Goal: Task Accomplishment & Management: Manage account settings

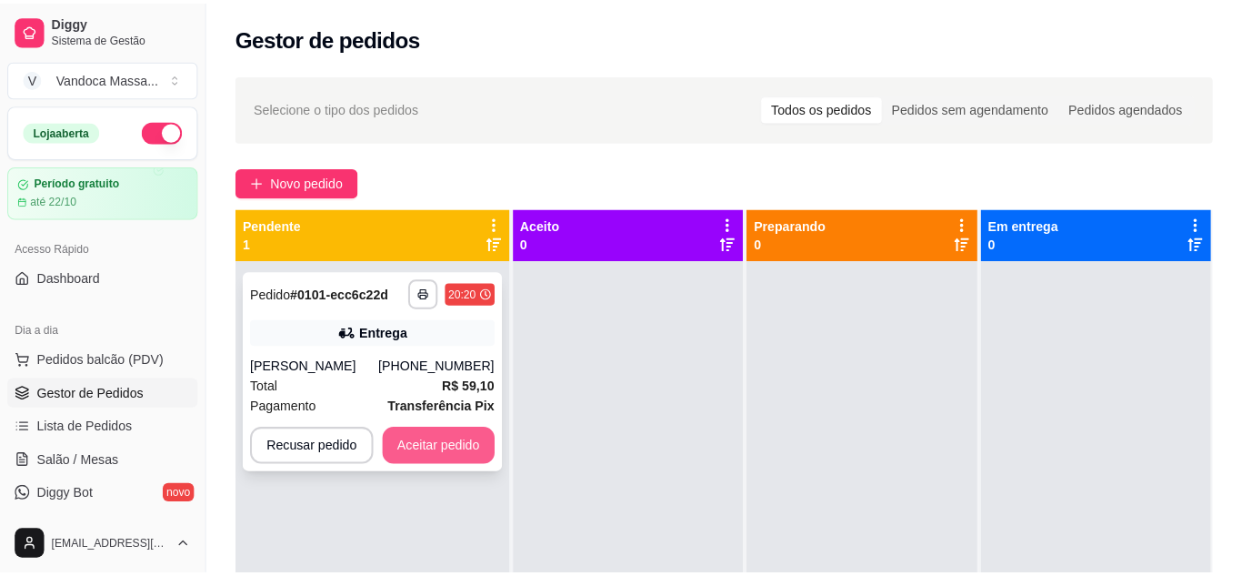
scroll to position [51, 0]
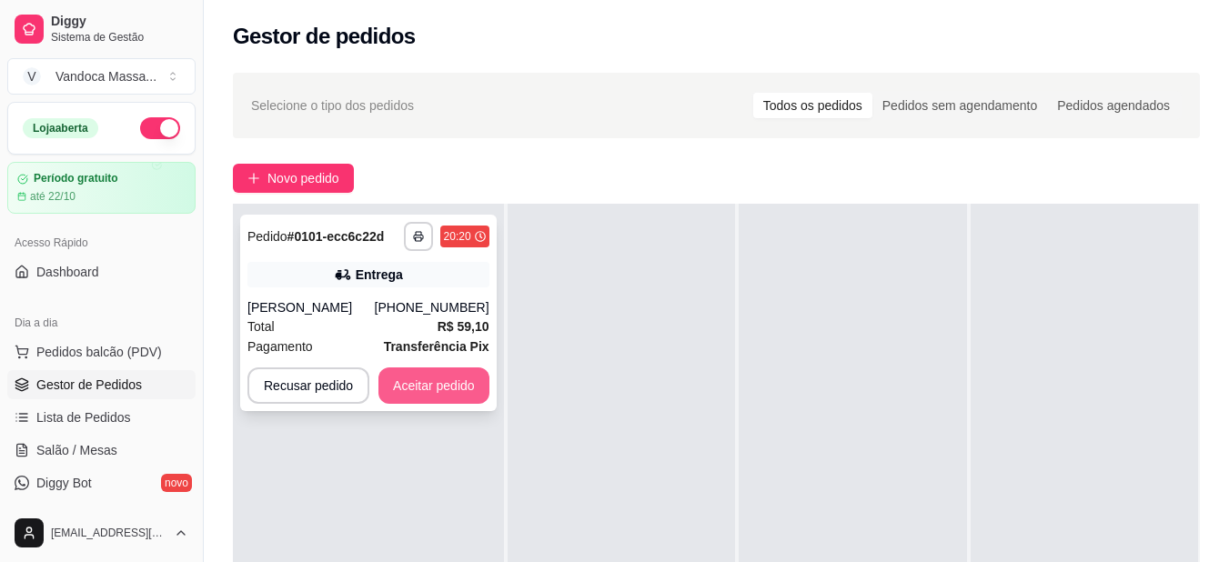
click at [466, 393] on button "Aceitar pedido" at bounding box center [433, 385] width 111 height 36
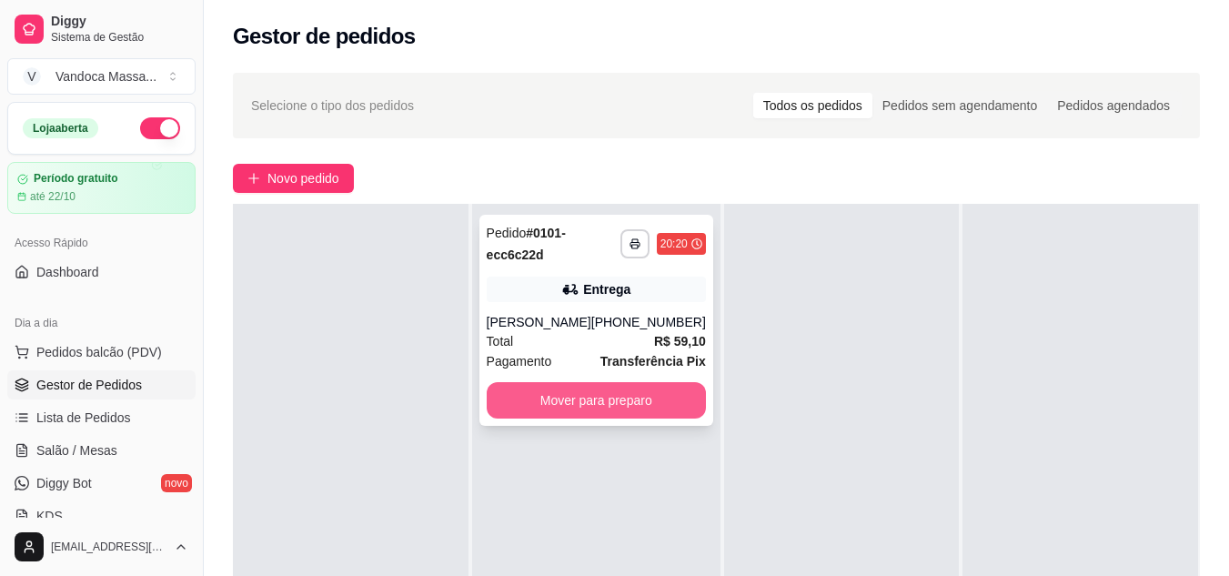
click at [597, 397] on button "Mover para preparo" at bounding box center [596, 400] width 219 height 36
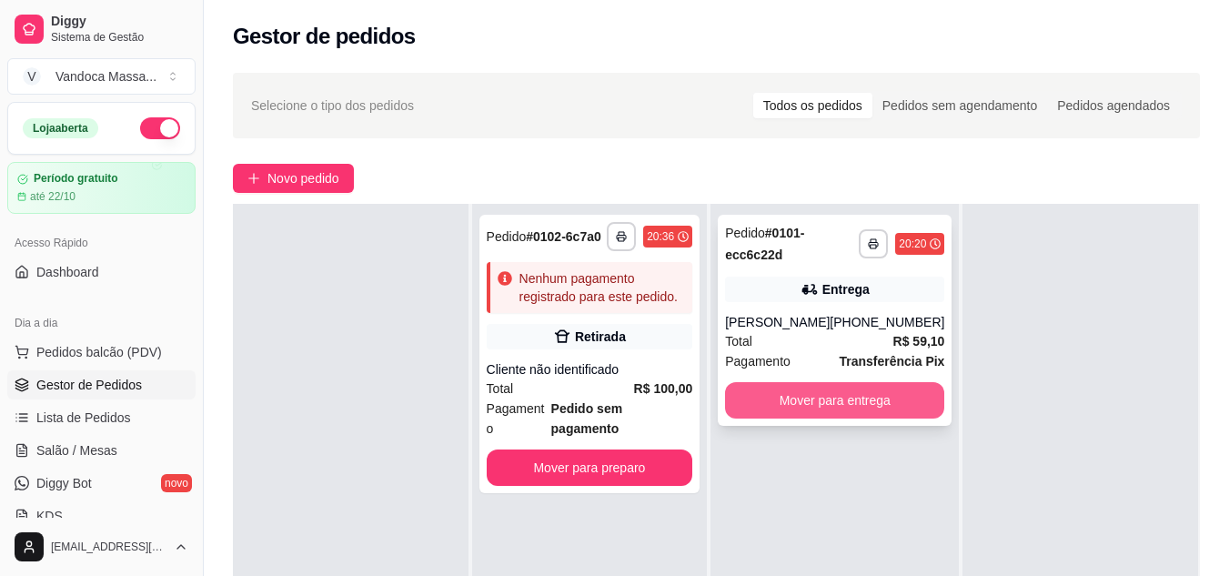
click at [840, 400] on button "Mover para entrega" at bounding box center [834, 400] width 219 height 36
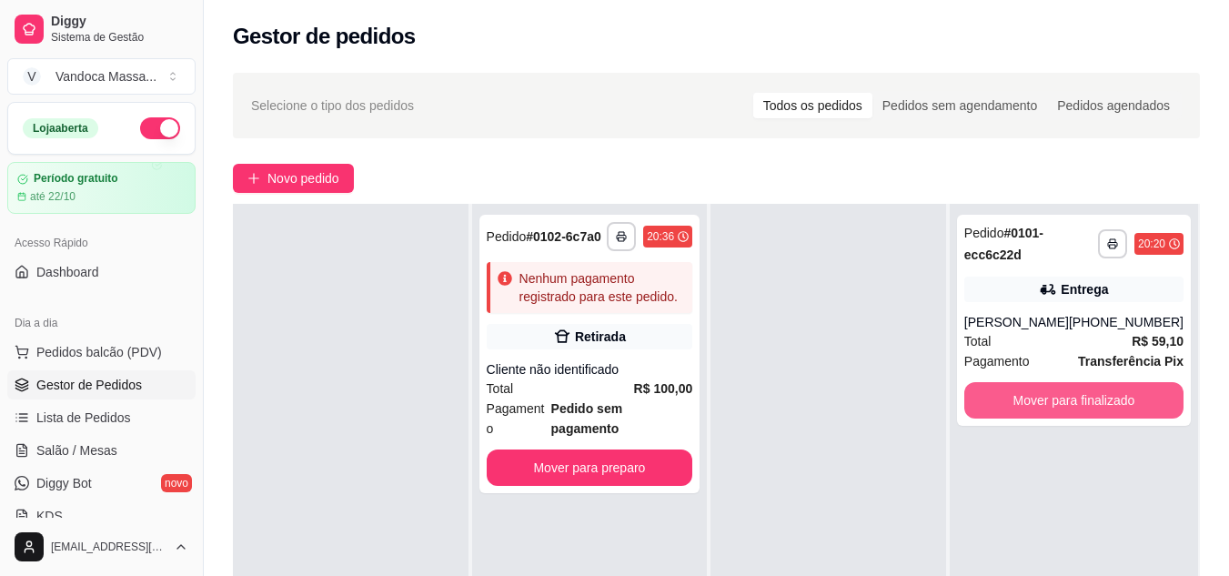
click at [1088, 400] on button "Mover para finalizado" at bounding box center [1073, 400] width 219 height 36
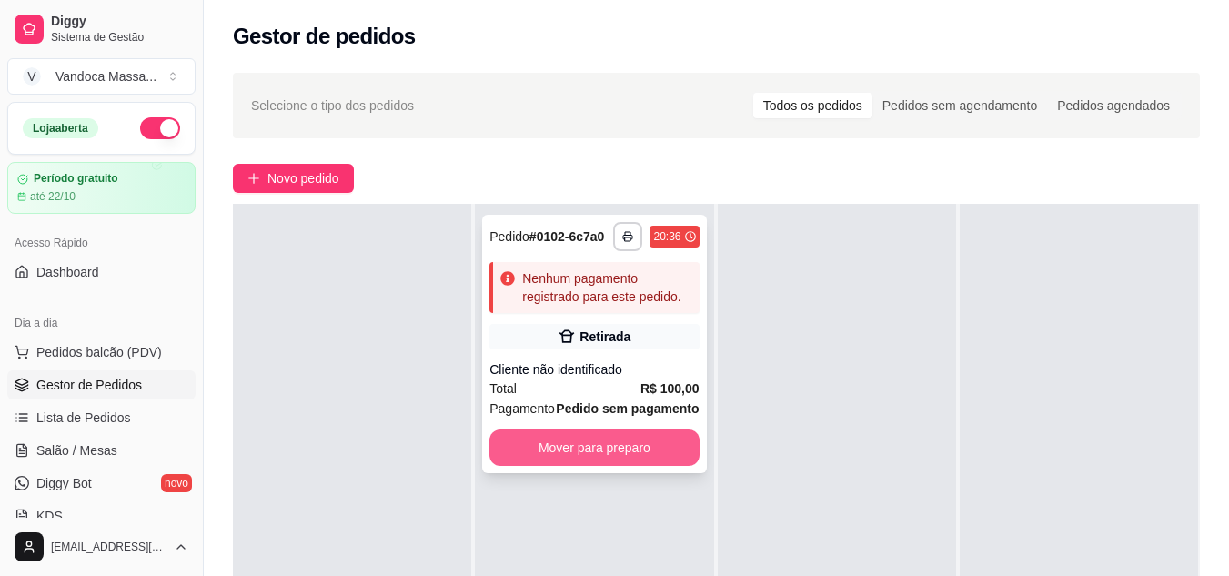
click at [625, 434] on button "Mover para preparo" at bounding box center [593, 447] width 209 height 36
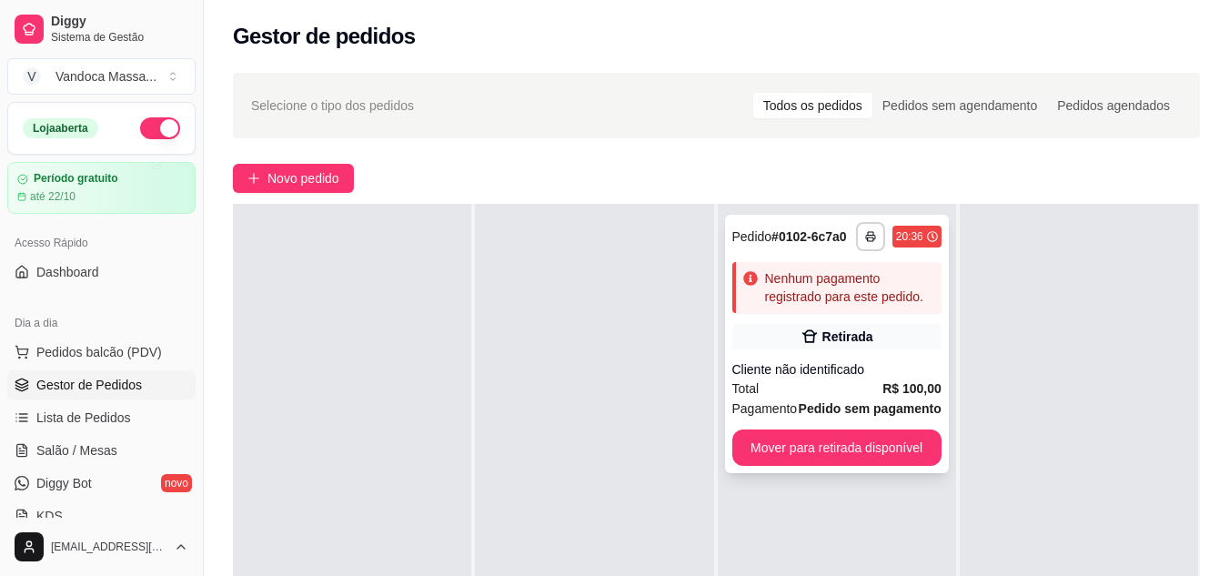
click at [807, 297] on div "Nenhum pagamento registrado para este pedido." at bounding box center [849, 287] width 169 height 36
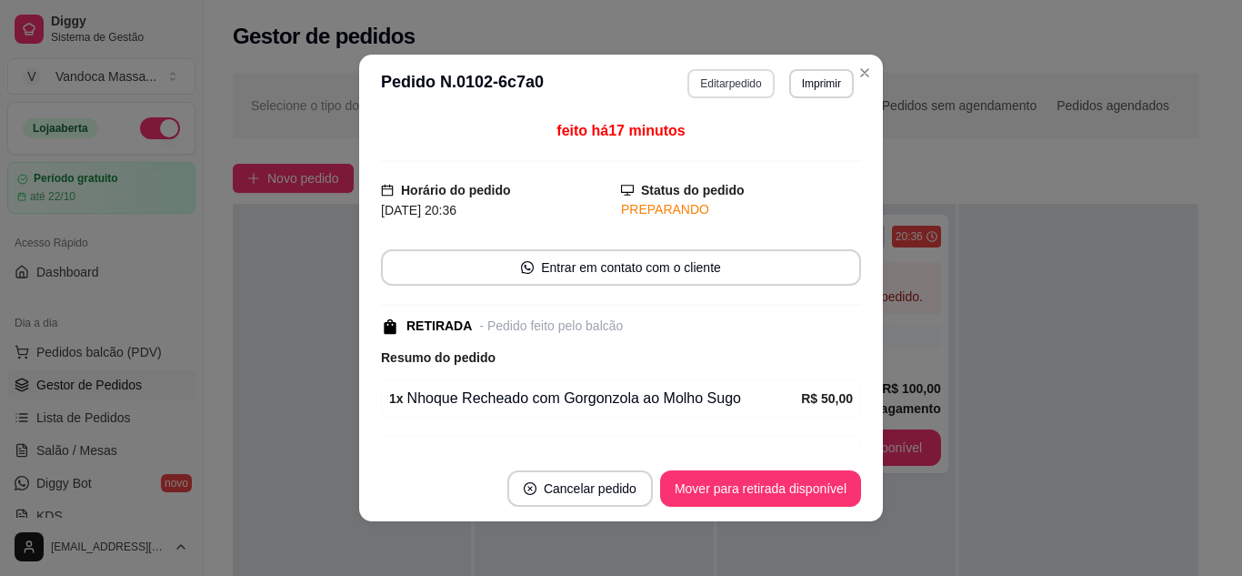
click at [736, 83] on button "Editar pedido" at bounding box center [731, 83] width 86 height 29
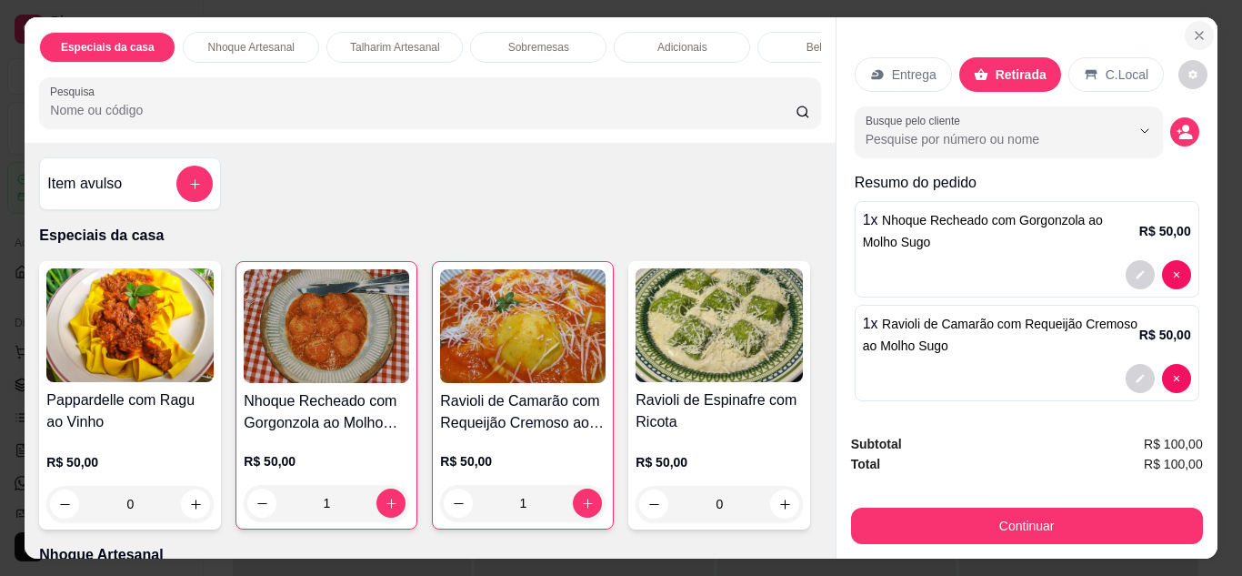
click at [1192, 28] on icon "Close" at bounding box center [1199, 35] width 15 height 15
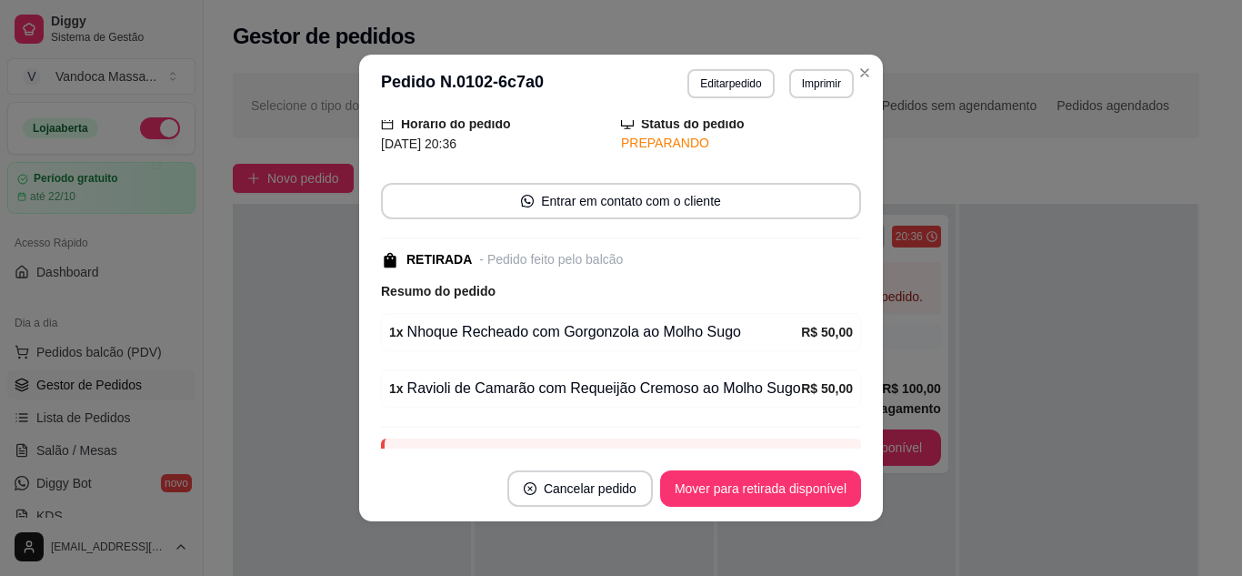
scroll to position [180, 0]
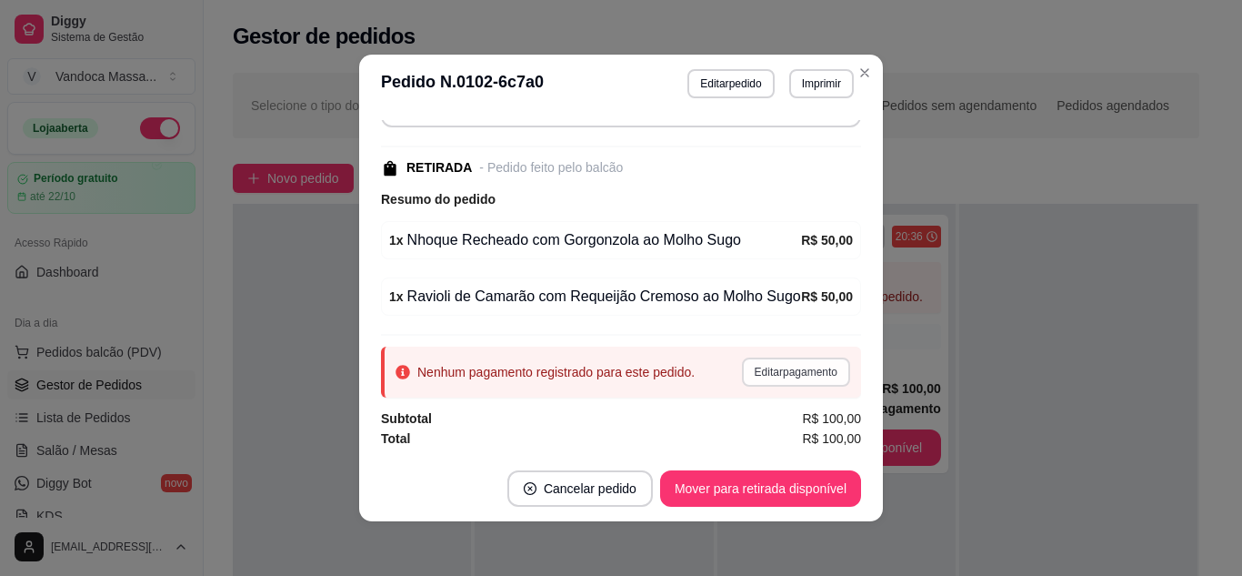
click at [765, 369] on button "Editar pagamento" at bounding box center [796, 371] width 108 height 29
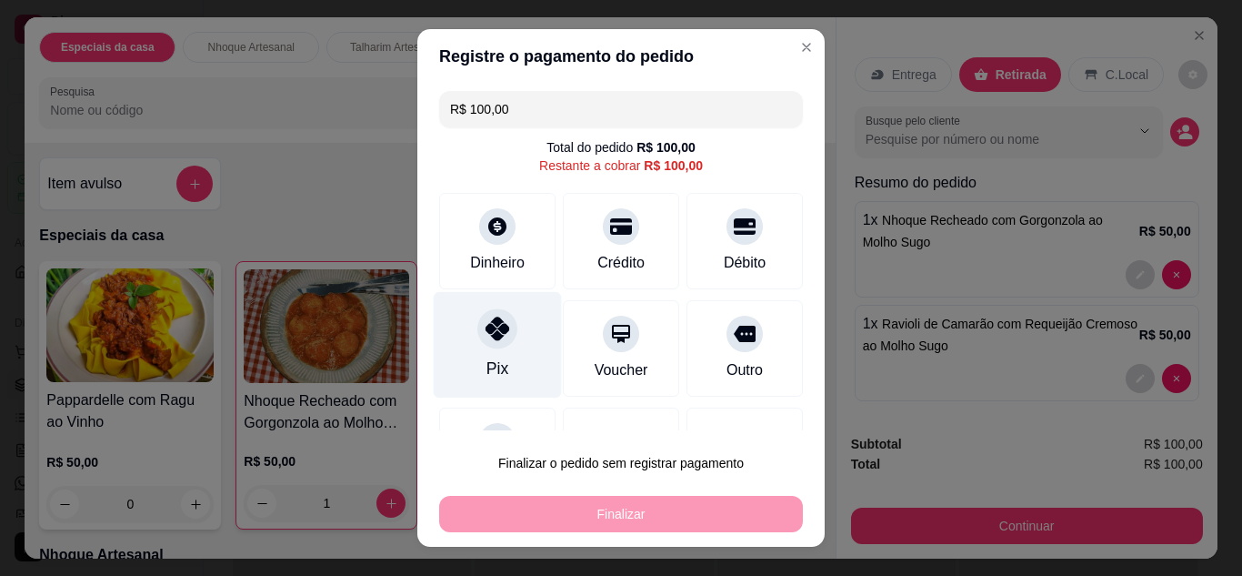
click at [495, 358] on div "Pix" at bounding box center [498, 369] width 22 height 24
type input "R$ 0,00"
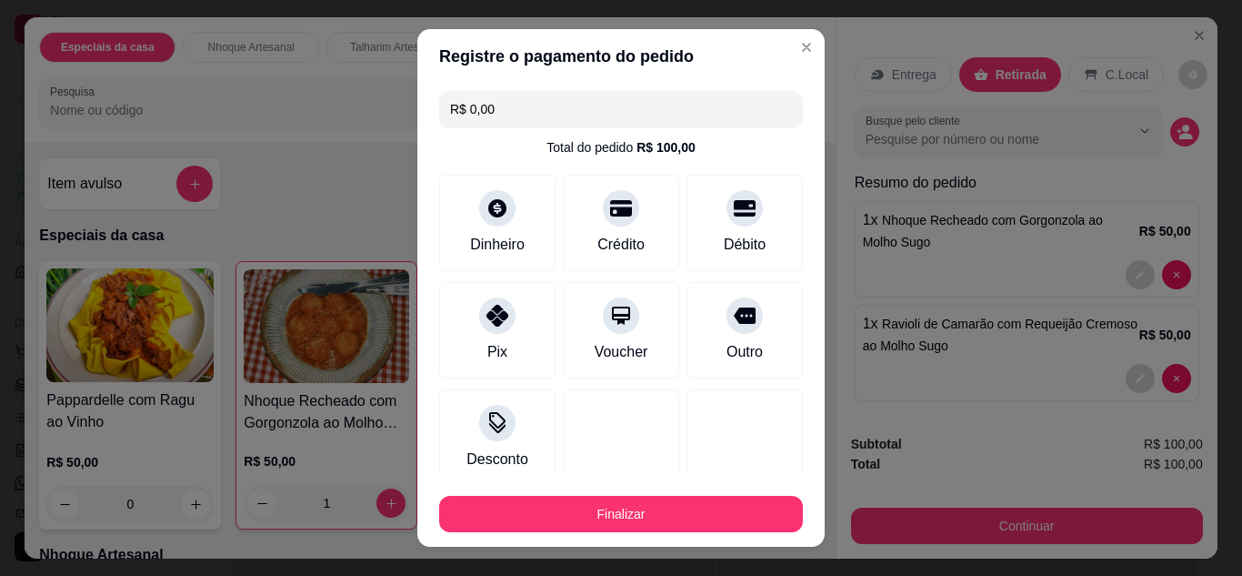
click at [633, 520] on button "Finalizar" at bounding box center [621, 514] width 364 height 36
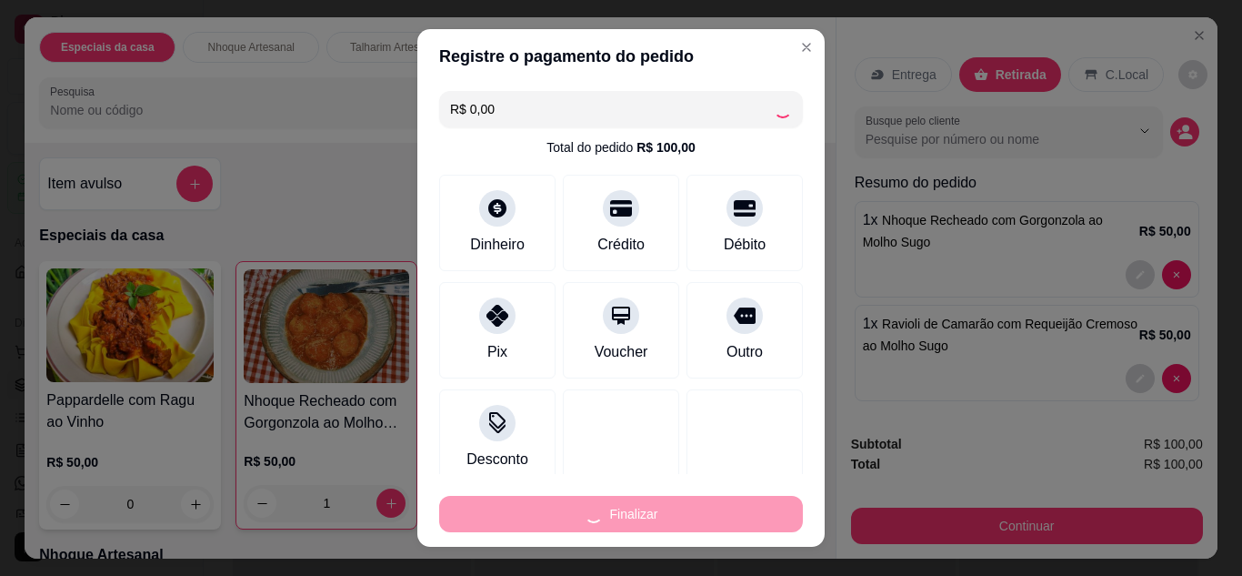
type input "0"
type input "-R$ 100,00"
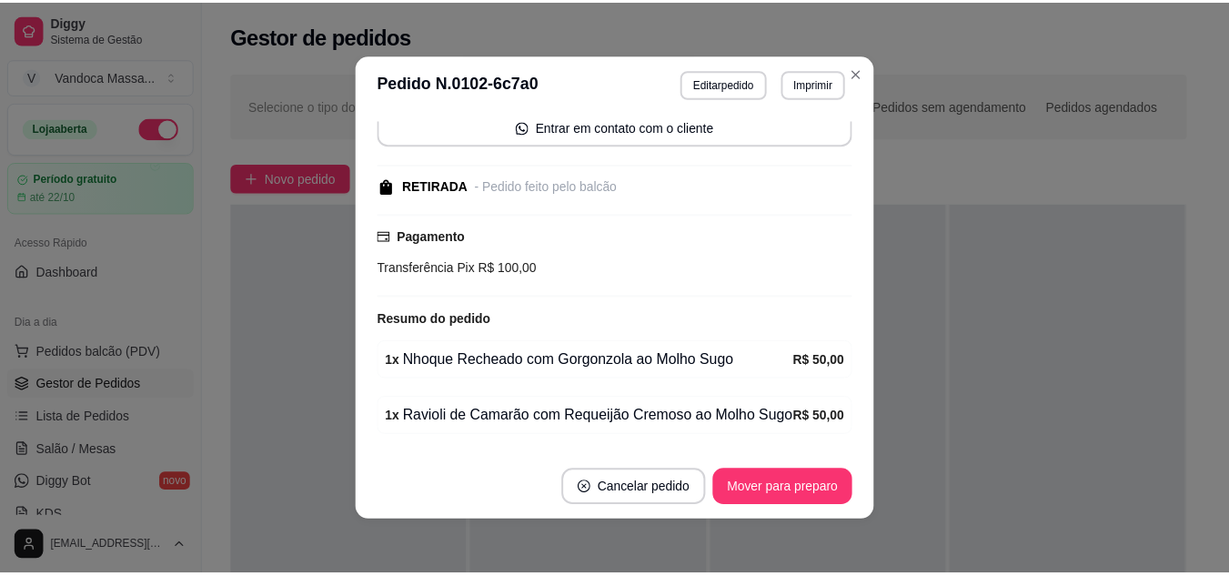
scroll to position [220, 0]
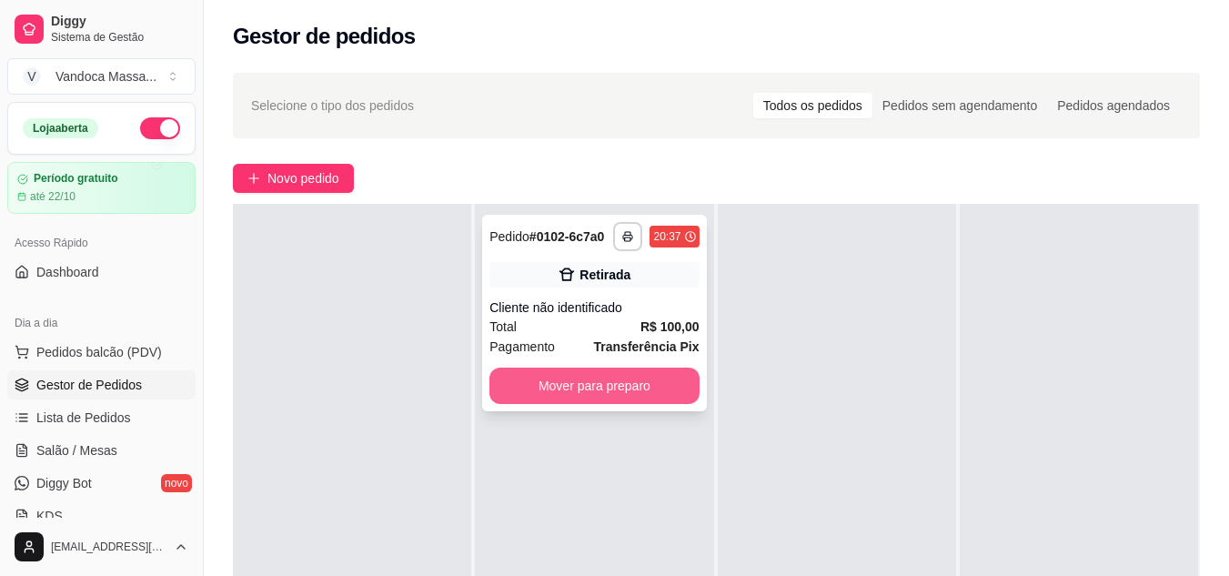
click at [646, 395] on button "Mover para preparo" at bounding box center [593, 385] width 209 height 36
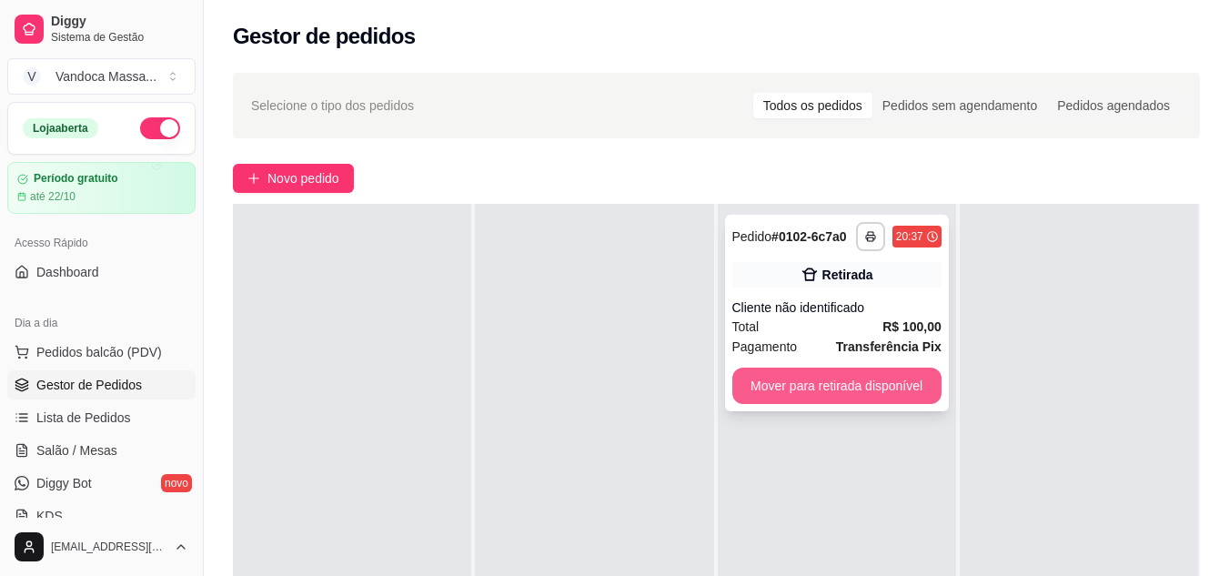
click at [854, 385] on button "Mover para retirada disponível" at bounding box center [836, 385] width 209 height 36
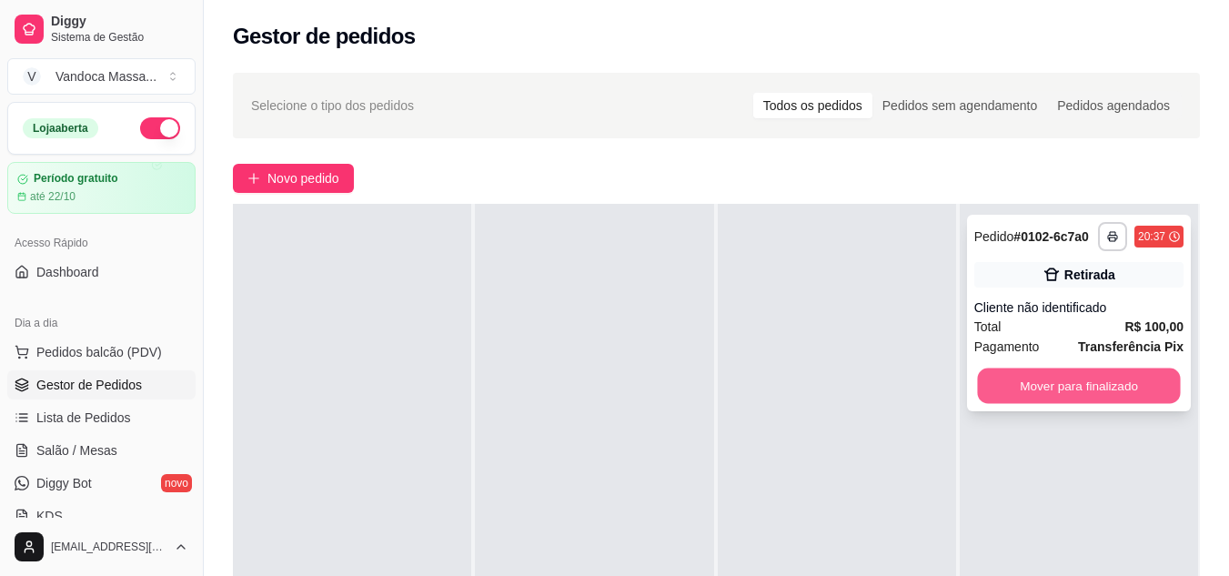
click at [1076, 383] on button "Mover para finalizado" at bounding box center [1078, 385] width 203 height 35
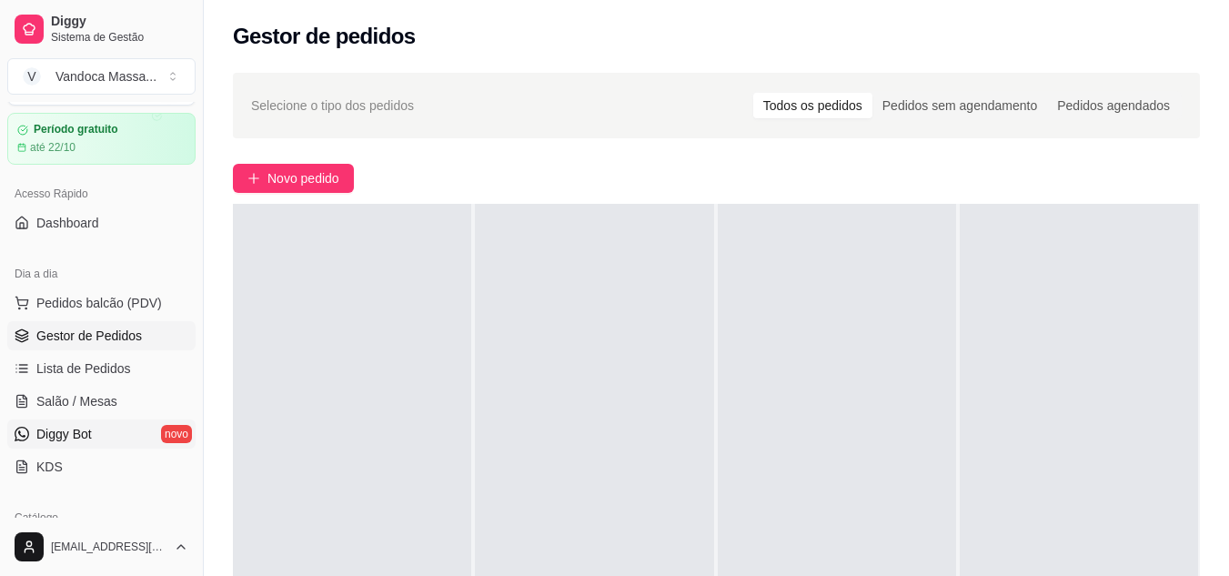
scroll to position [91, 0]
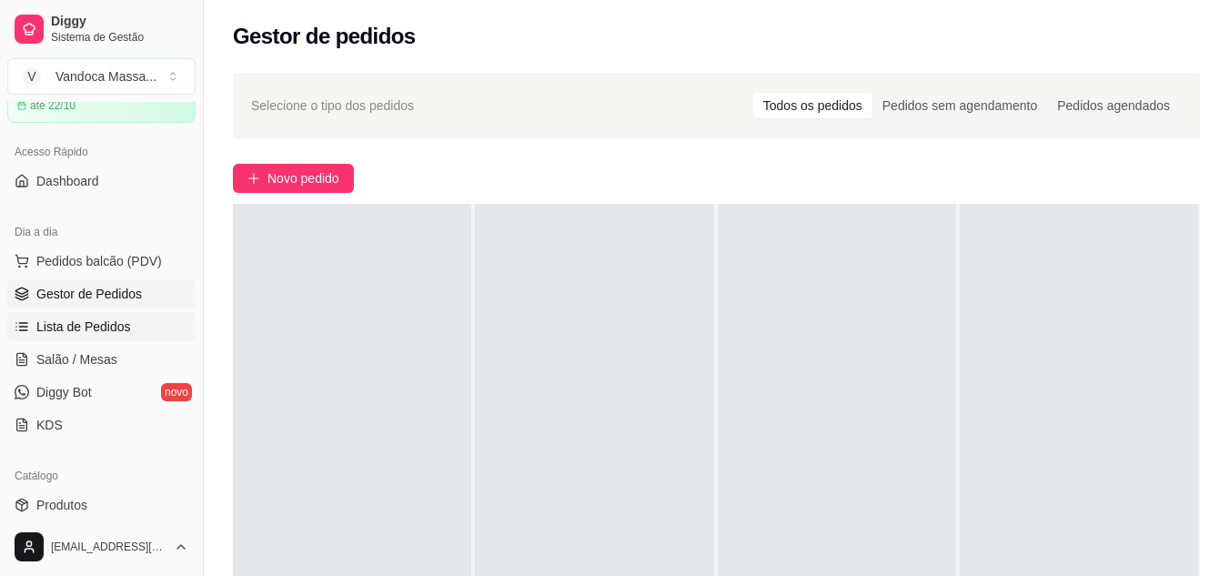
click at [105, 326] on span "Lista de Pedidos" at bounding box center [83, 326] width 95 height 18
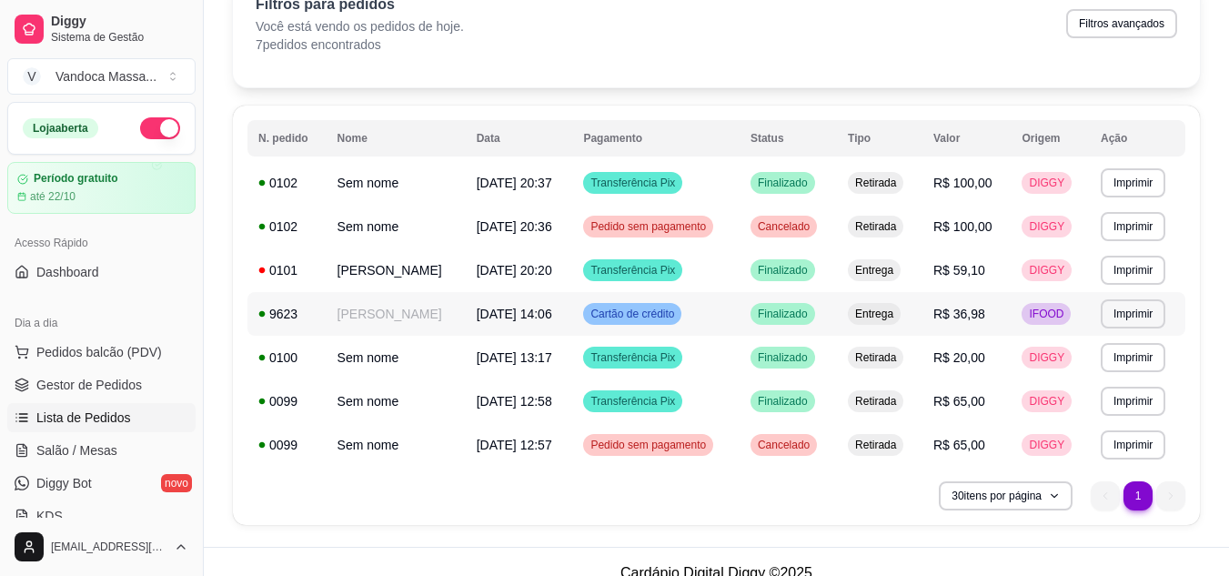
scroll to position [125, 0]
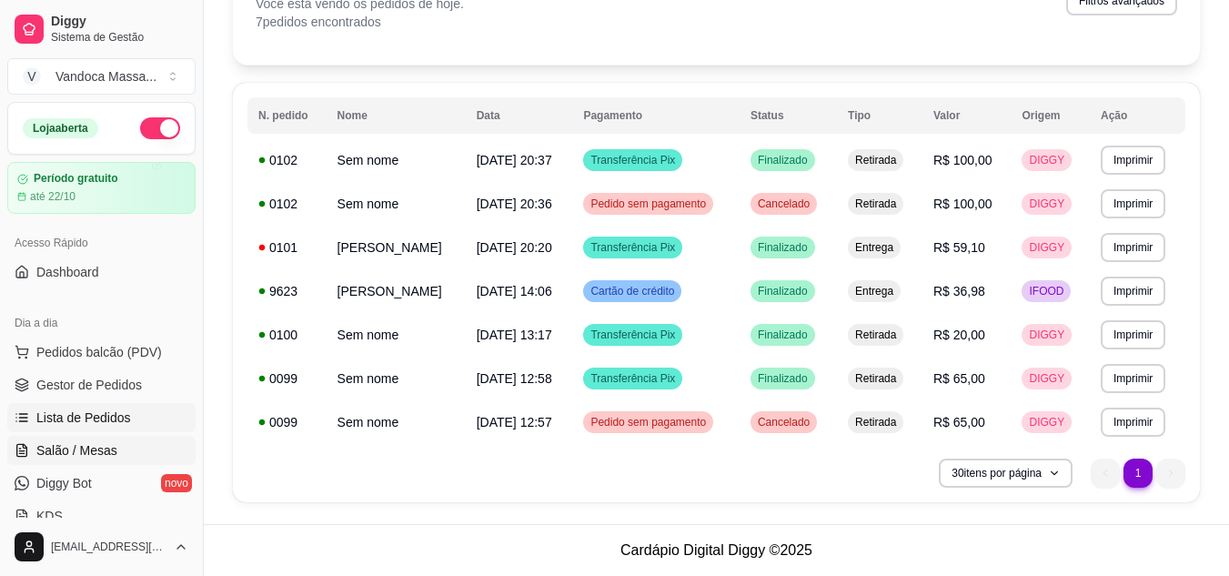
click at [93, 441] on span "Salão / Mesas" at bounding box center [76, 450] width 81 height 18
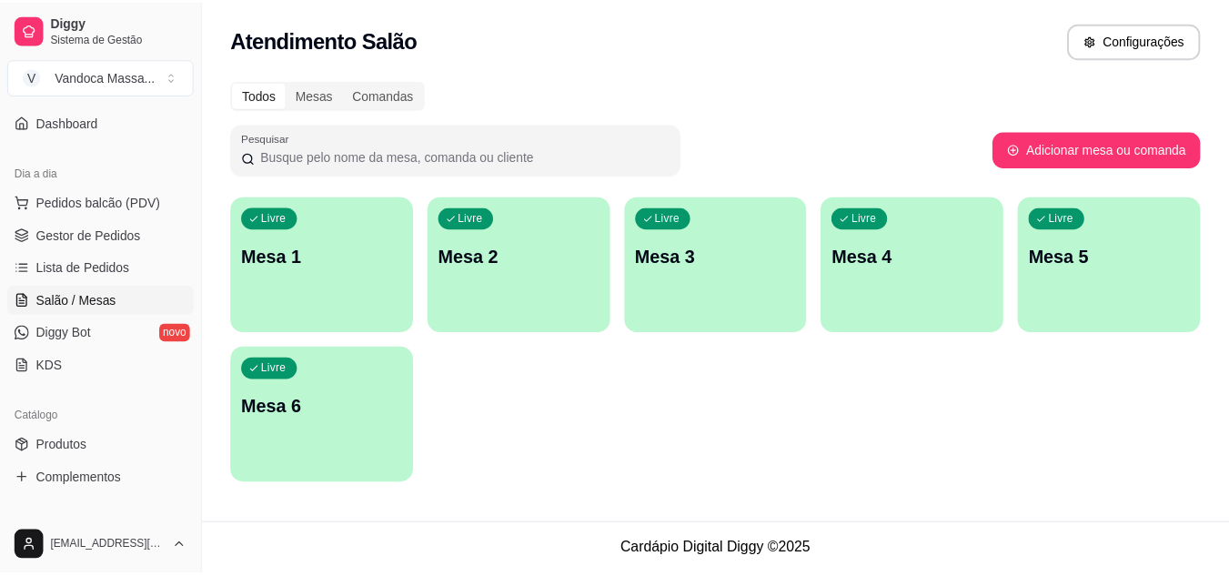
scroll to position [182, 0]
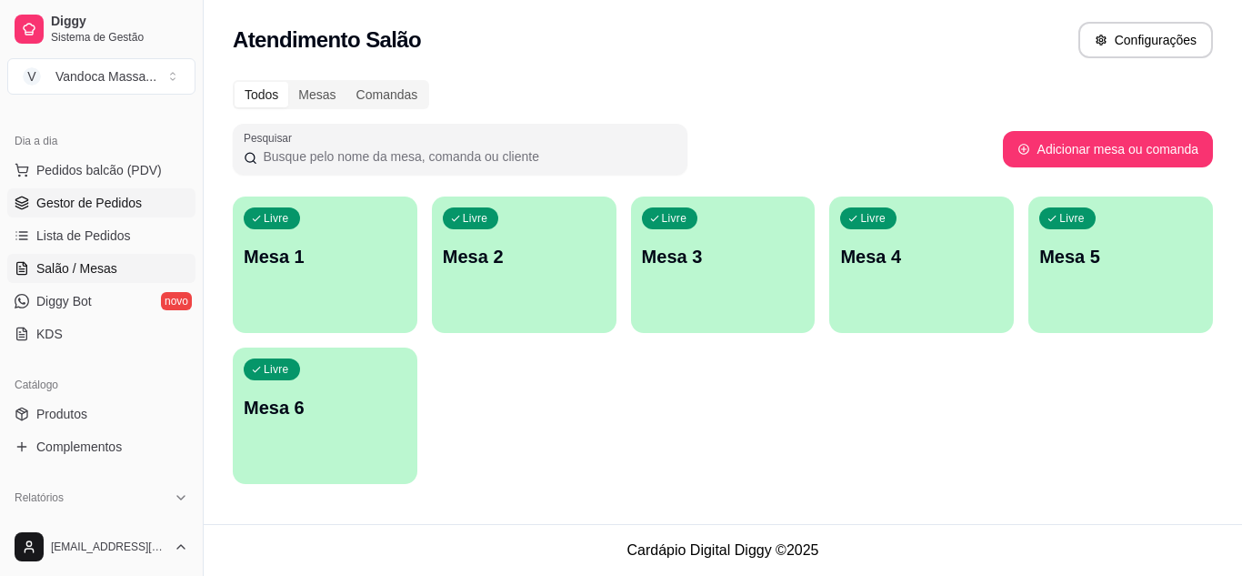
click at [93, 206] on span "Gestor de Pedidos" at bounding box center [89, 203] width 106 height 18
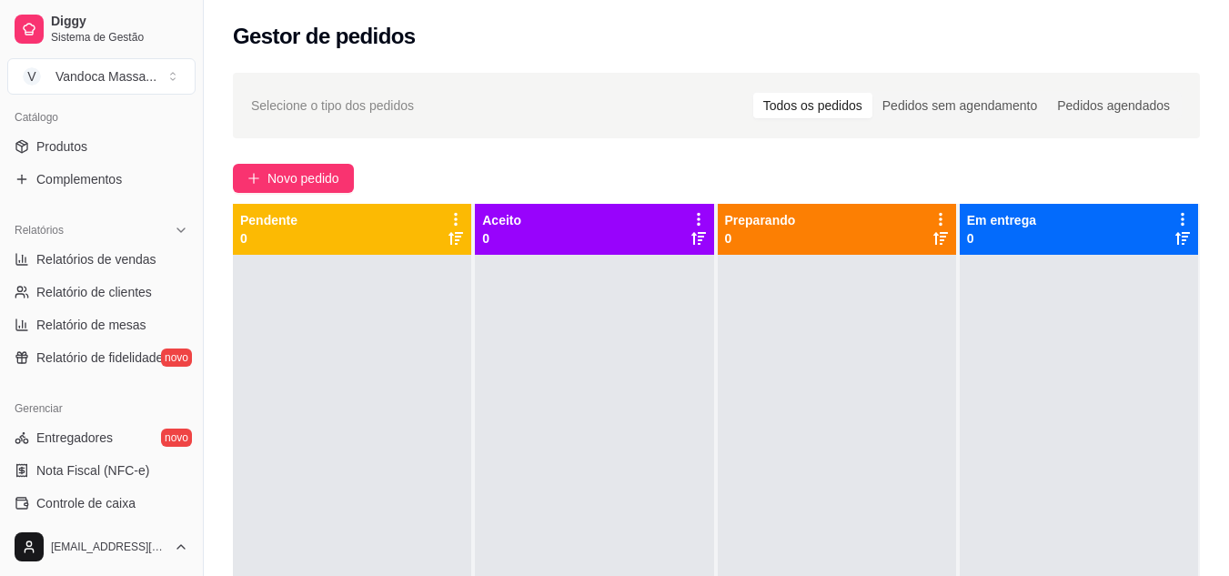
scroll to position [455, 0]
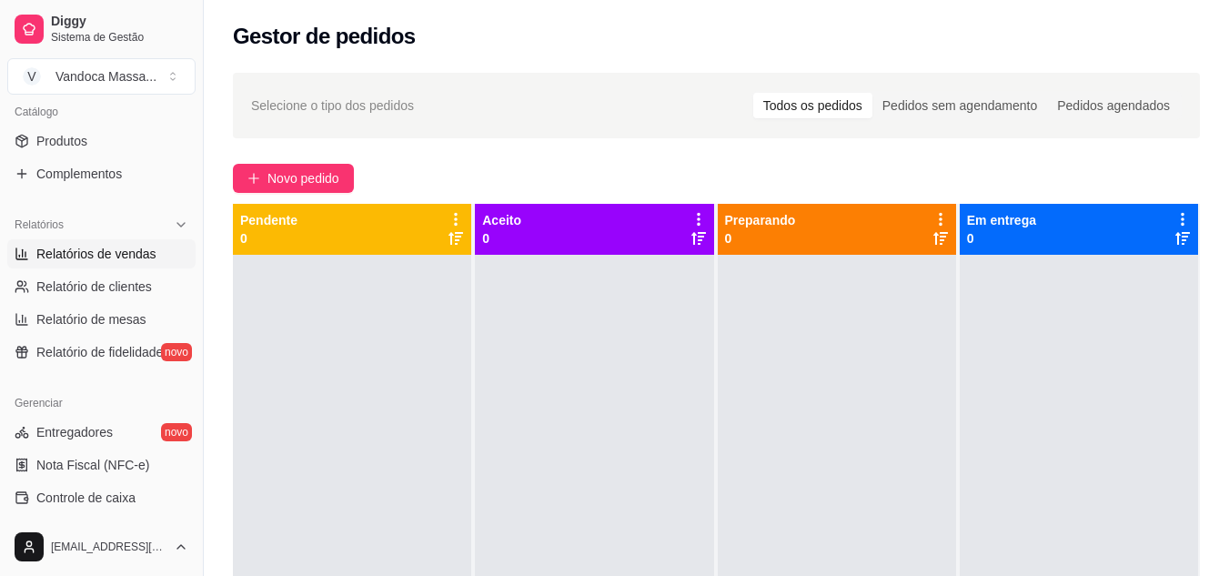
click at [95, 250] on span "Relatórios de vendas" at bounding box center [96, 254] width 120 height 18
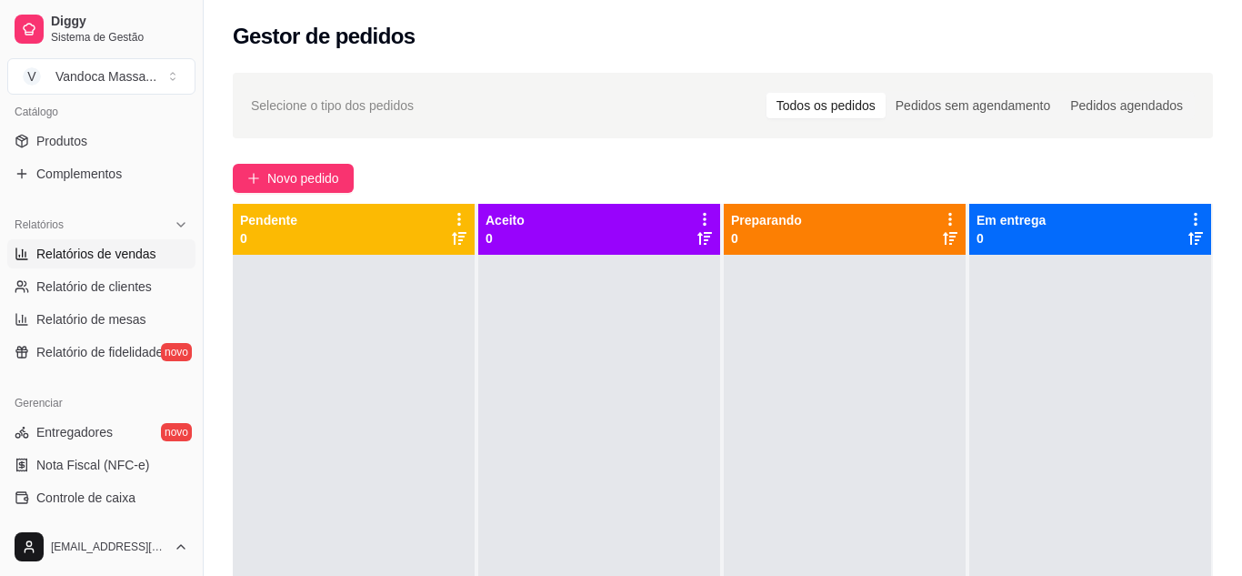
select select "ALL"
select select "0"
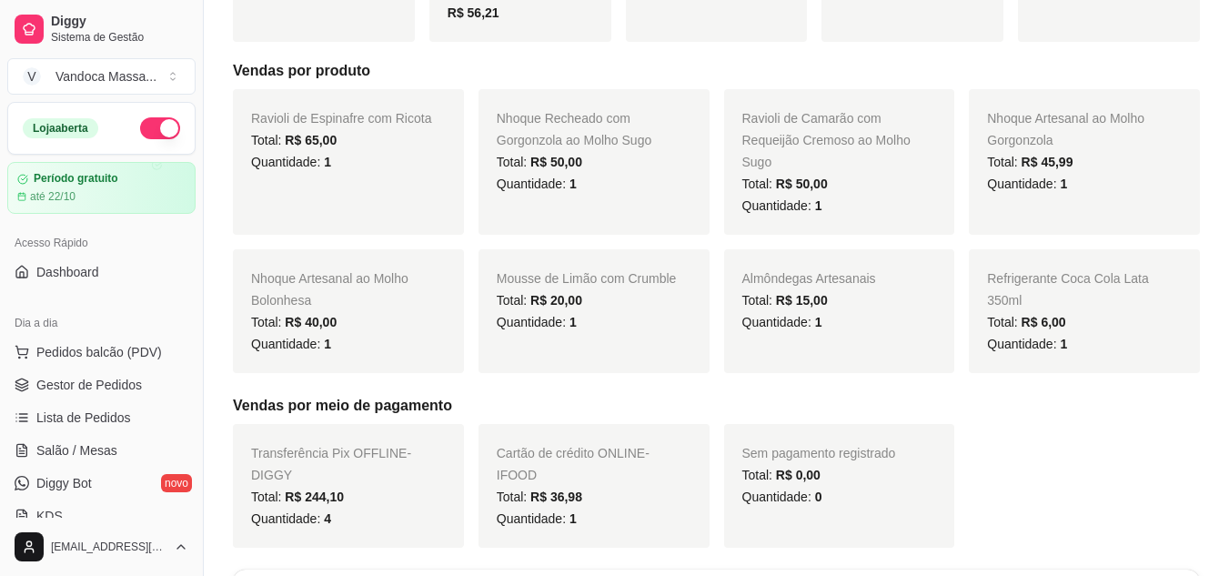
scroll to position [325, 0]
click at [104, 392] on span "Gestor de Pedidos" at bounding box center [89, 385] width 106 height 18
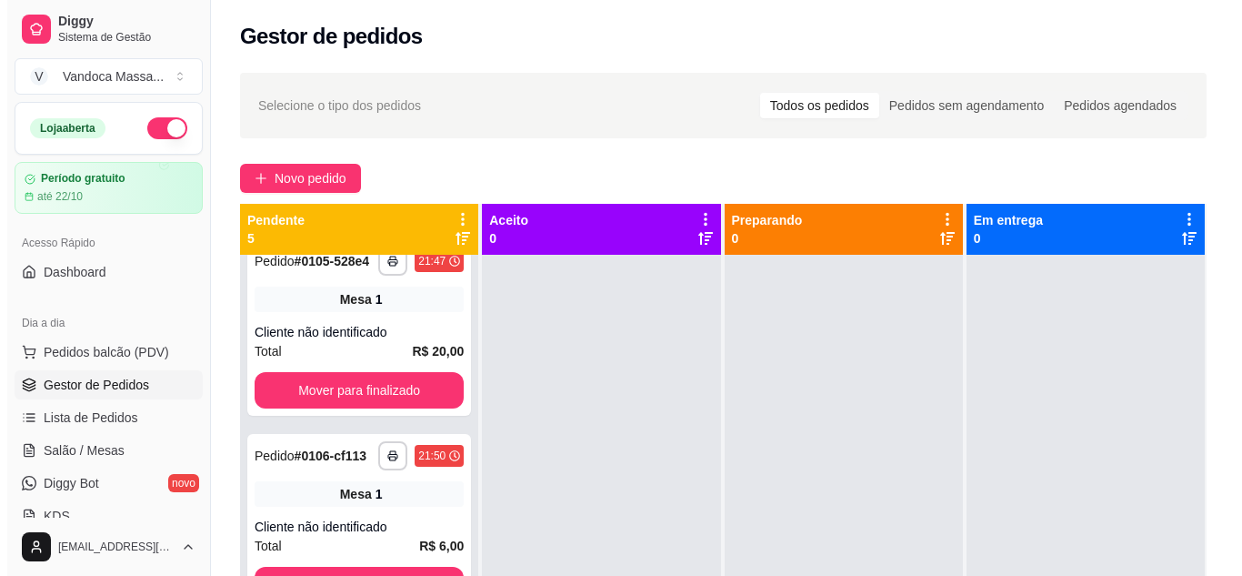
scroll to position [488, 0]
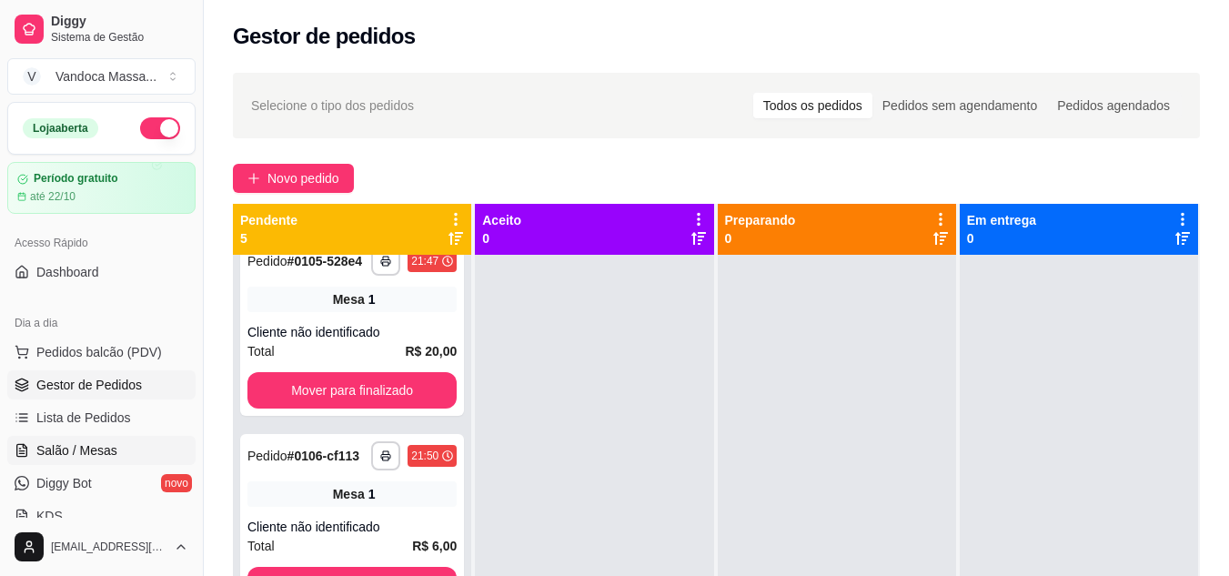
click at [88, 448] on span "Salão / Mesas" at bounding box center [76, 450] width 81 height 18
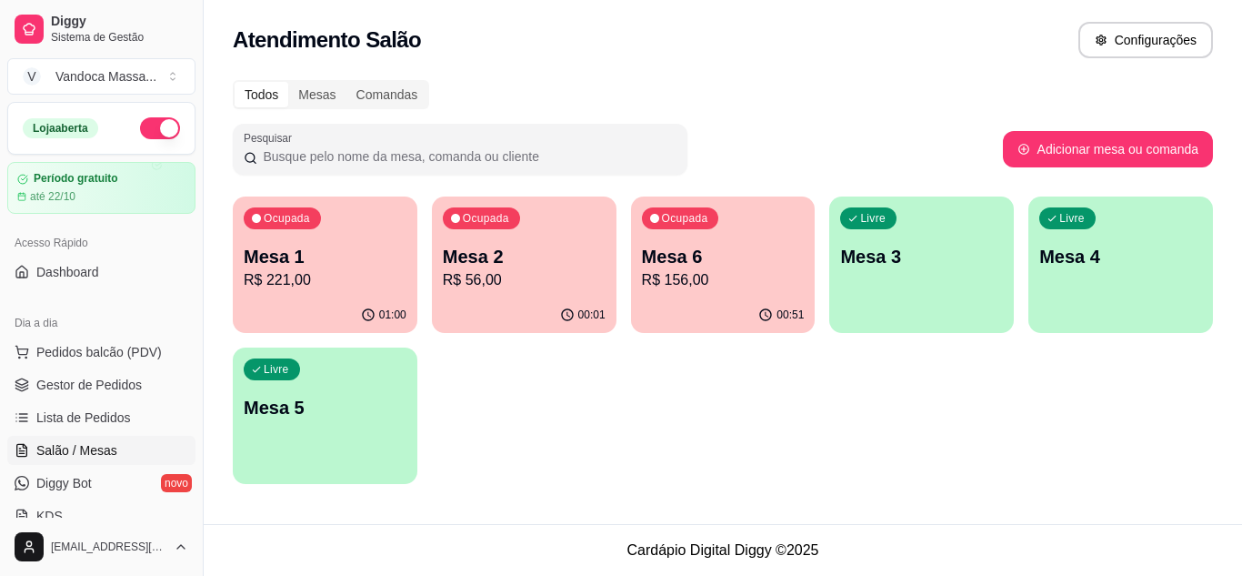
click at [359, 282] on p "R$ 221,00" at bounding box center [325, 280] width 163 height 22
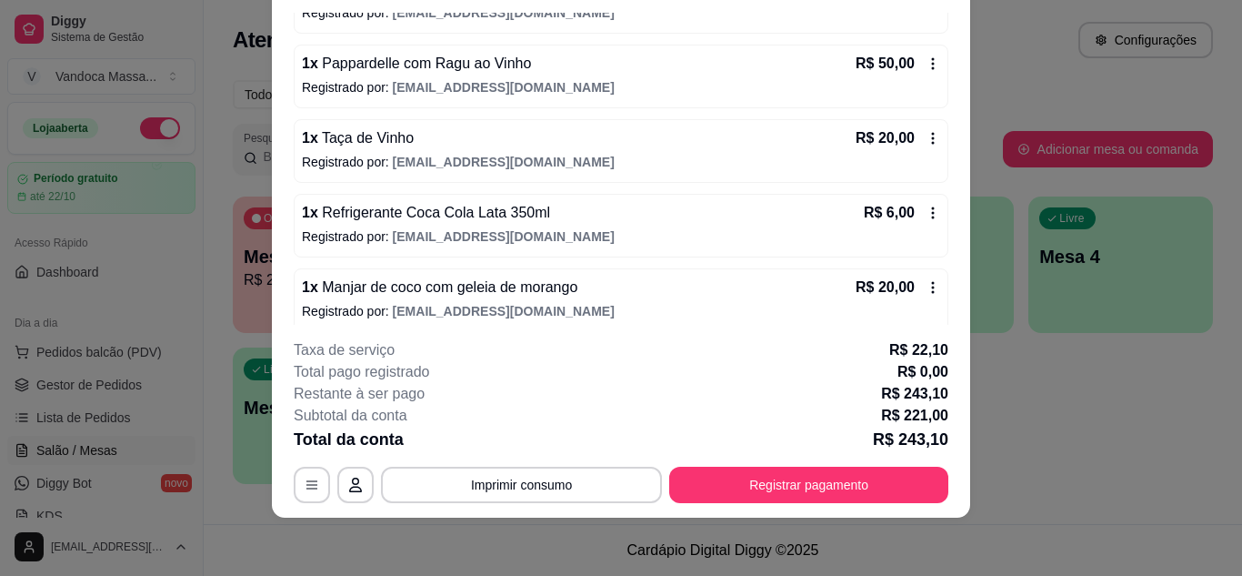
scroll to position [453, 0]
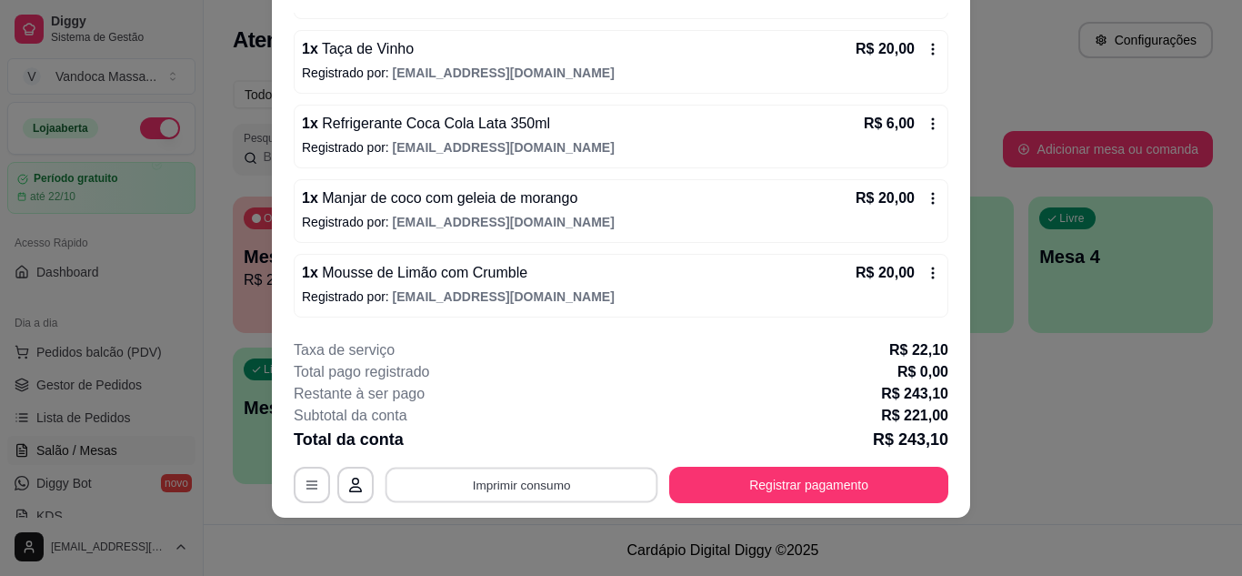
click at [566, 498] on button "Imprimir consumo" at bounding box center [522, 484] width 273 height 35
click at [538, 448] on button "IMPRESSORA" at bounding box center [521, 442] width 132 height 29
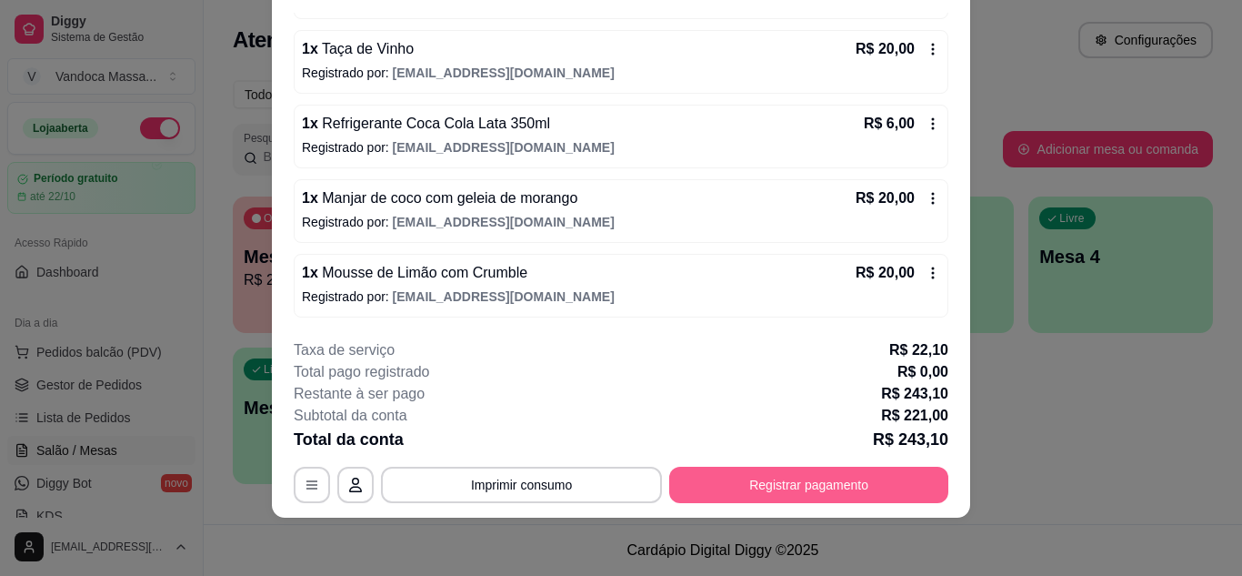
click at [731, 487] on button "Registrar pagamento" at bounding box center [808, 485] width 279 height 36
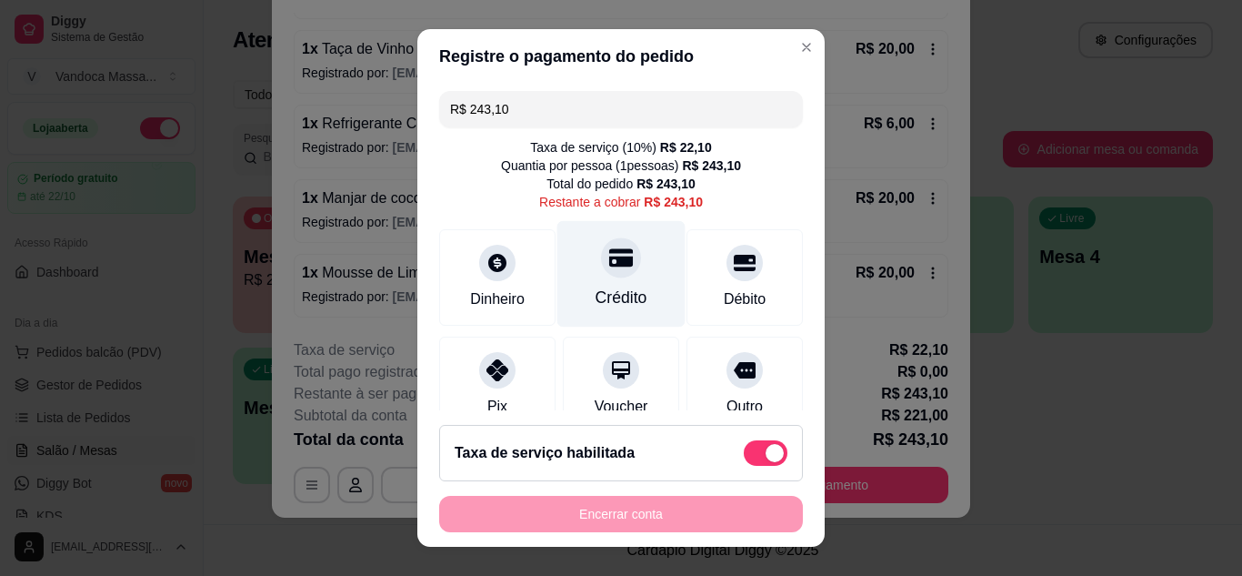
click at [601, 274] on div at bounding box center [621, 257] width 40 height 40
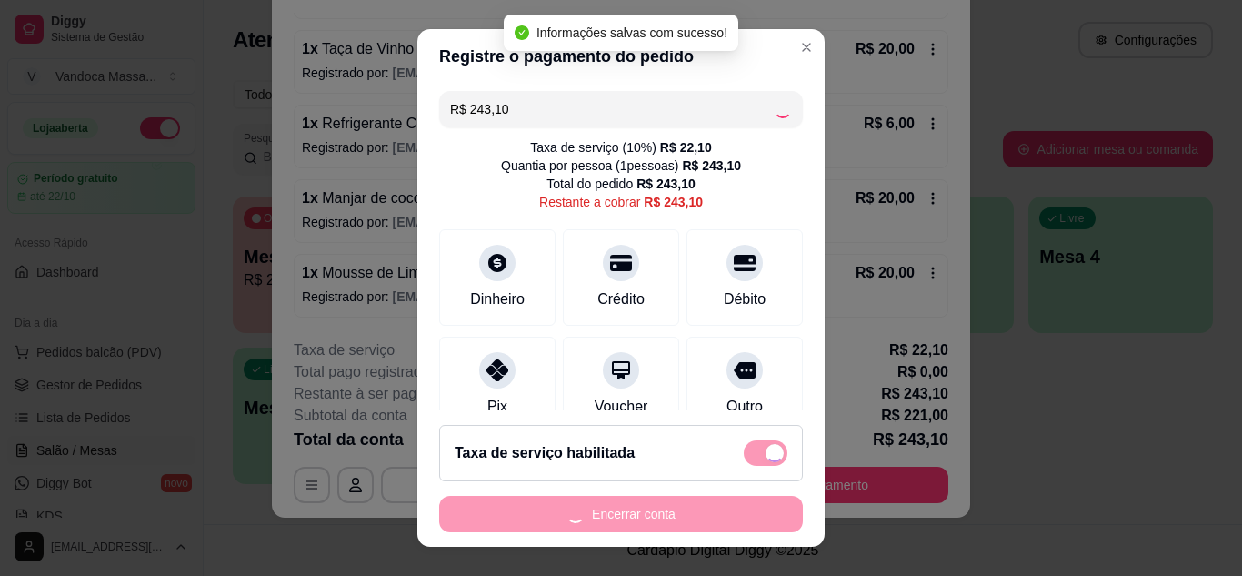
type input "R$ 0,00"
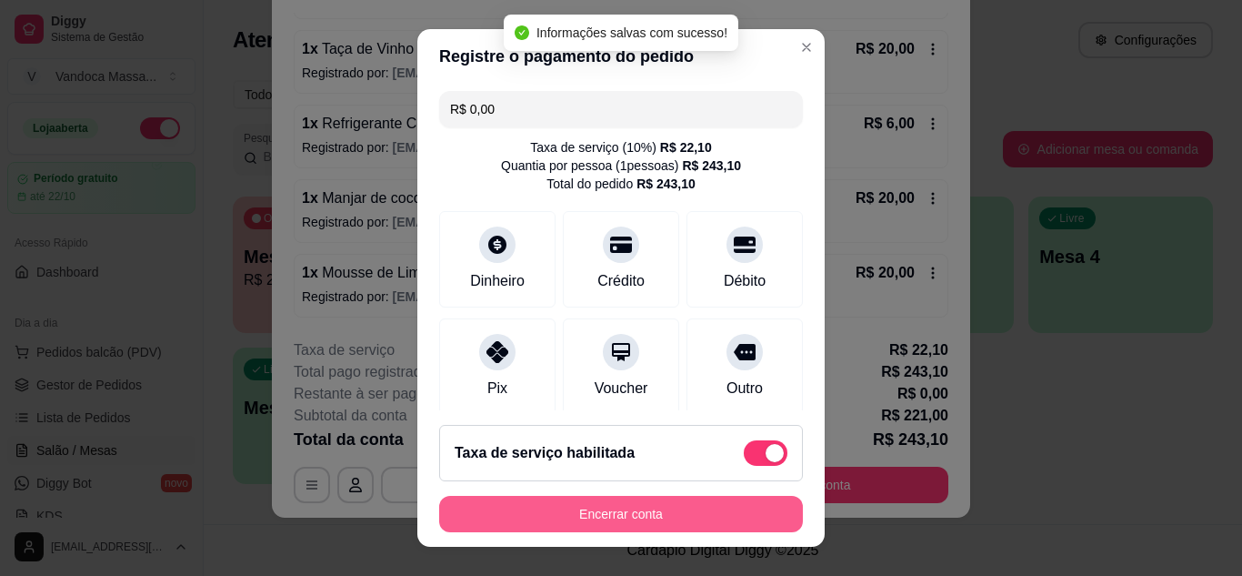
click at [616, 523] on button "Encerrar conta" at bounding box center [621, 514] width 364 height 36
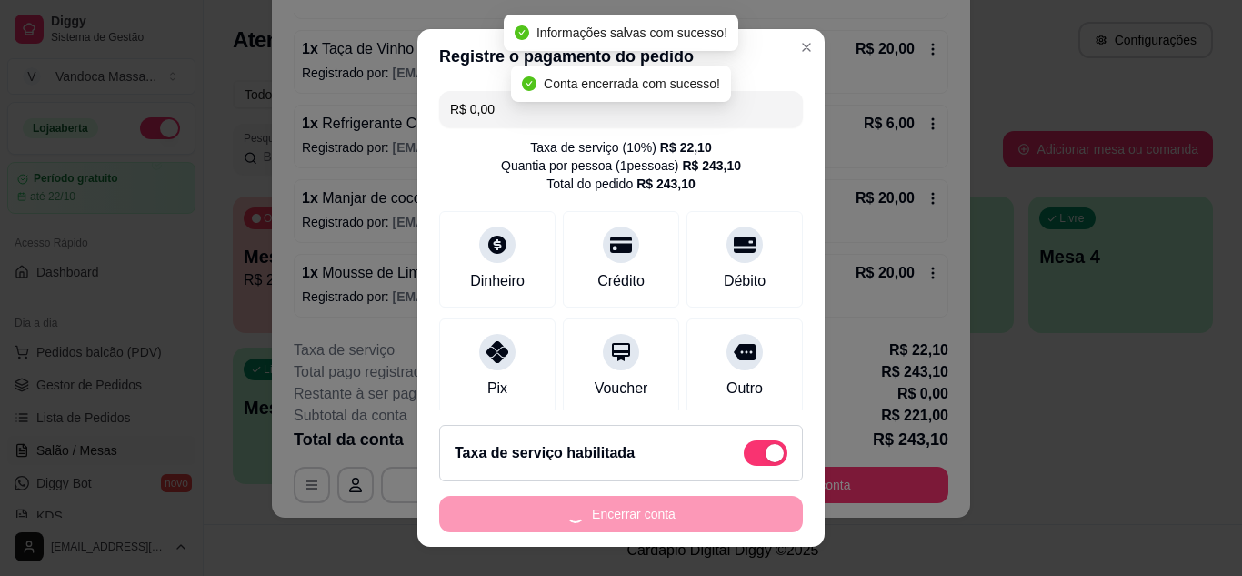
scroll to position [0, 0]
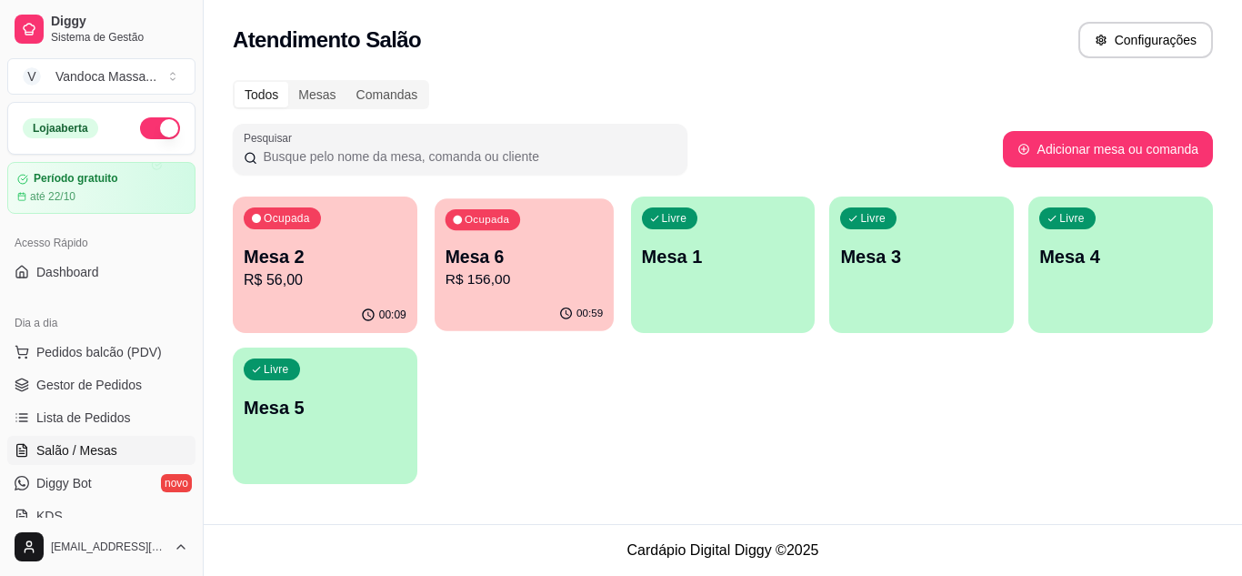
click at [478, 277] on p "R$ 156,00" at bounding box center [523, 279] width 157 height 21
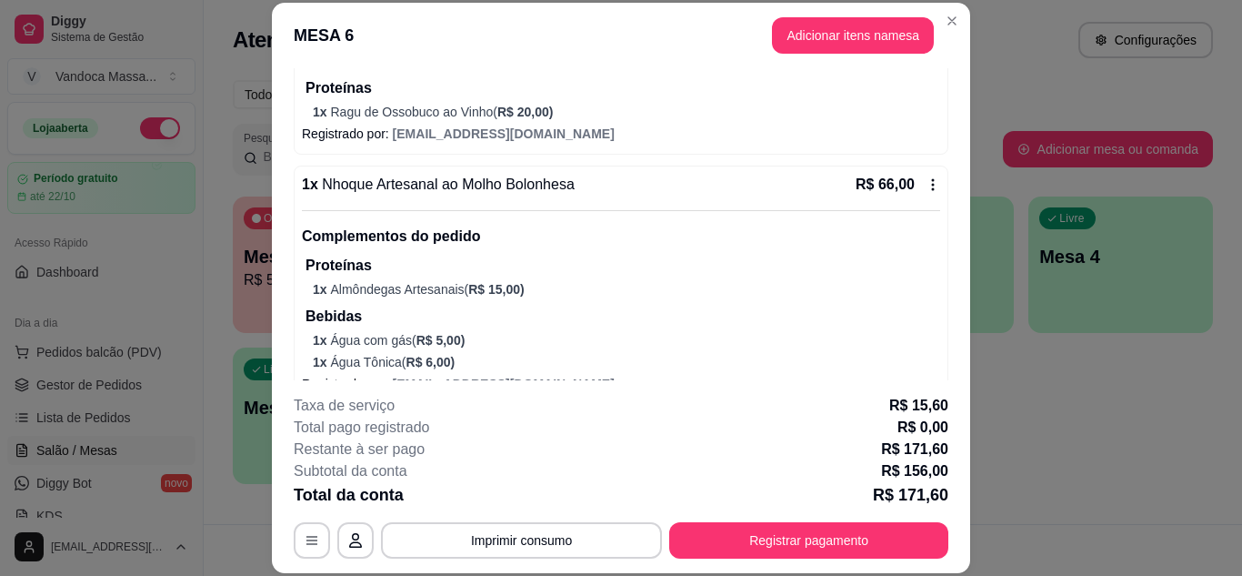
scroll to position [273, 0]
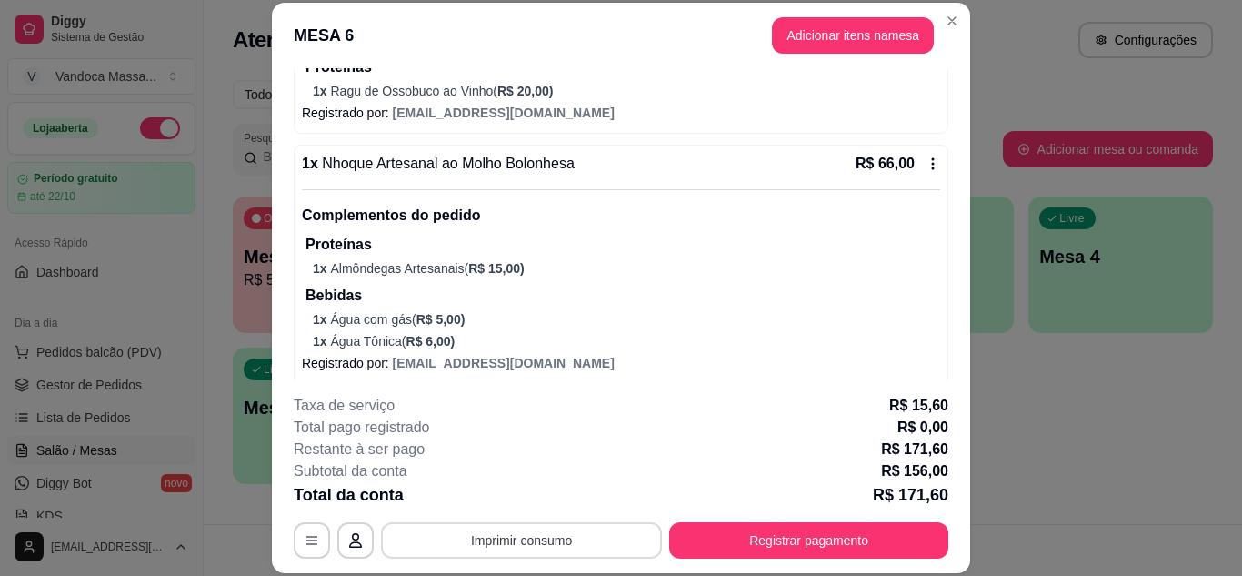
click at [583, 541] on button "Imprimir consumo" at bounding box center [521, 540] width 281 height 36
click at [541, 497] on button "IMPRESSORA" at bounding box center [520, 498] width 127 height 28
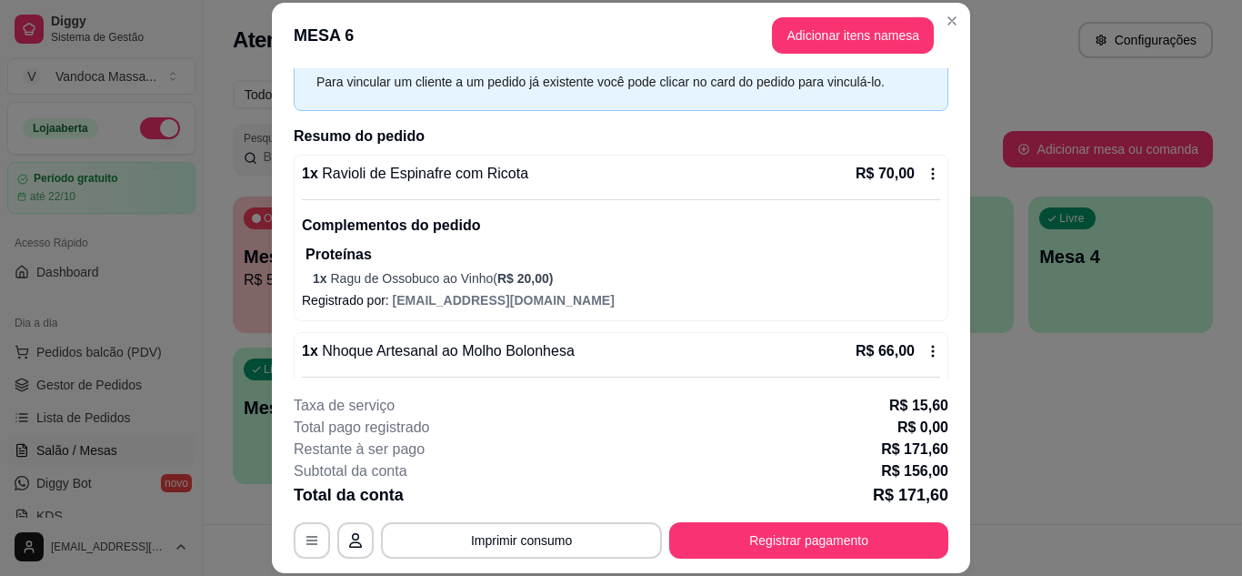
scroll to position [0, 0]
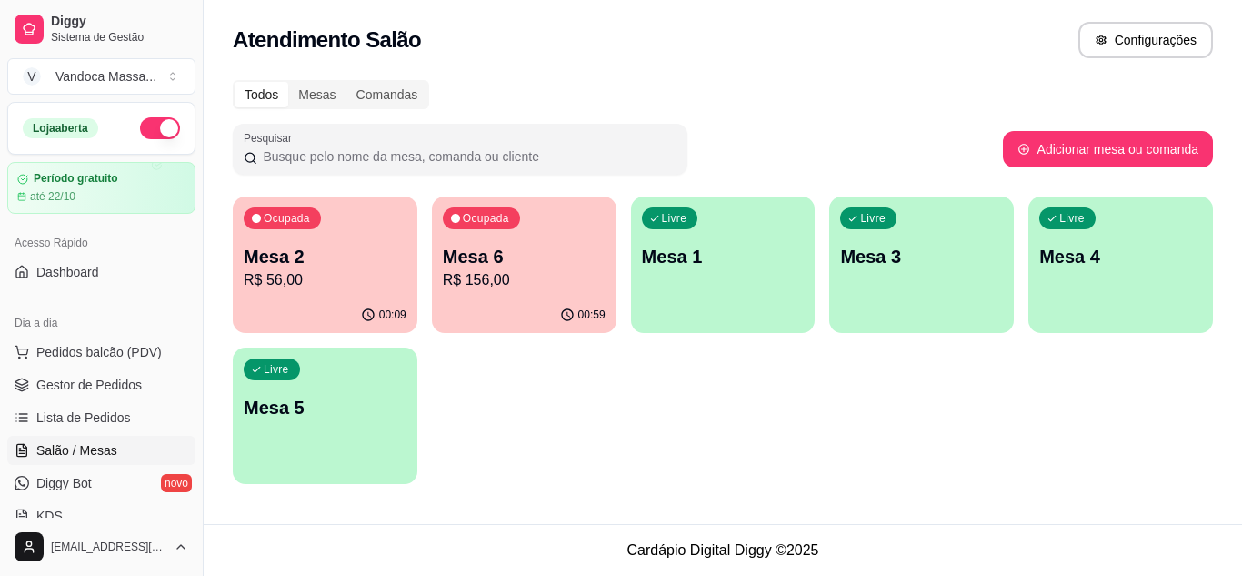
click at [531, 273] on p "R$ 156,00" at bounding box center [524, 280] width 163 height 22
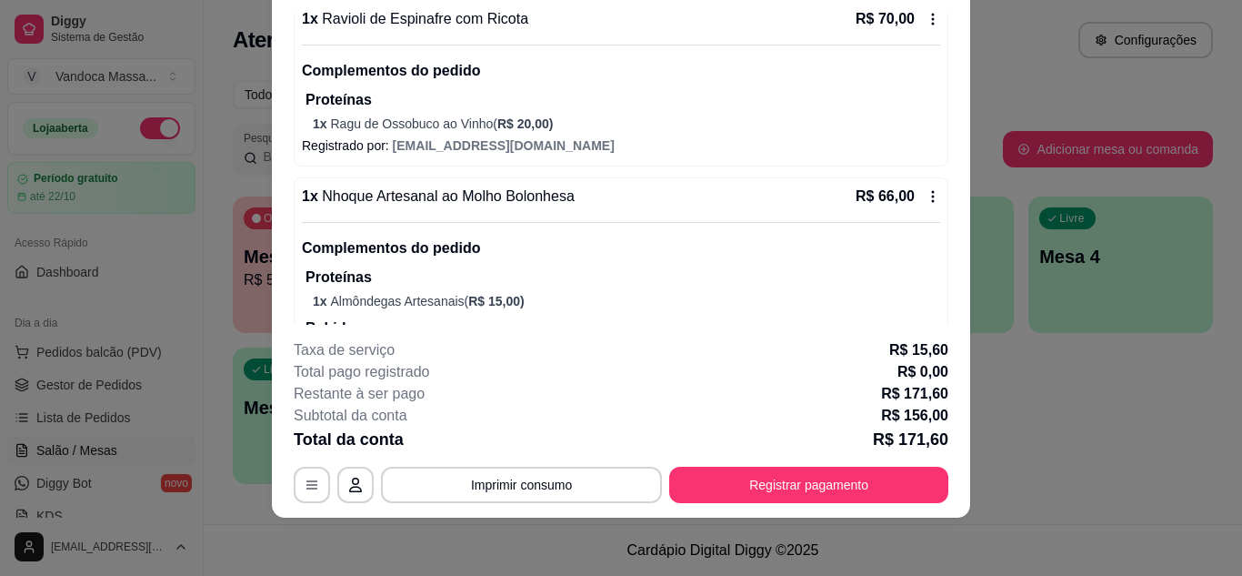
scroll to position [273, 0]
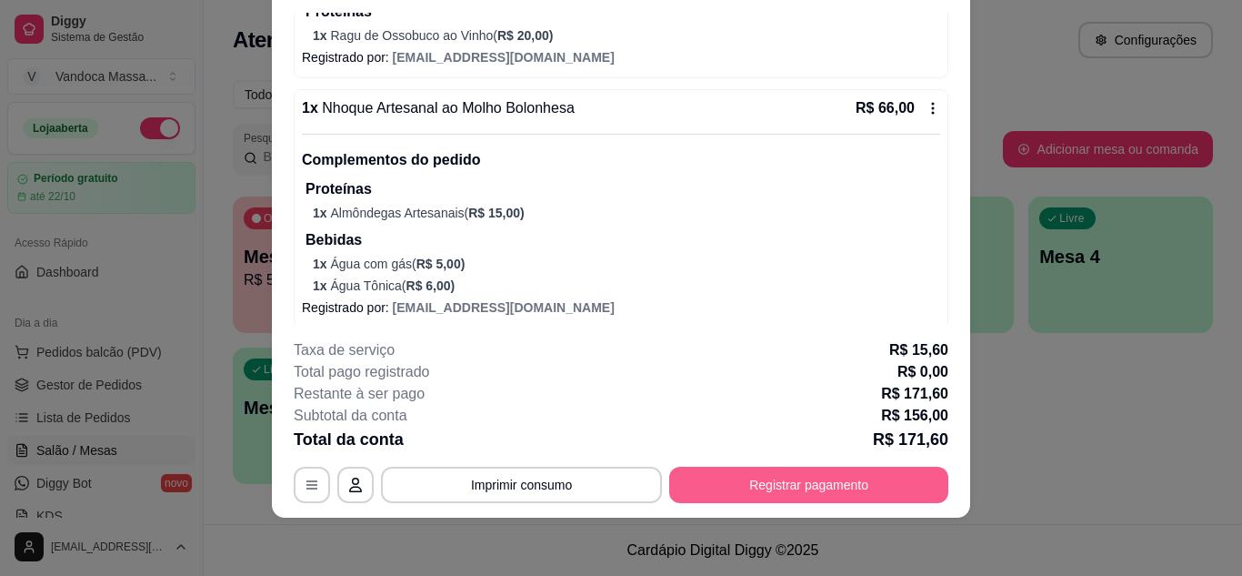
click at [757, 488] on button "Registrar pagamento" at bounding box center [808, 485] width 279 height 36
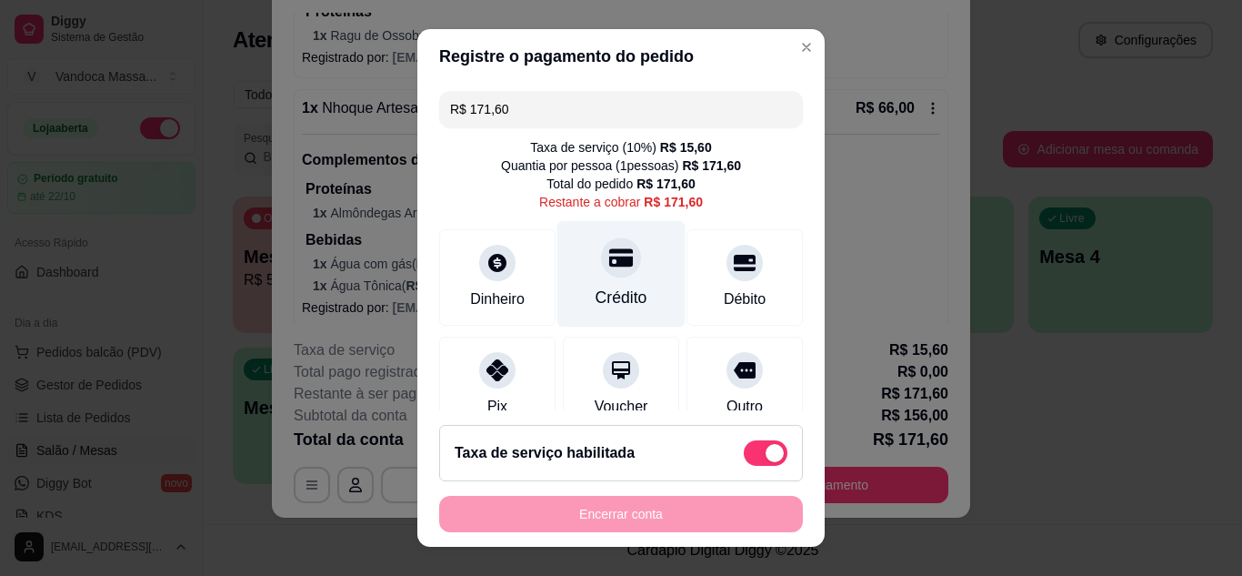
click at [609, 259] on icon at bounding box center [621, 257] width 24 height 18
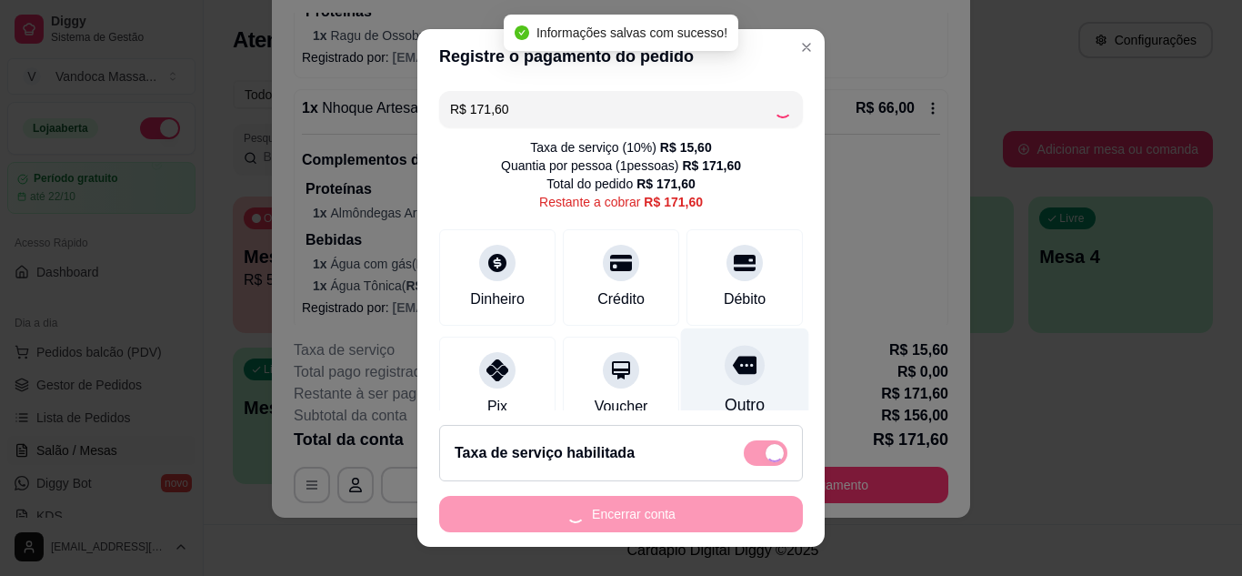
type input "R$ 0,00"
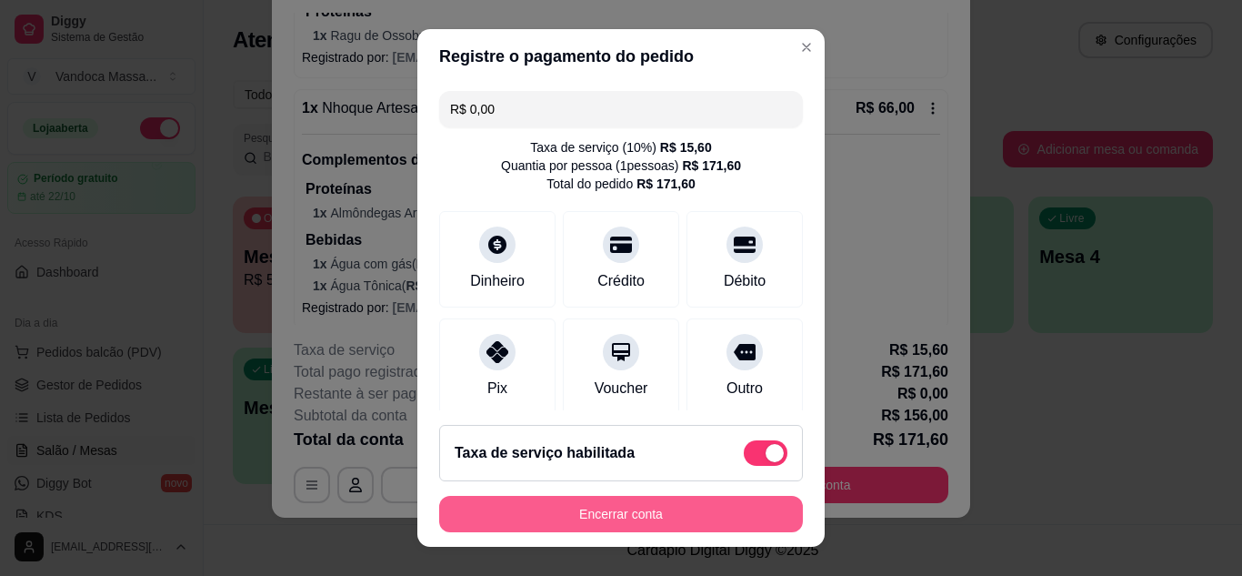
click at [684, 512] on button "Encerrar conta" at bounding box center [621, 514] width 364 height 36
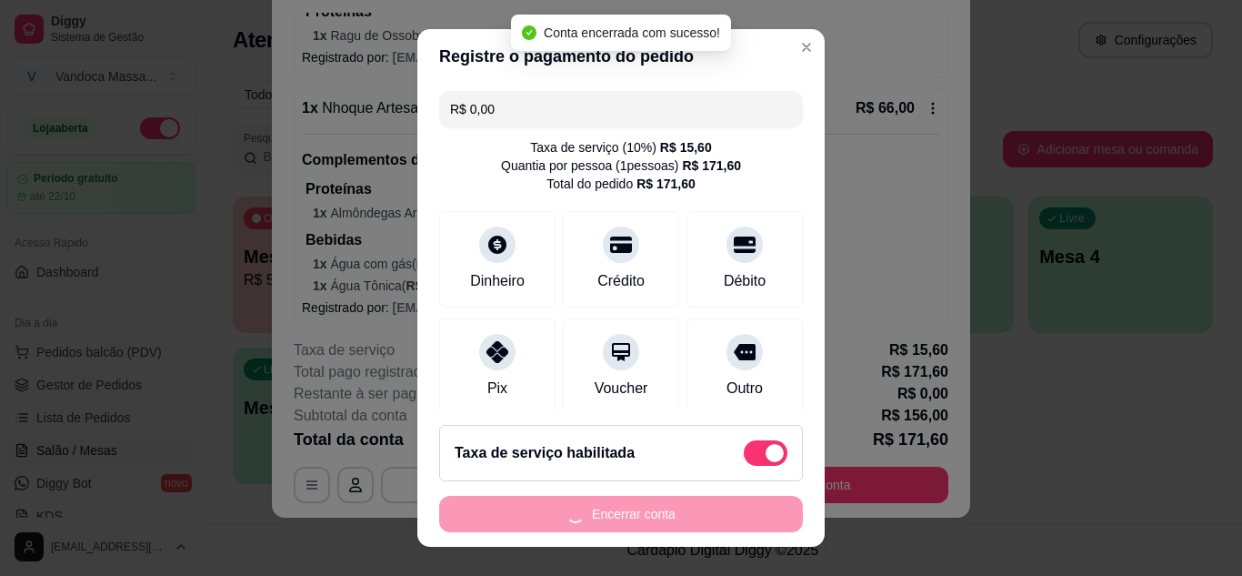
scroll to position [0, 0]
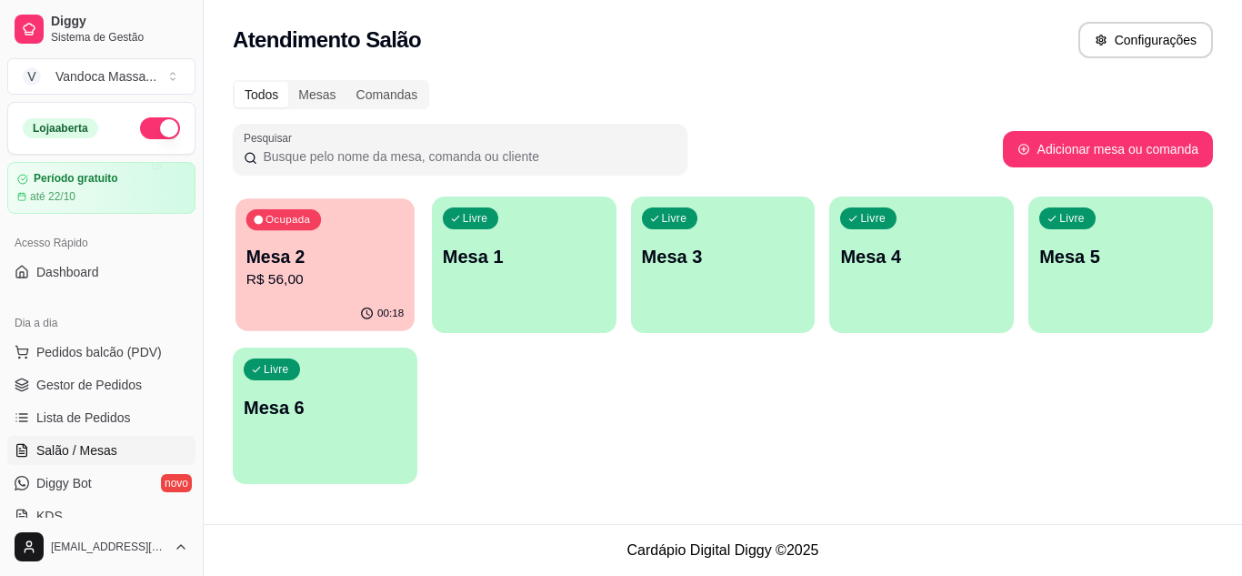
click at [340, 287] on p "R$ 56,00" at bounding box center [324, 279] width 157 height 21
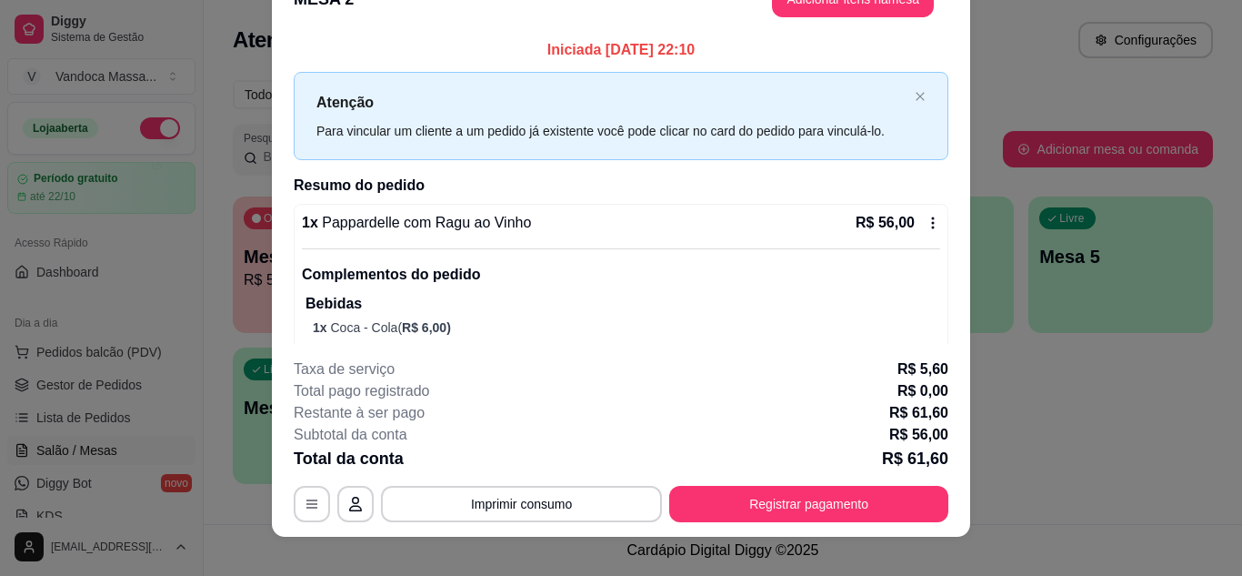
scroll to position [55, 0]
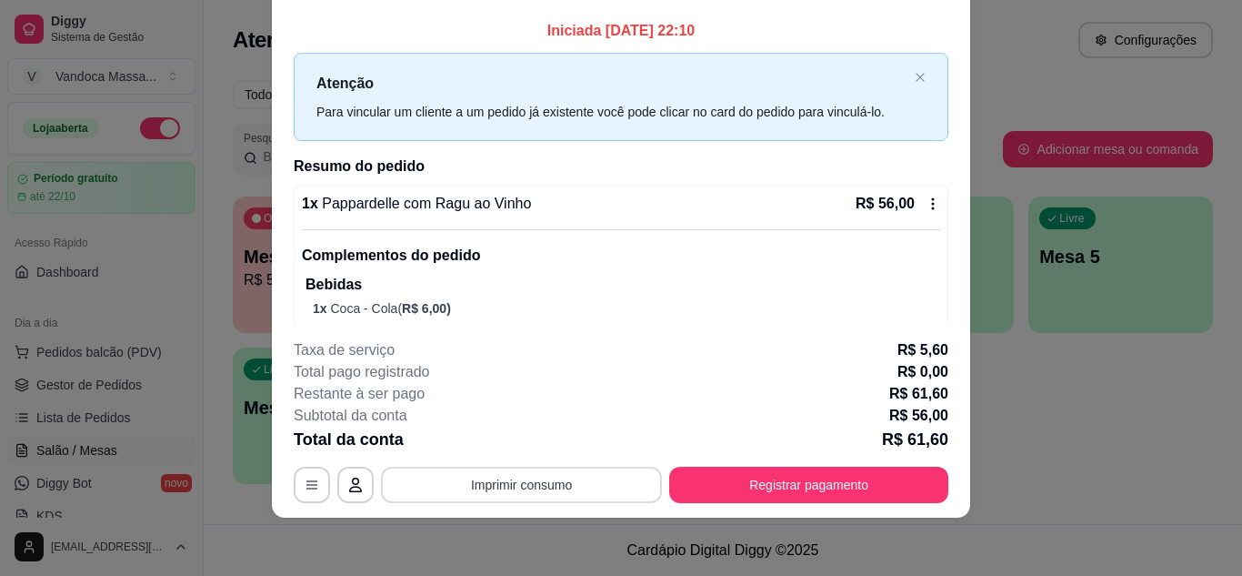
click at [553, 491] on button "Imprimir consumo" at bounding box center [521, 485] width 281 height 36
click at [545, 439] on button "IMPRESSORA" at bounding box center [521, 442] width 132 height 29
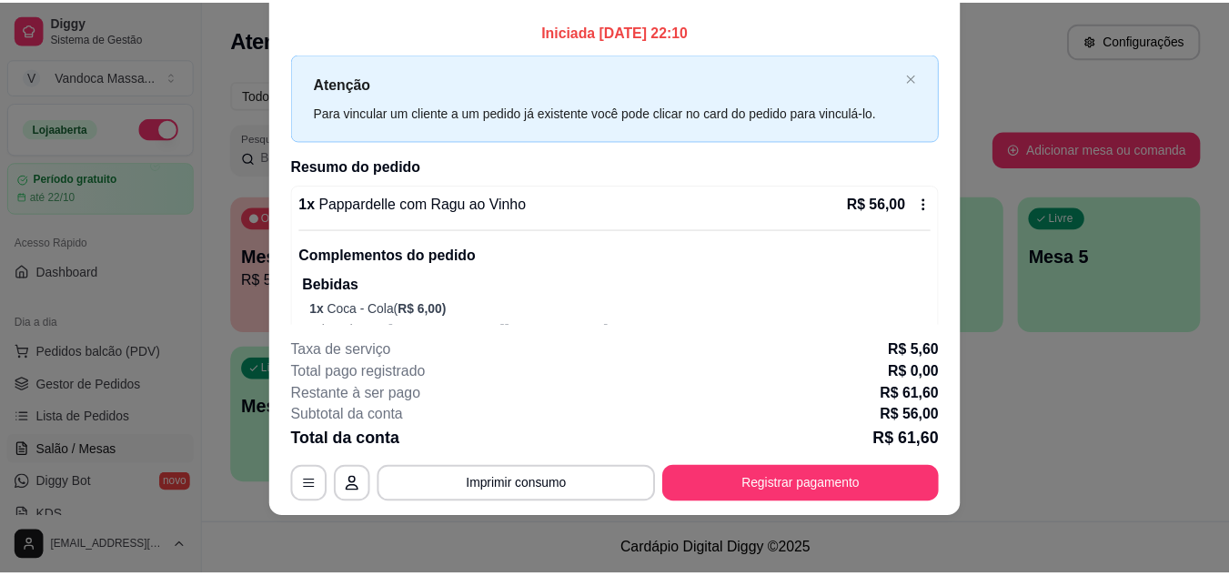
scroll to position [0, 0]
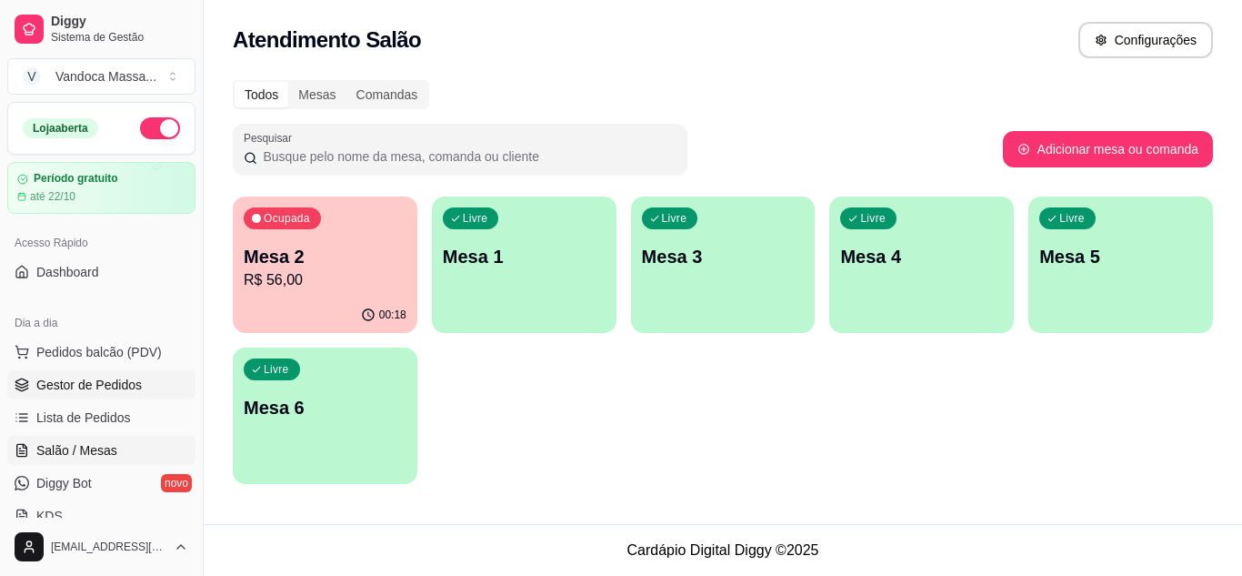
click at [128, 375] on link "Gestor de Pedidos" at bounding box center [101, 384] width 188 height 29
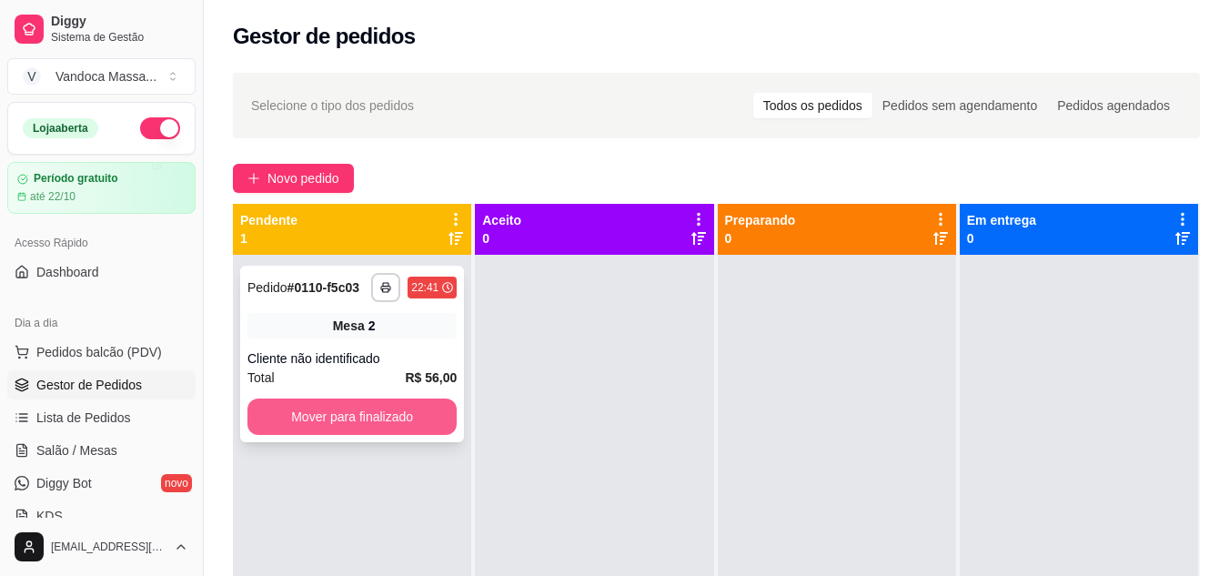
click at [319, 428] on button "Mover para finalizado" at bounding box center [351, 416] width 209 height 36
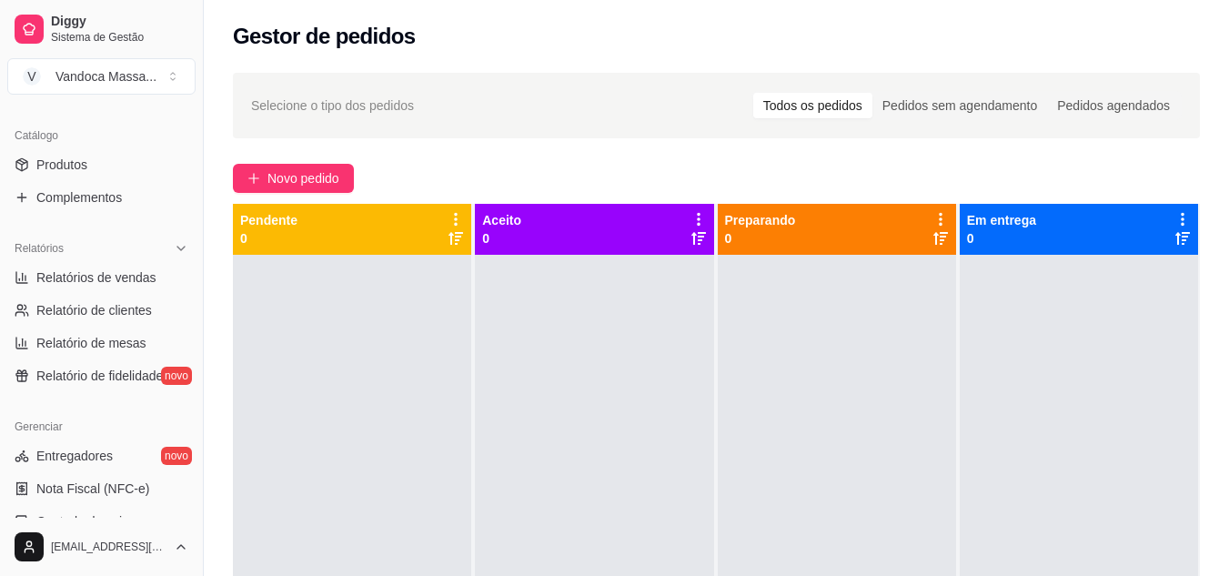
scroll to position [455, 0]
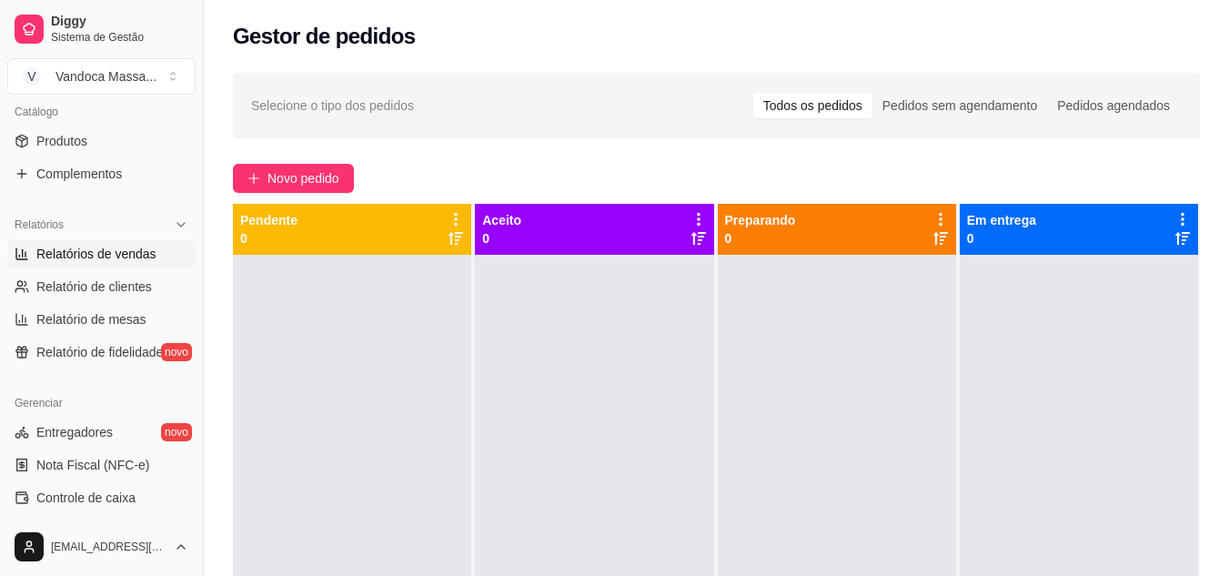
click at [84, 259] on span "Relatórios de vendas" at bounding box center [96, 254] width 120 height 18
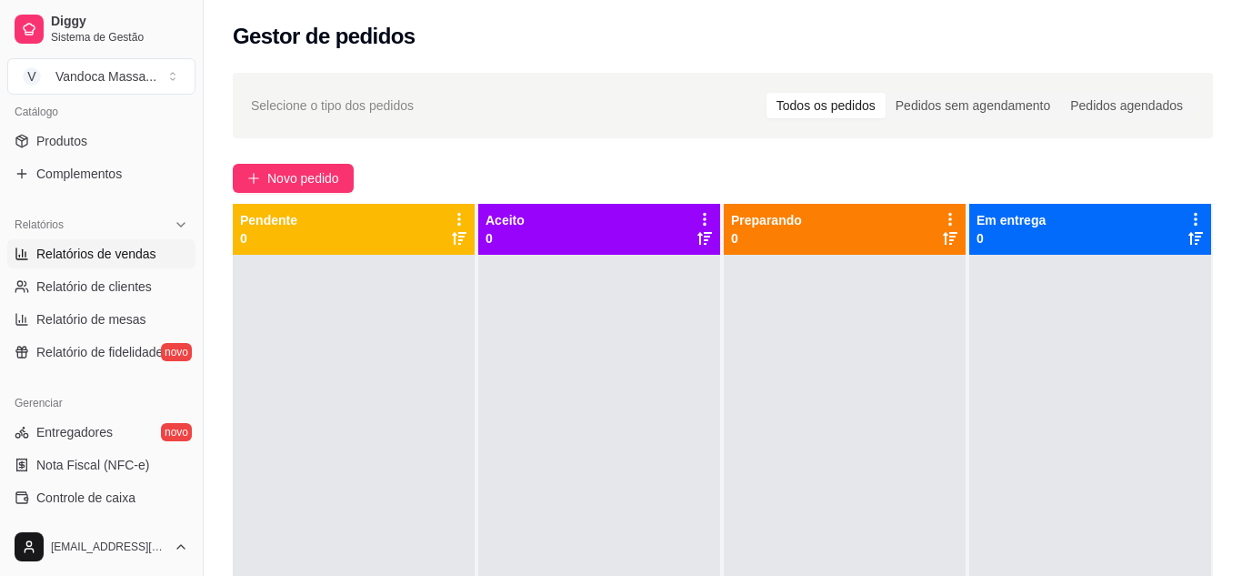
select select "ALL"
select select "0"
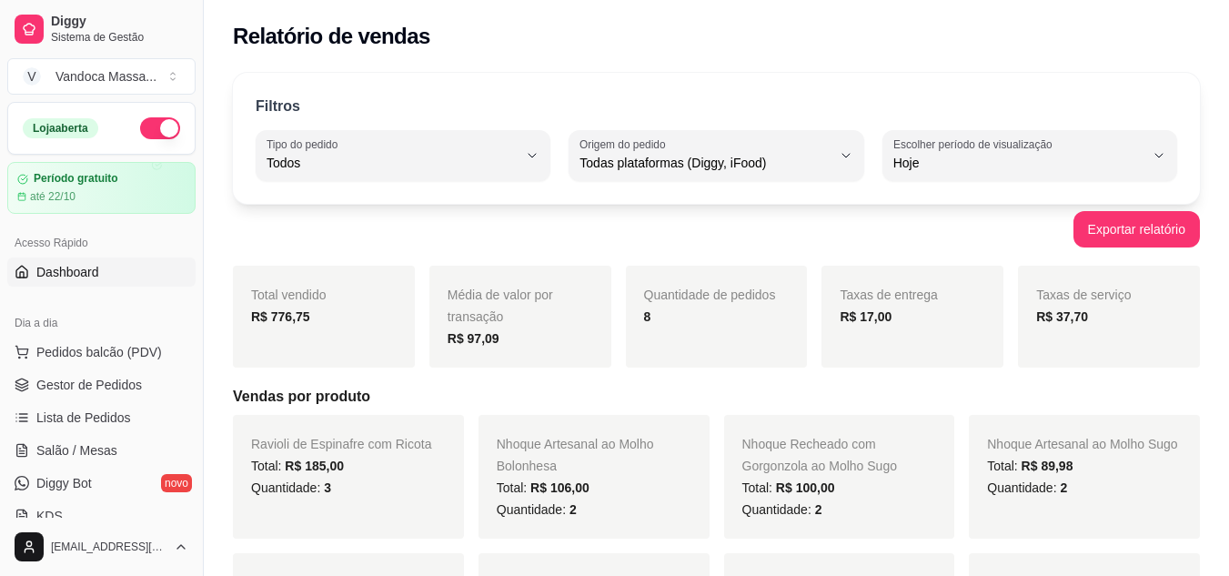
click at [42, 285] on link "Dashboard" at bounding box center [101, 271] width 188 height 29
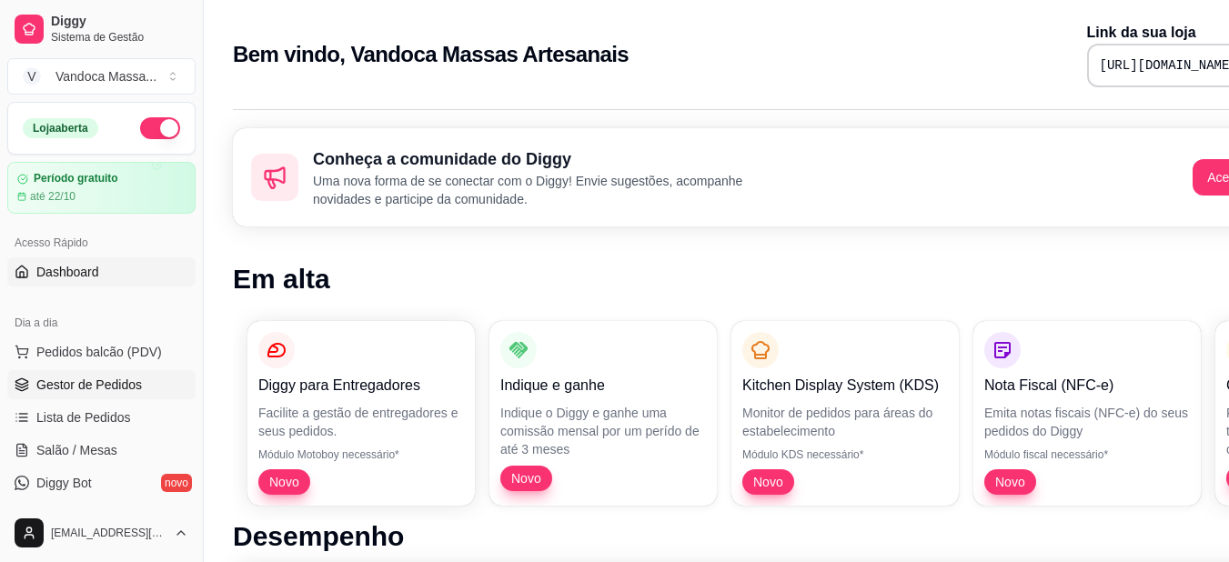
click at [108, 383] on span "Gestor de Pedidos" at bounding box center [89, 385] width 106 height 18
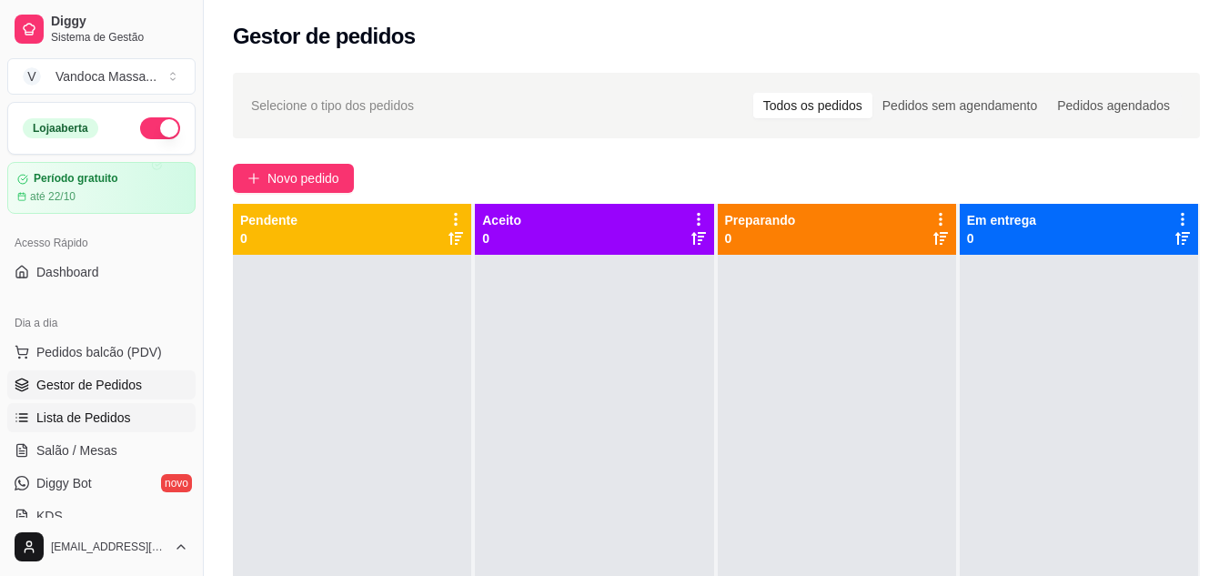
click at [113, 413] on span "Lista de Pedidos" at bounding box center [83, 417] width 95 height 18
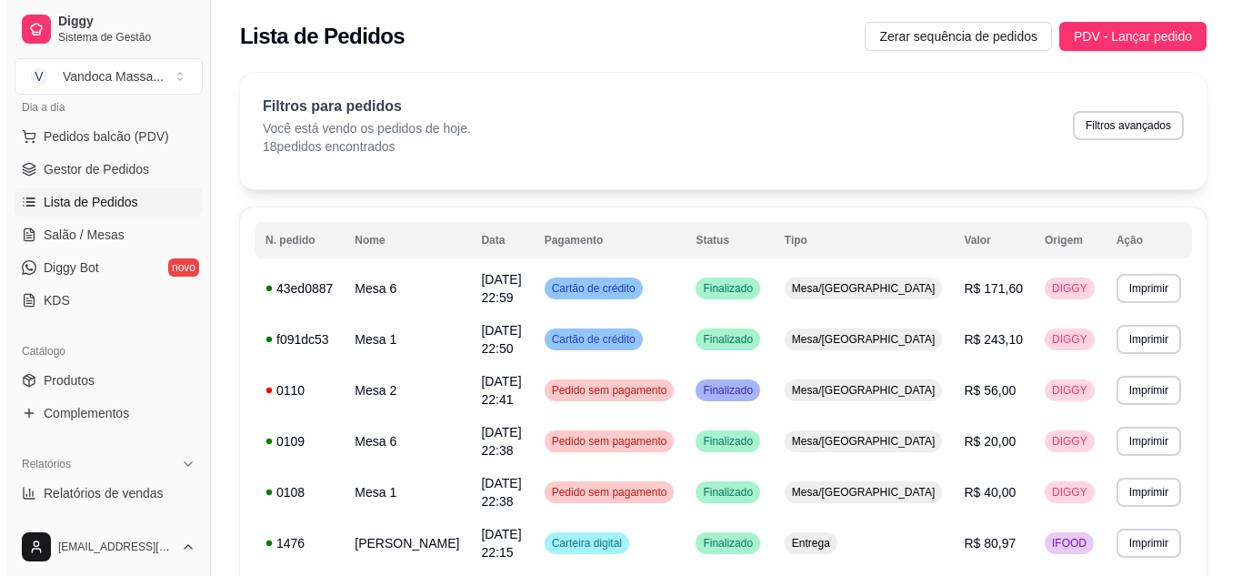
scroll to position [187, 0]
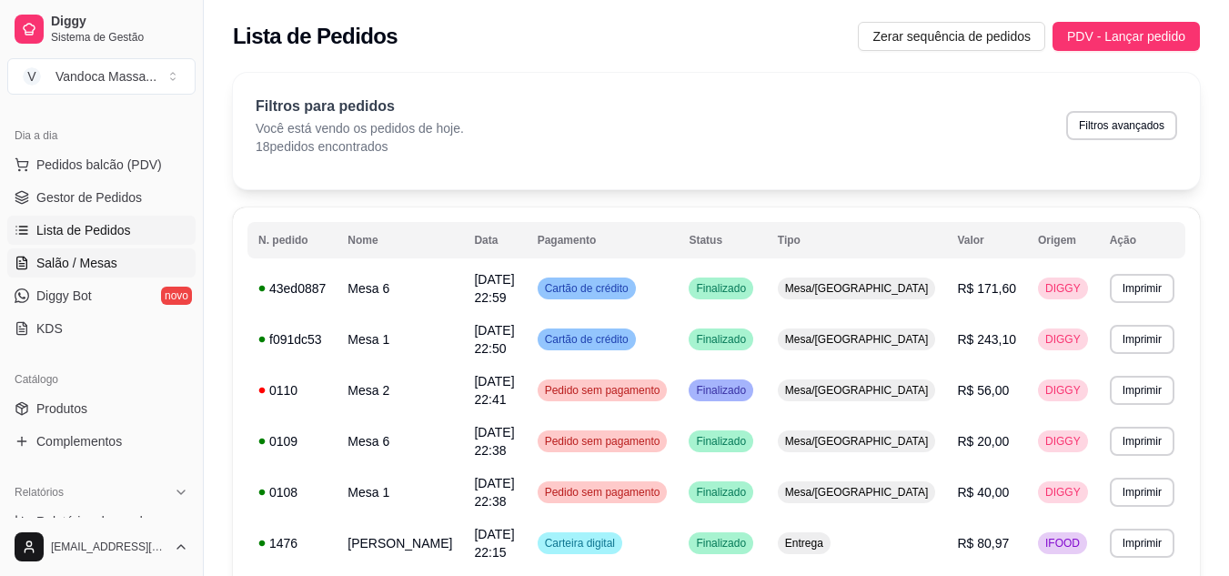
click at [99, 267] on span "Salão / Mesas" at bounding box center [76, 263] width 81 height 18
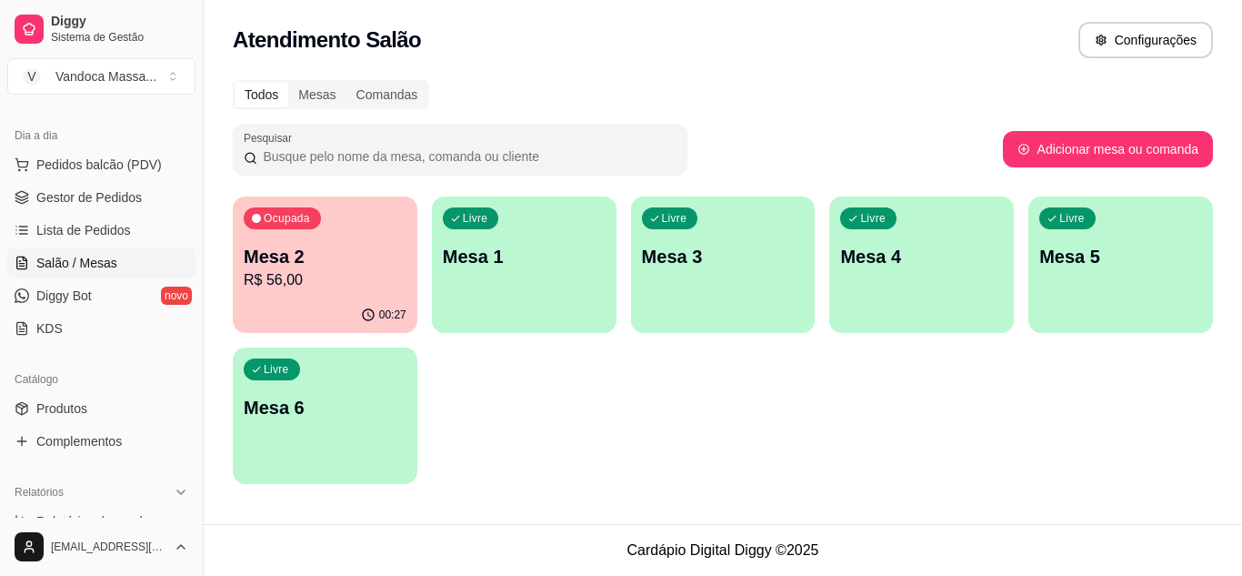
click at [380, 294] on div "Ocupada Mesa 2 R$ 56,00" at bounding box center [325, 246] width 185 height 101
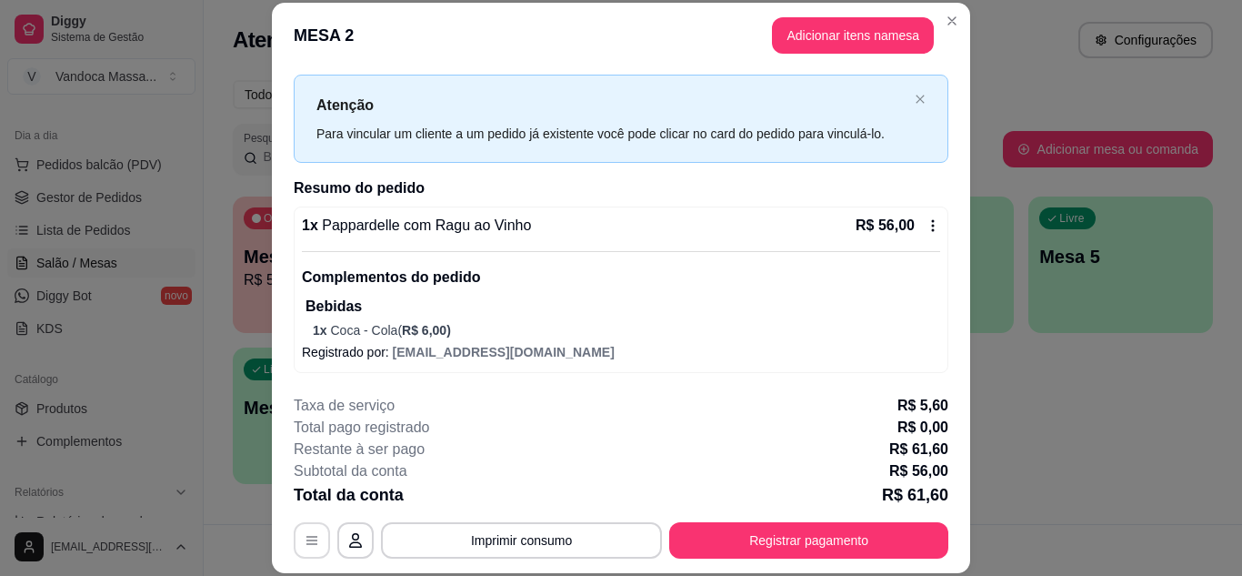
click at [297, 542] on button "button" at bounding box center [312, 540] width 36 height 36
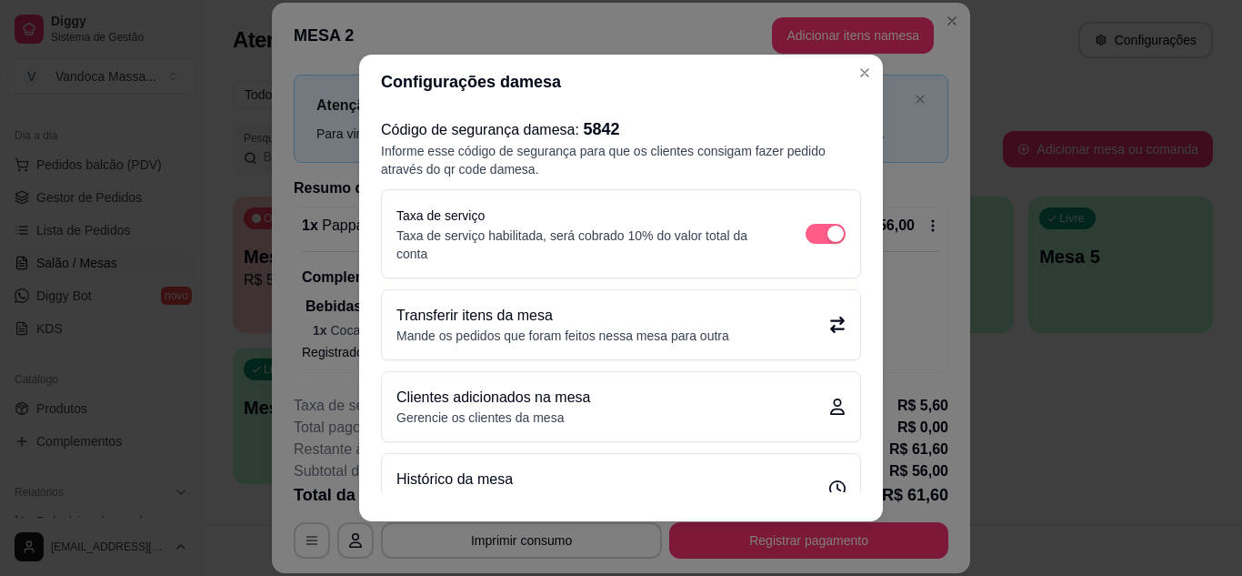
click at [828, 226] on div "button" at bounding box center [836, 234] width 16 height 16
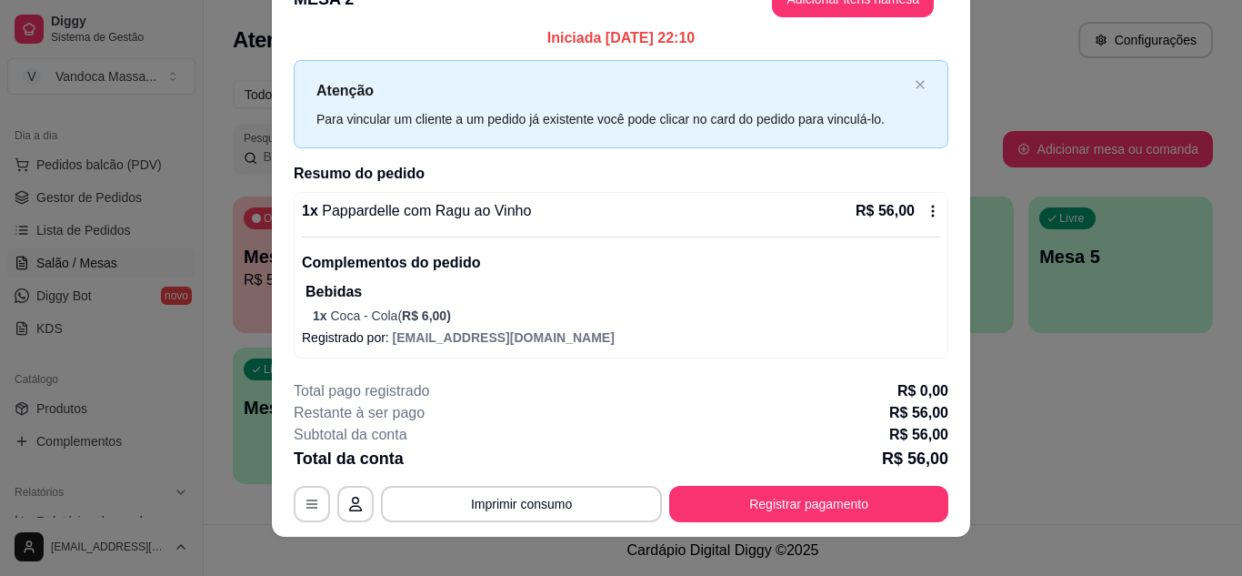
scroll to position [55, 0]
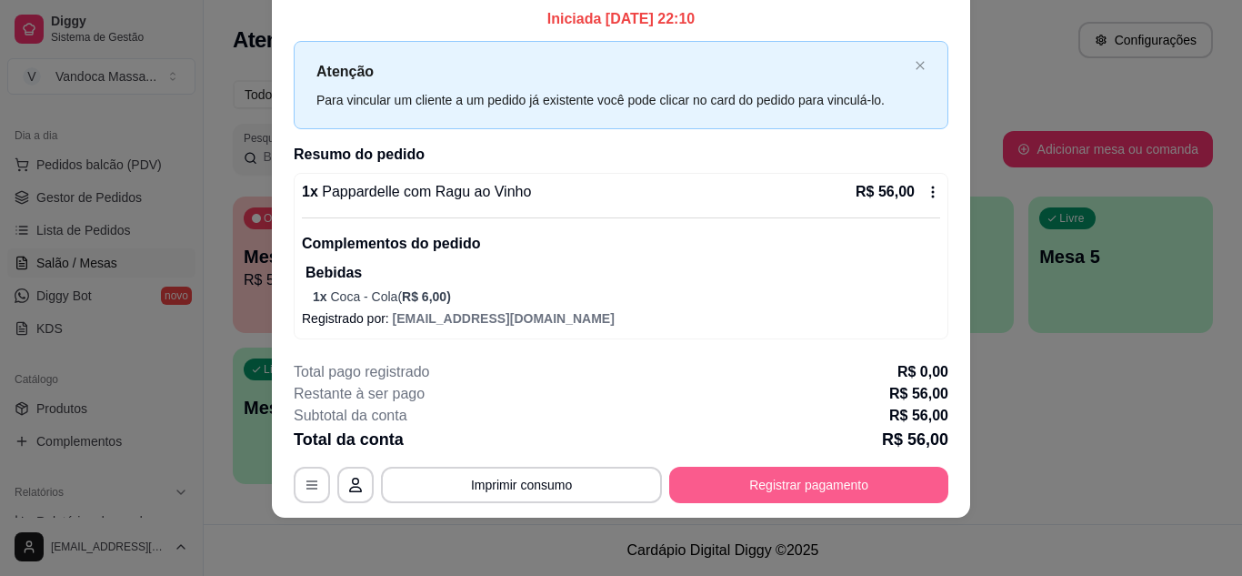
click at [781, 470] on button "Registrar pagamento" at bounding box center [808, 485] width 279 height 36
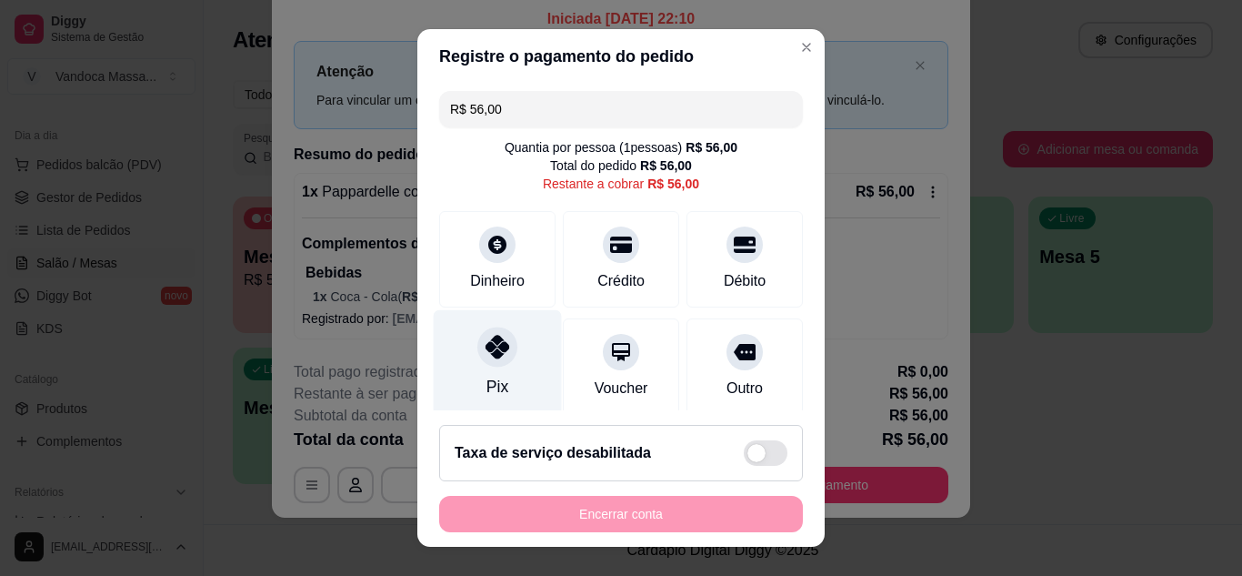
click at [490, 369] on div "Pix" at bounding box center [498, 362] width 128 height 106
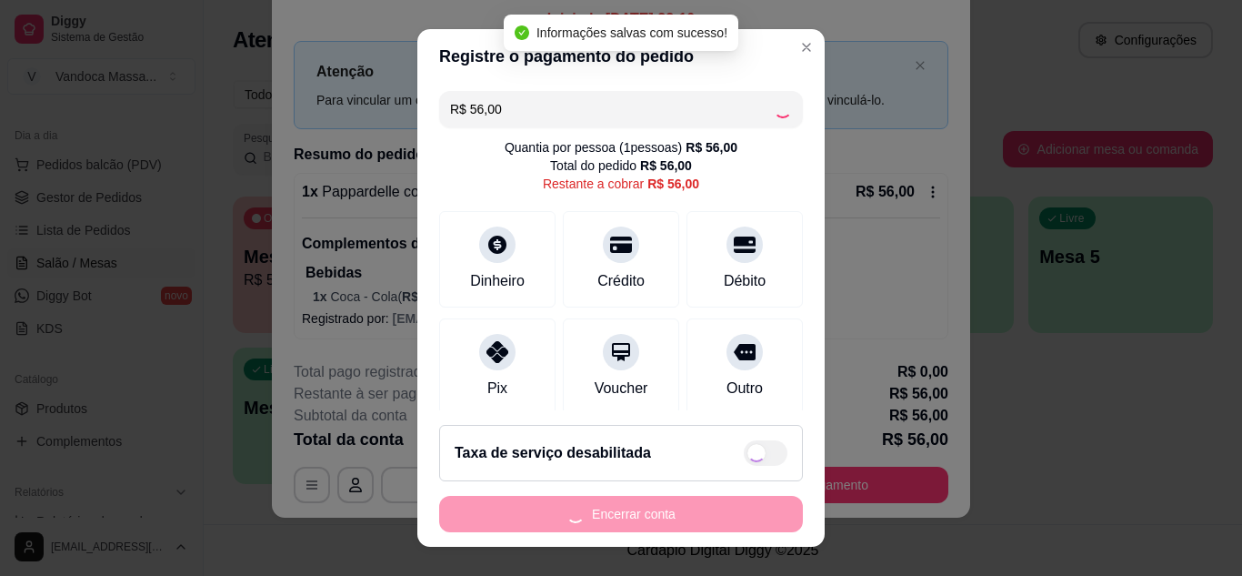
type input "R$ 0,00"
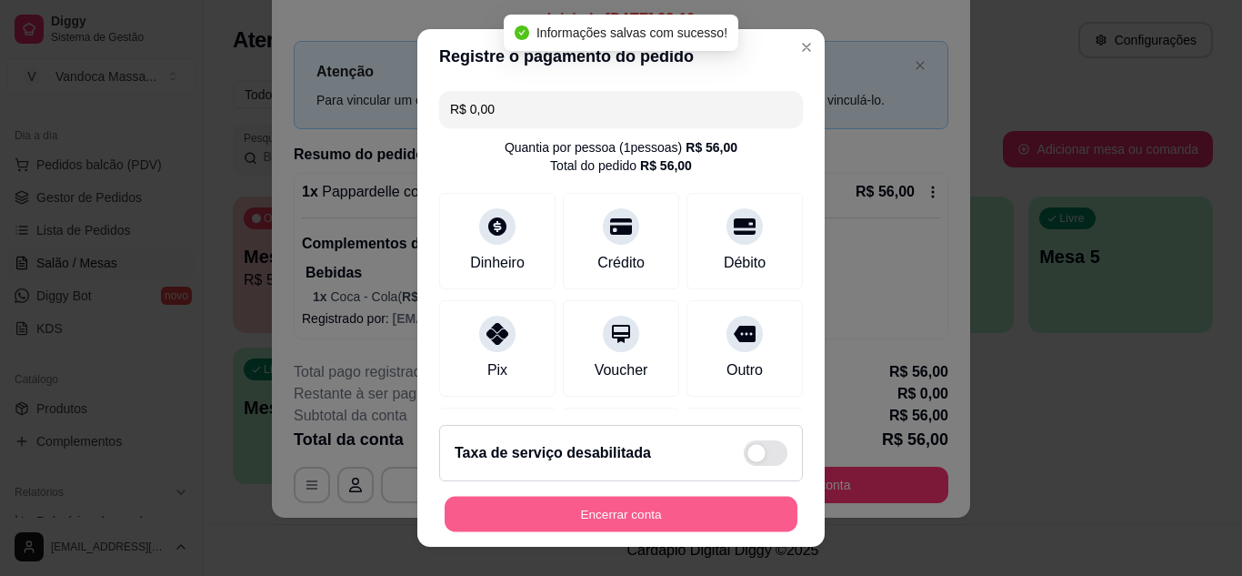
click at [635, 522] on button "Encerrar conta" at bounding box center [621, 514] width 353 height 35
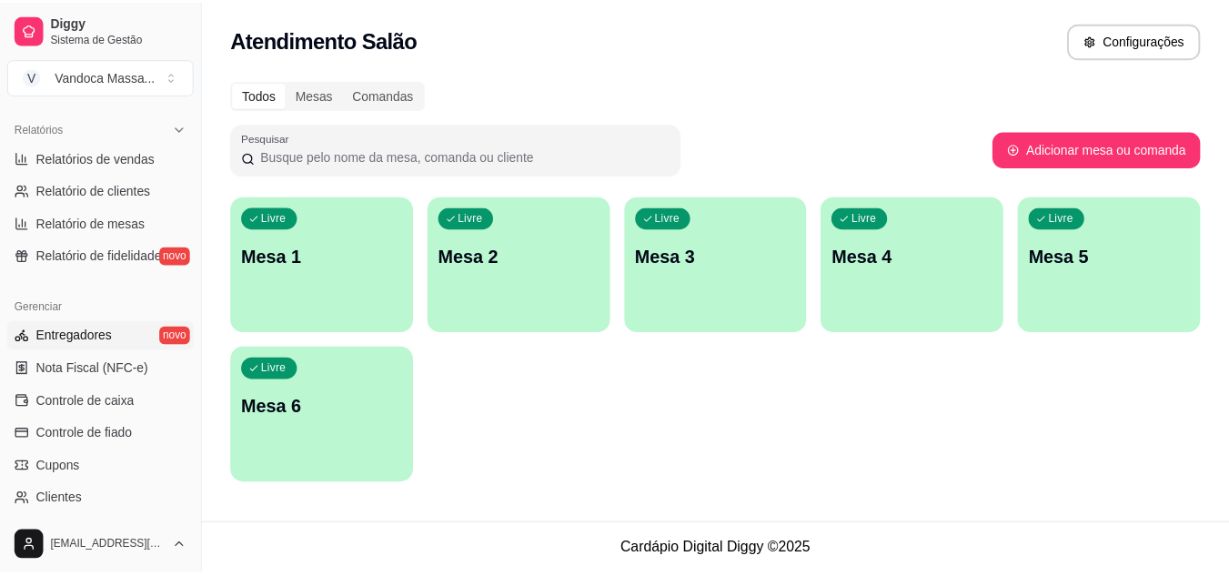
scroll to position [551, 0]
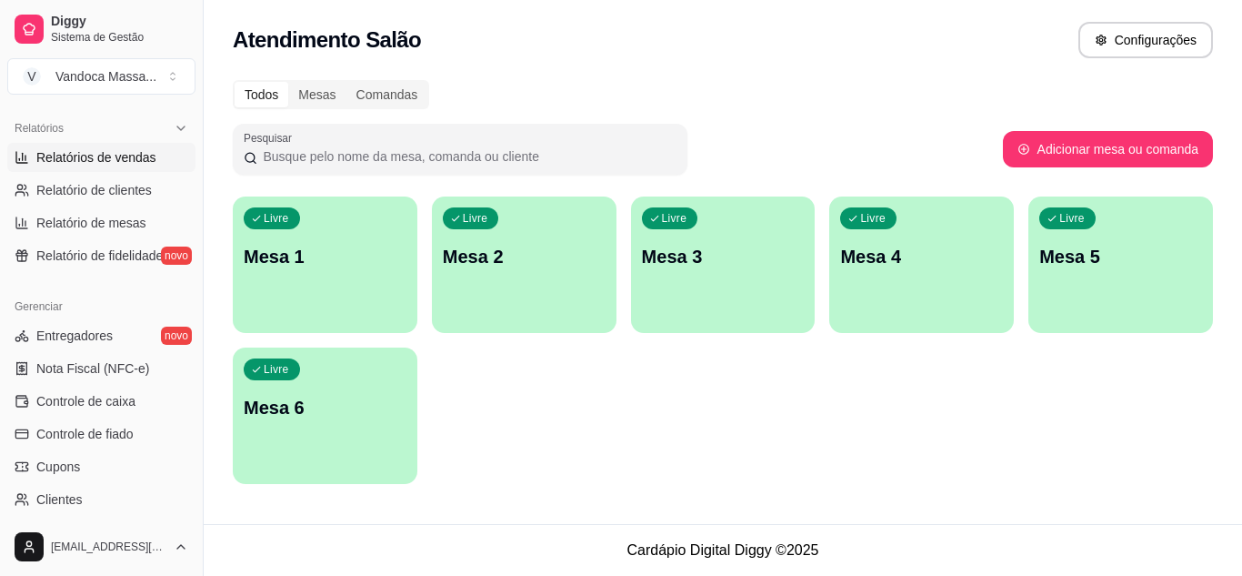
click at [121, 164] on span "Relatórios de vendas" at bounding box center [96, 157] width 120 height 18
select select "ALL"
select select "0"
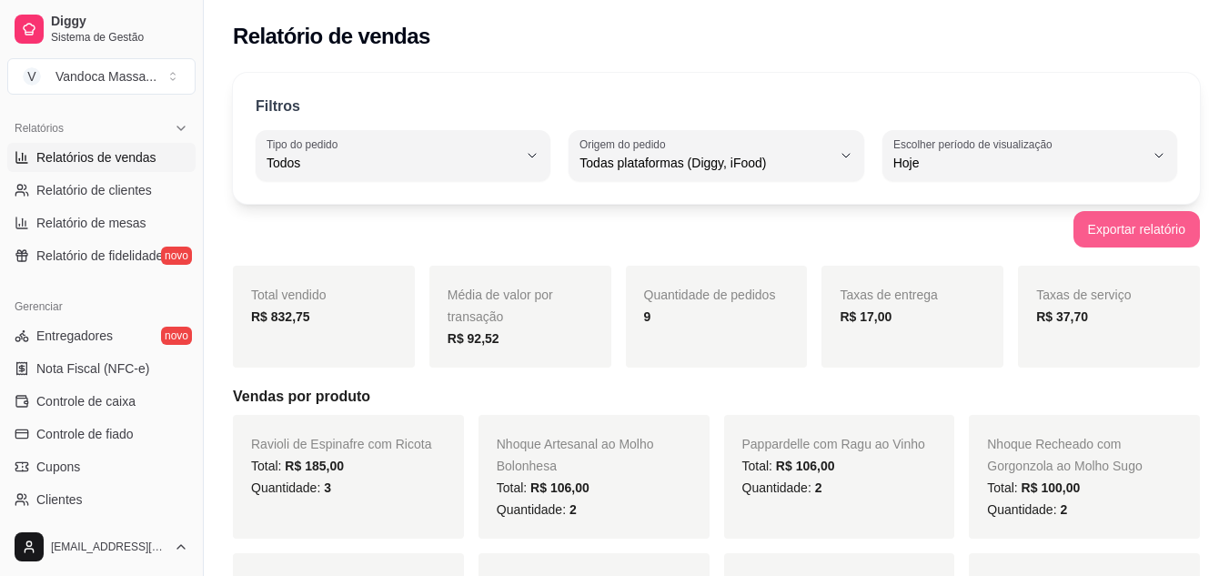
click at [1114, 228] on button "Exportar relatório" at bounding box center [1136, 229] width 126 height 36
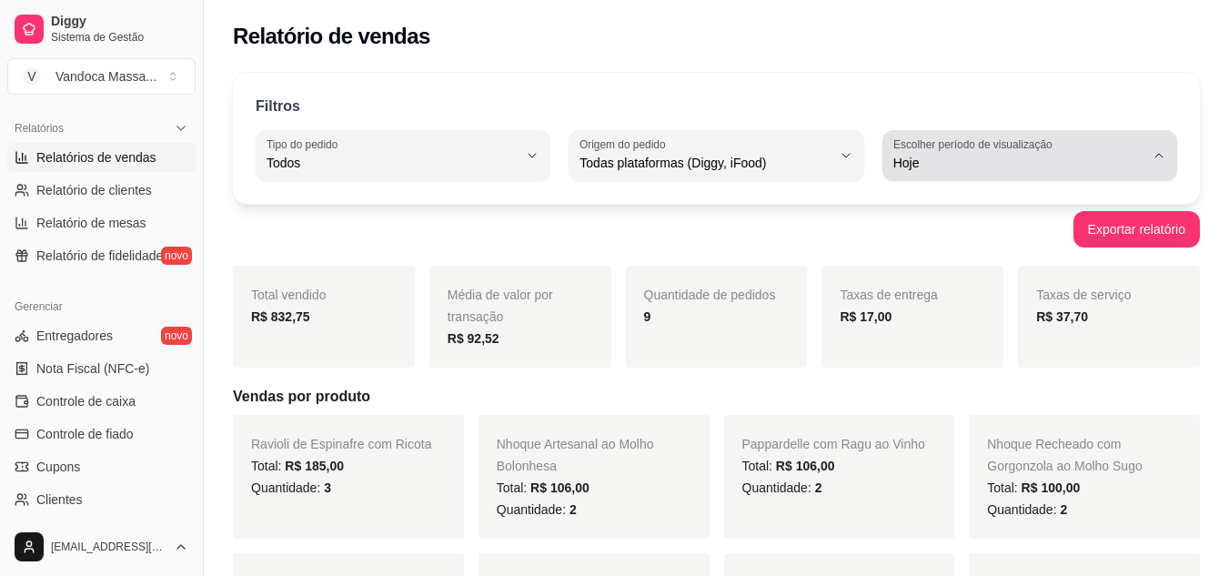
click at [1009, 163] on span "Hoje" at bounding box center [1018, 163] width 251 height 18
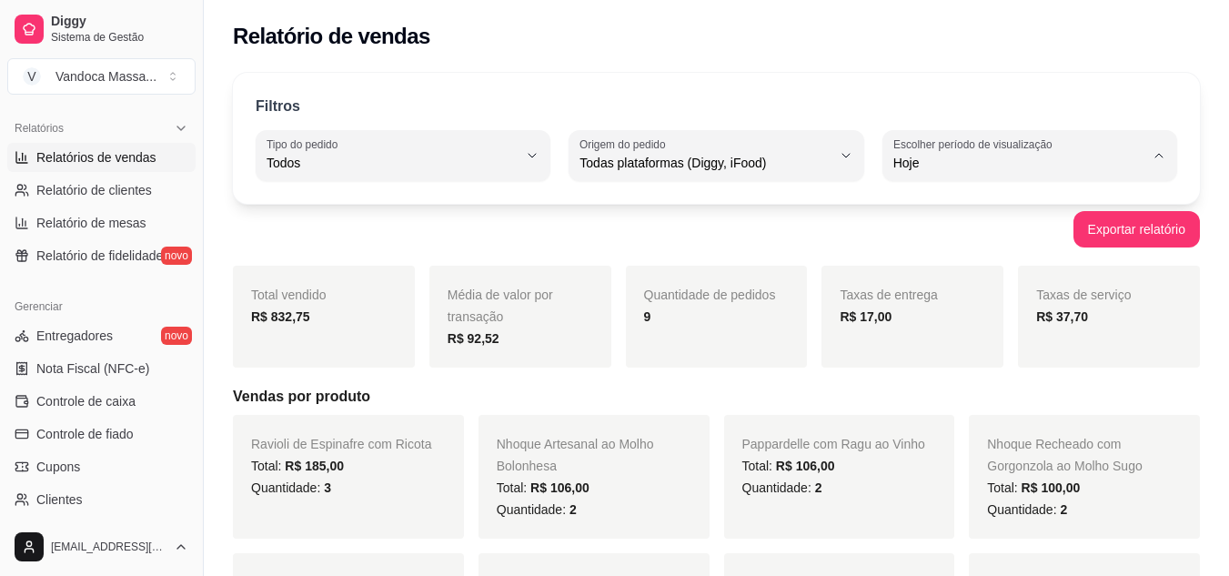
click at [943, 393] on span "Customizado" at bounding box center [1019, 384] width 237 height 17
type input "-1"
select select "-1"
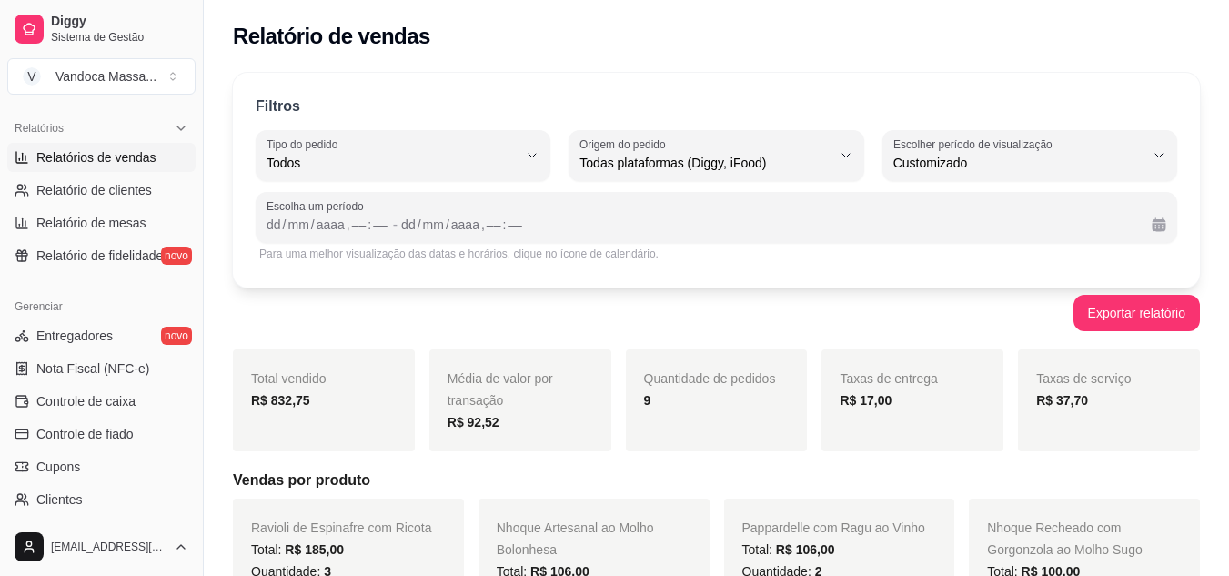
click at [294, 236] on div "Escolha um período dd / mm / aaaa , –– : –– - dd / mm / aaaa , –– : ––" at bounding box center [716, 217] width 921 height 51
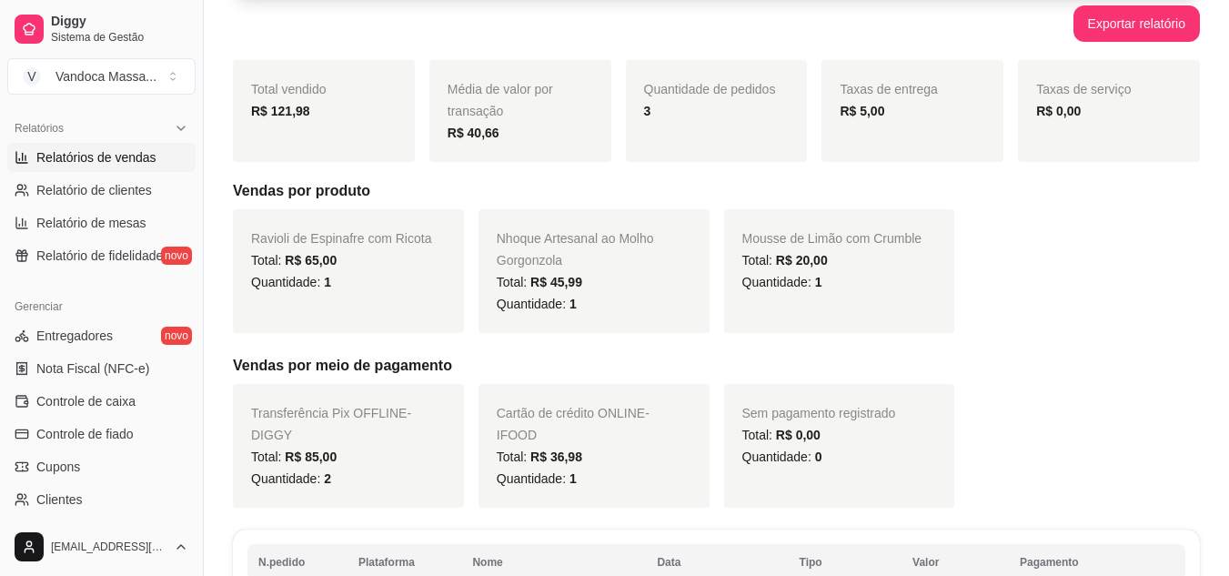
scroll to position [267, 0]
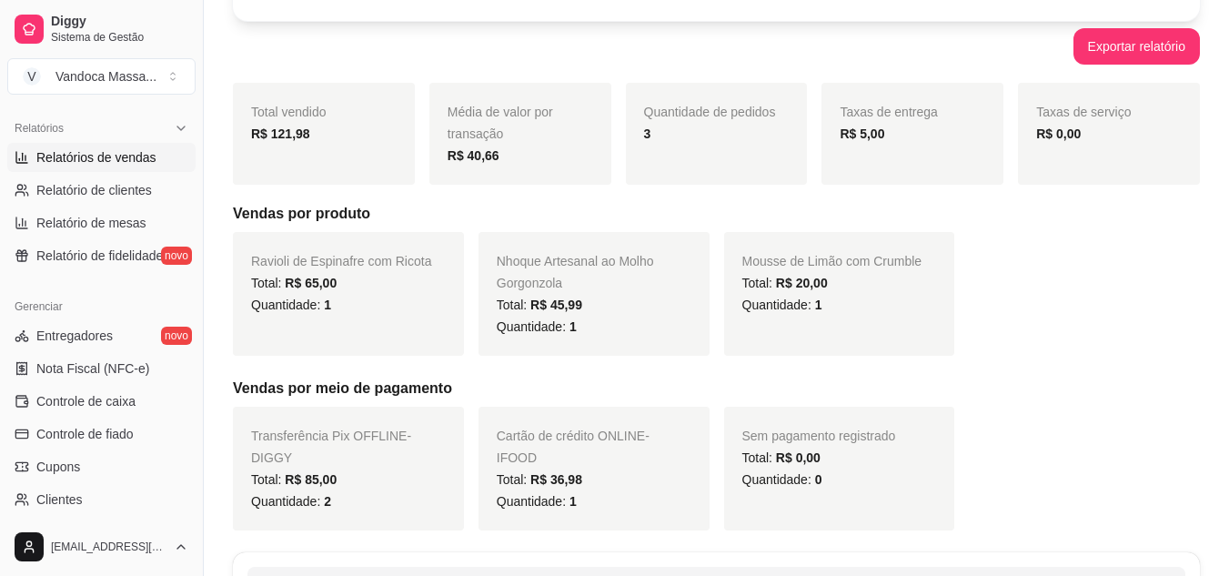
click at [1152, 289] on div "Ravioli de Espinafre com Ricota Total: R$ 65,00 Quantidade: 1 Nhoque Artesanal …" at bounding box center [716, 294] width 967 height 124
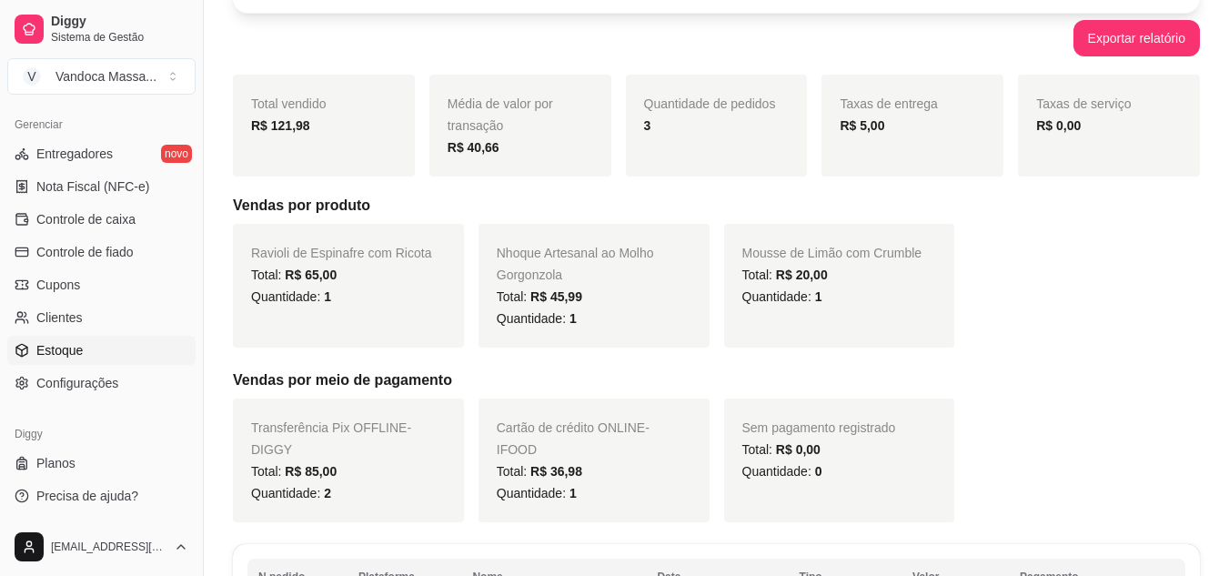
scroll to position [307, 0]
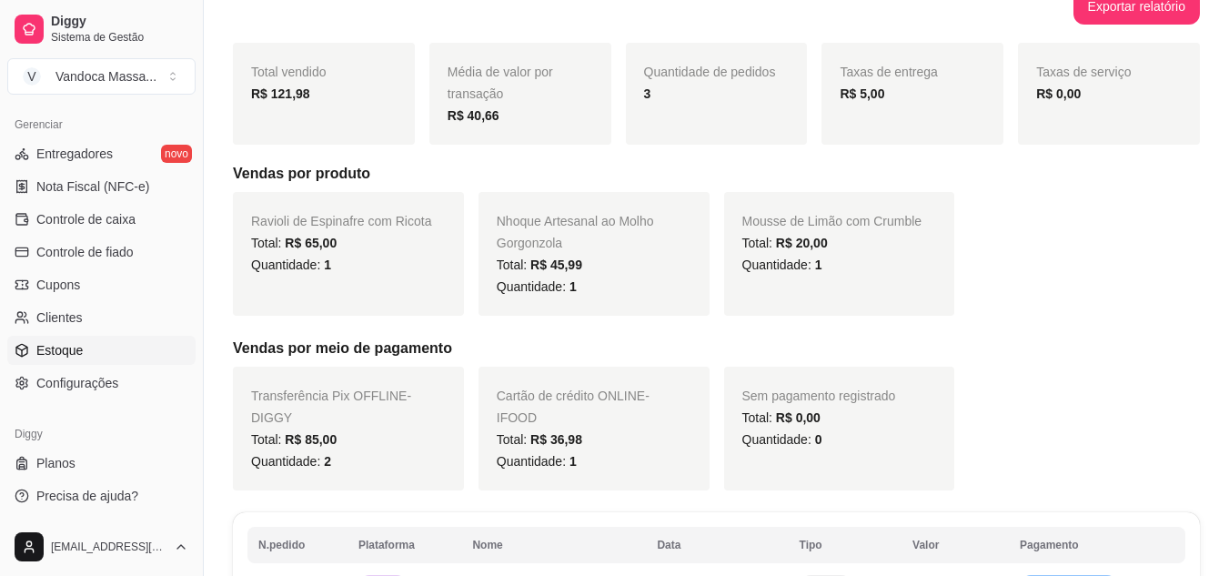
click at [87, 359] on link "Estoque" at bounding box center [101, 350] width 188 height 29
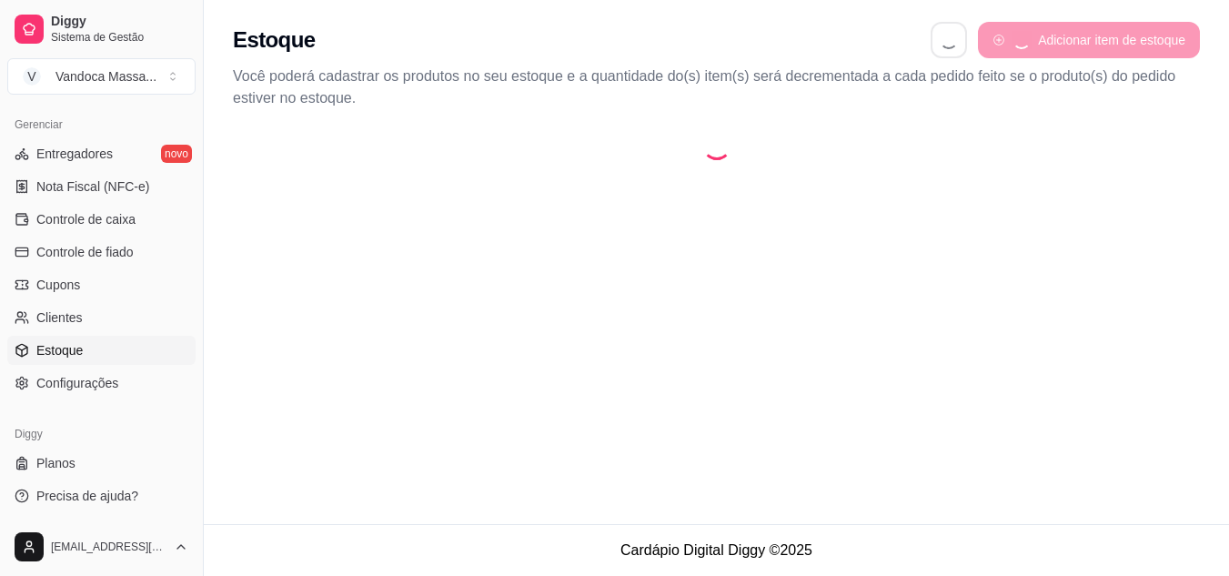
select select "QUANTITY_ORDER"
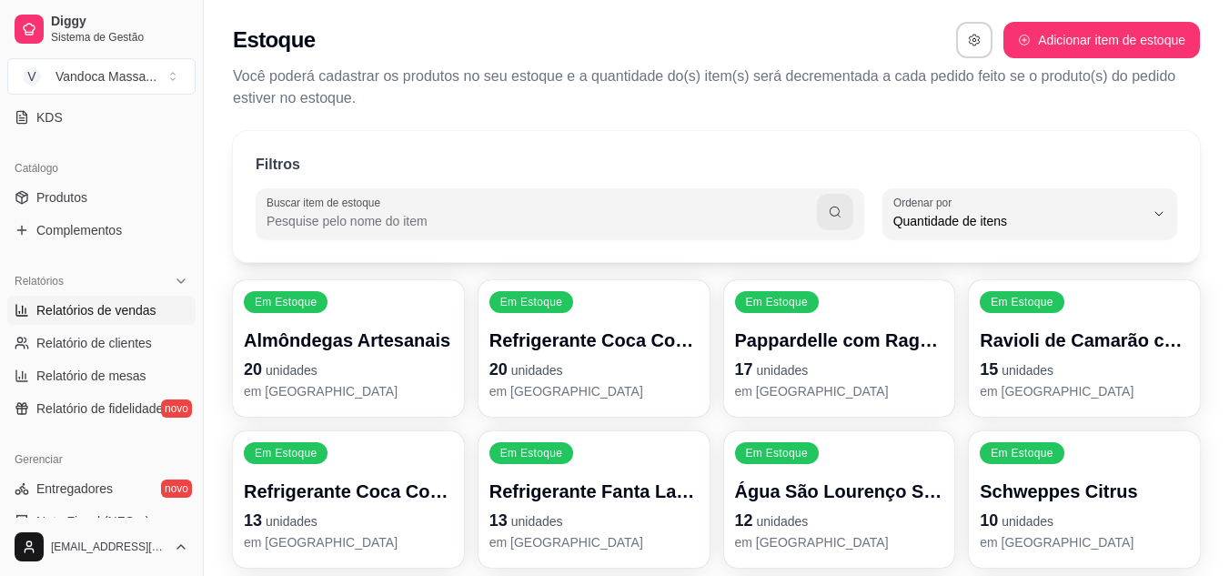
scroll to position [369, 0]
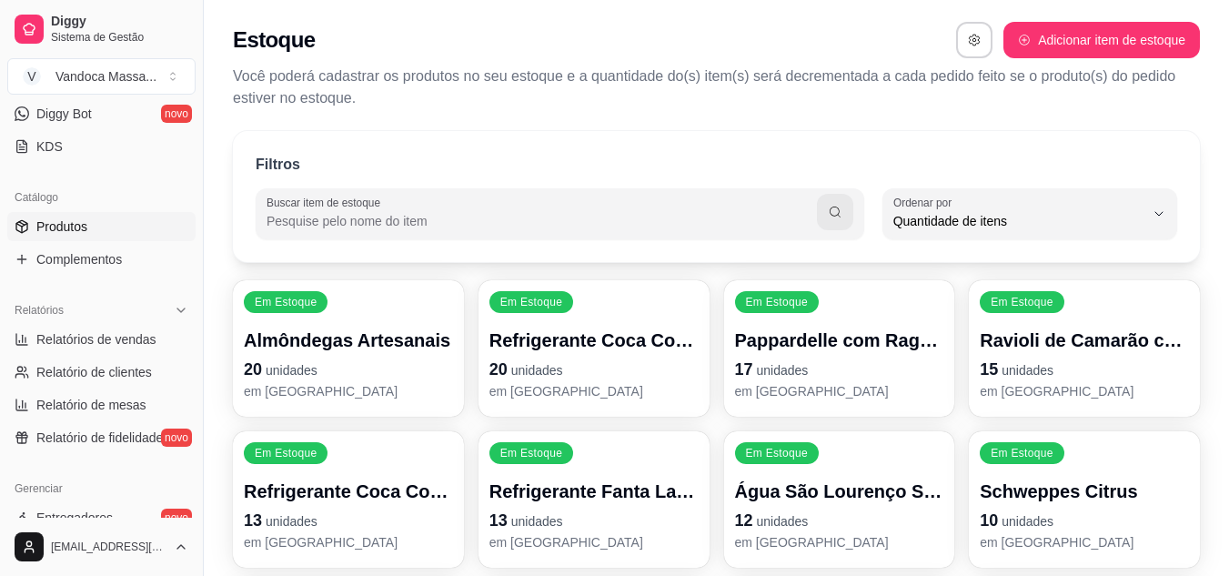
click at [78, 233] on span "Produtos" at bounding box center [61, 226] width 51 height 18
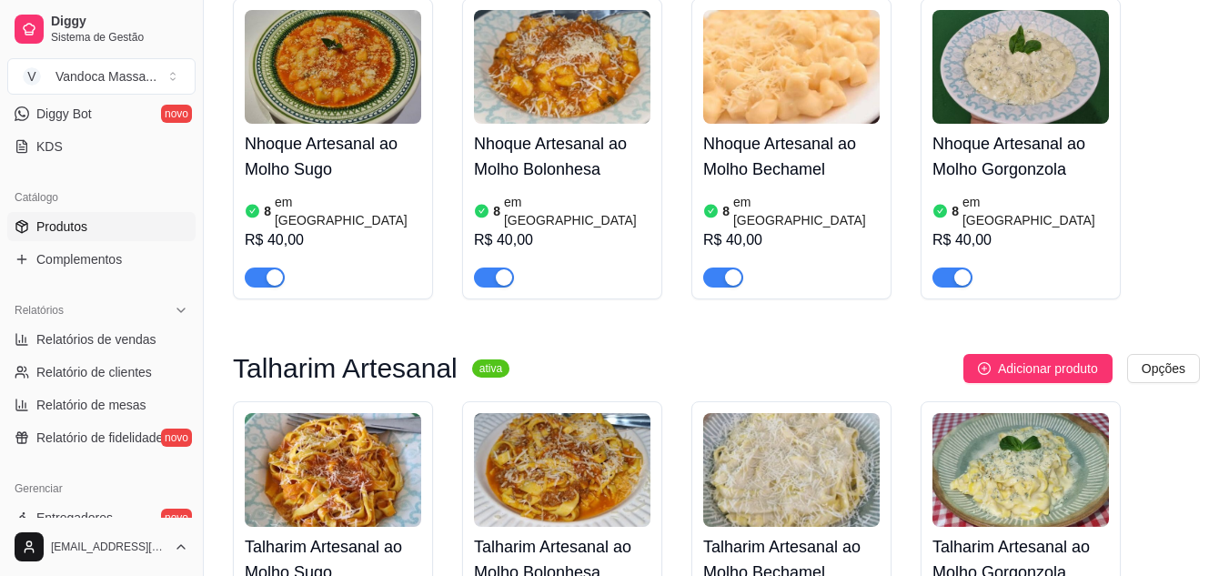
scroll to position [910, 0]
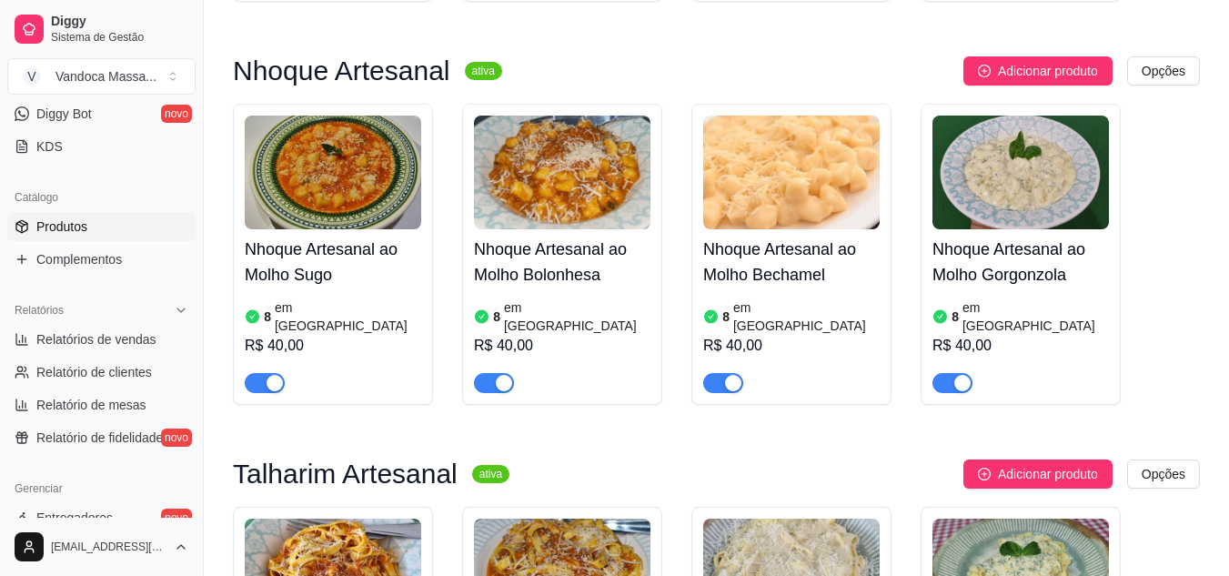
click at [316, 295] on div "8 em estoque R$ 40,00" at bounding box center [333, 344] width 176 height 98
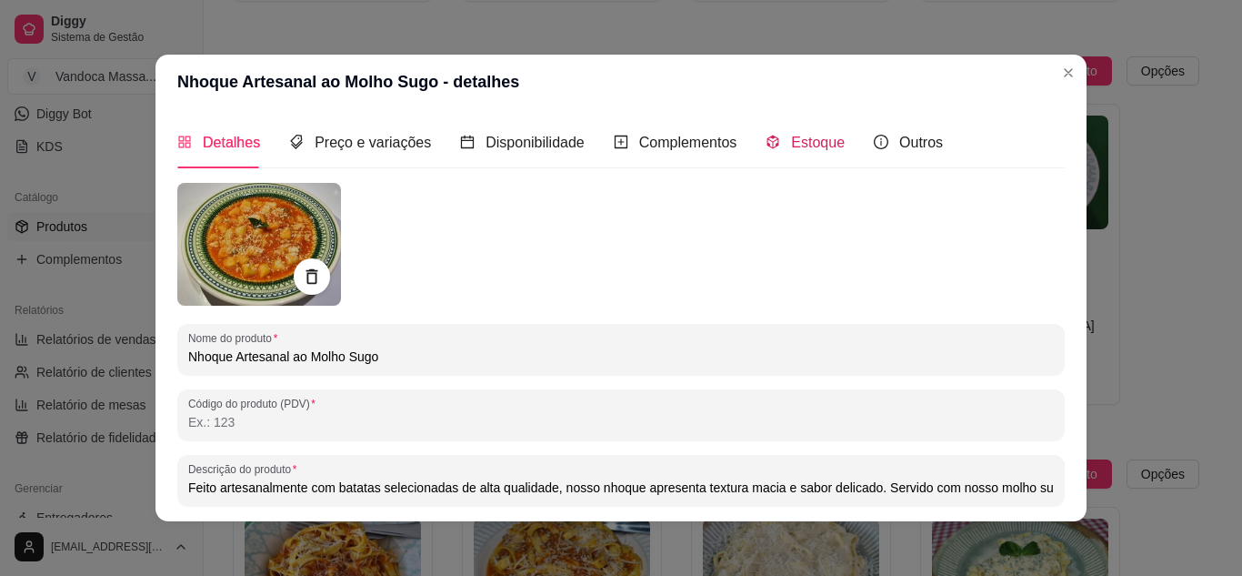
click at [791, 146] on span "Estoque" at bounding box center [818, 142] width 54 height 15
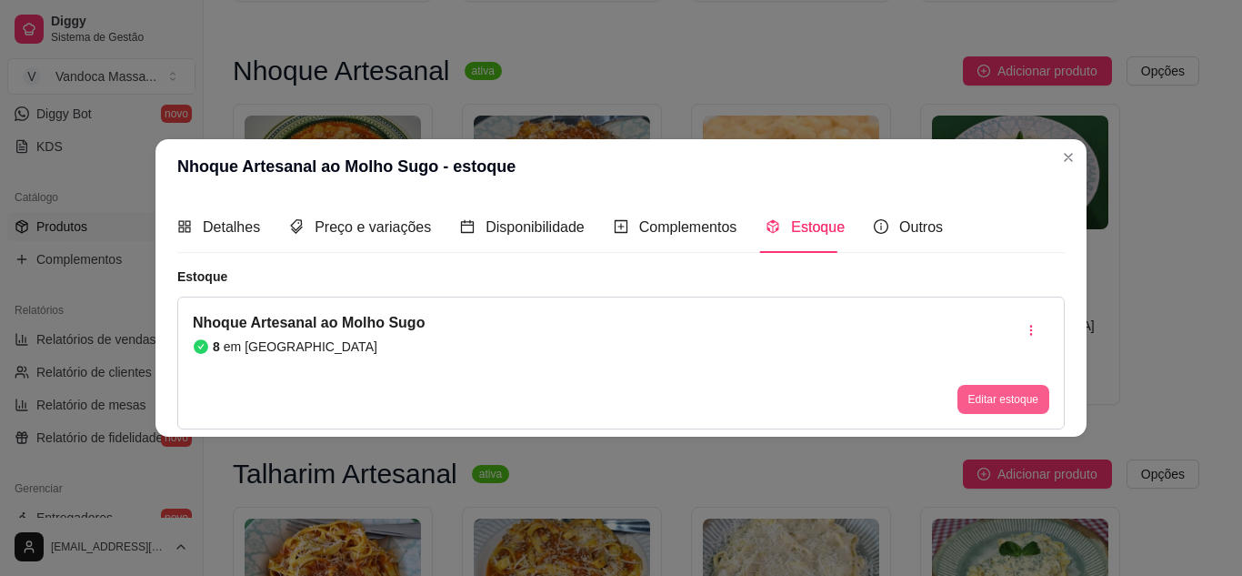
click at [1031, 412] on button "Editar estoque" at bounding box center [1004, 399] width 92 height 29
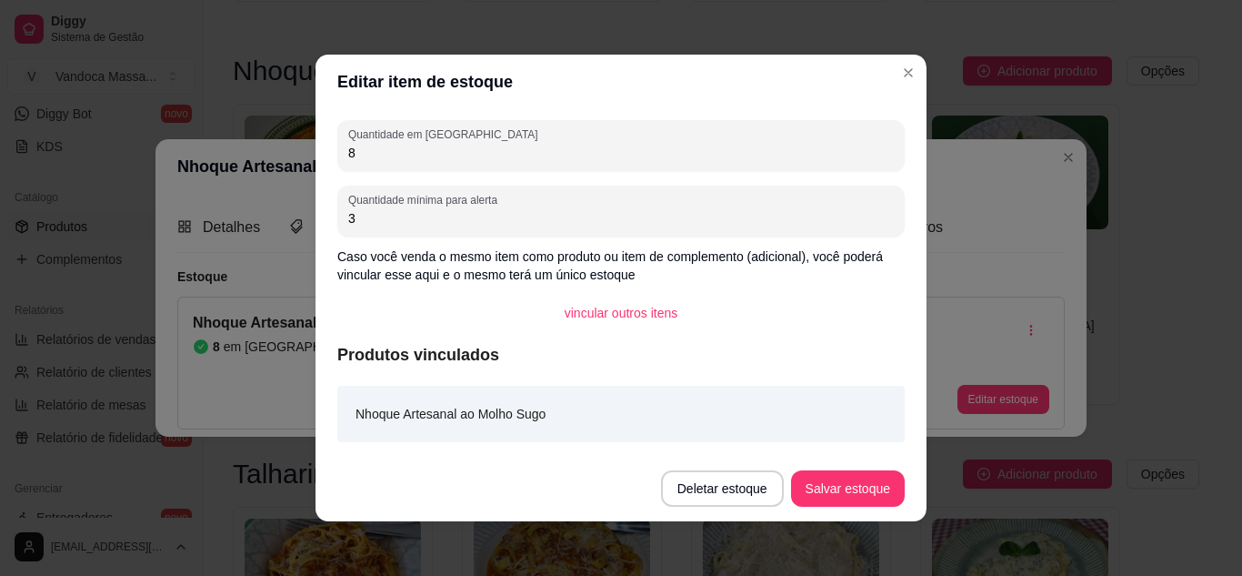
click at [349, 144] on input "8" at bounding box center [621, 153] width 546 height 18
click at [354, 147] on input "8" at bounding box center [621, 153] width 546 height 18
type input "2"
click at [845, 486] on button "Salvar estoque" at bounding box center [848, 488] width 114 height 36
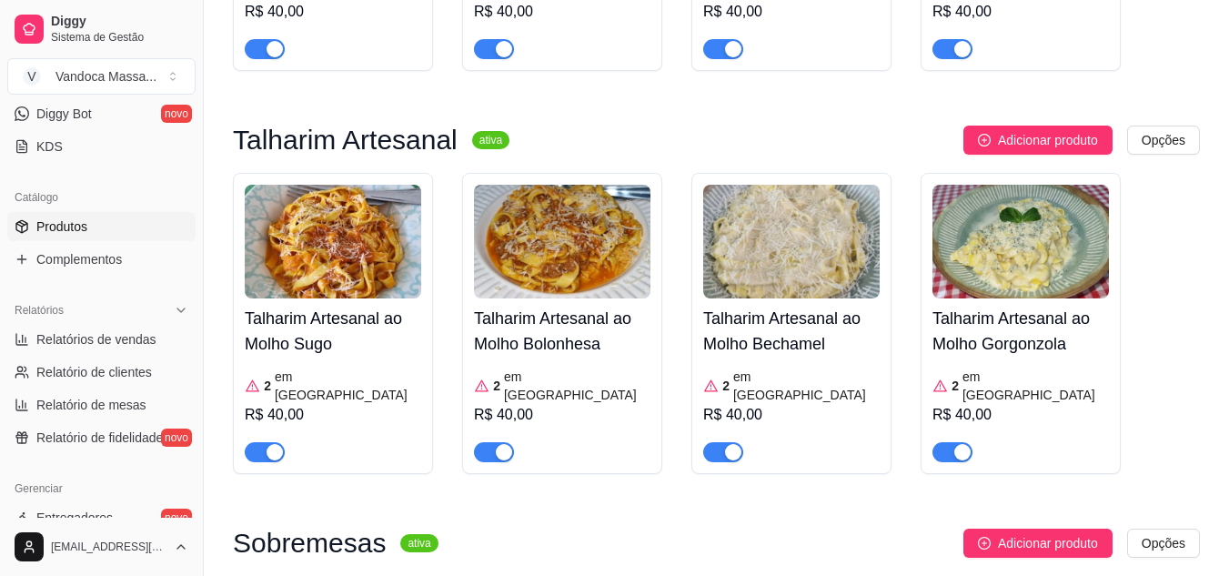
scroll to position [1273, 0]
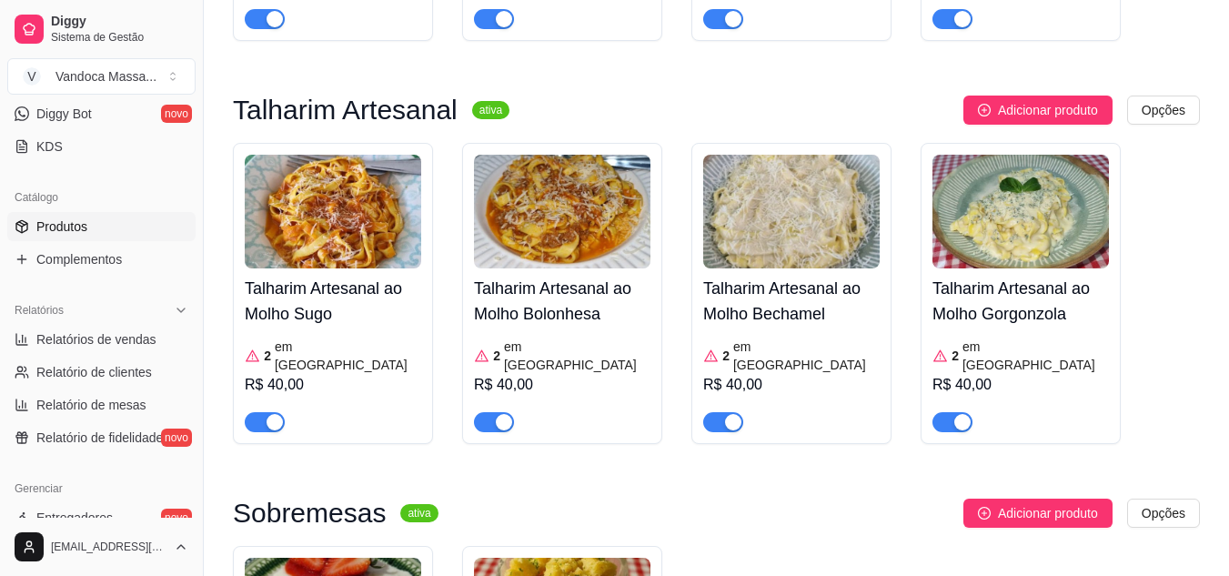
click at [526, 337] on article "em [GEOGRAPHIC_DATA]" at bounding box center [577, 355] width 146 height 36
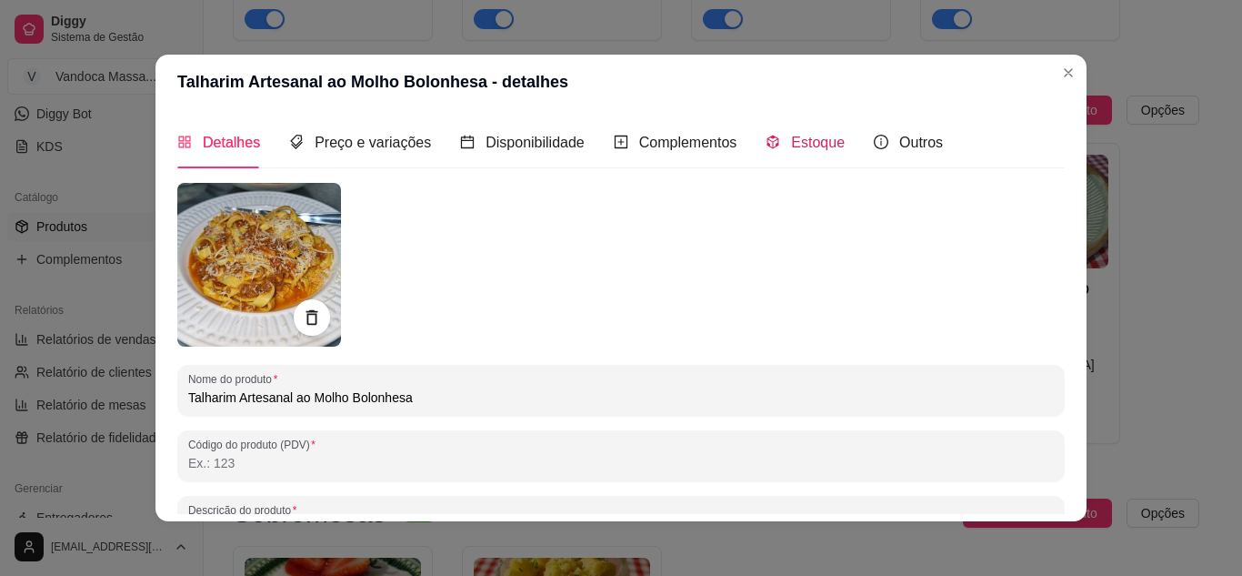
click at [772, 144] on div "Estoque" at bounding box center [805, 142] width 79 height 23
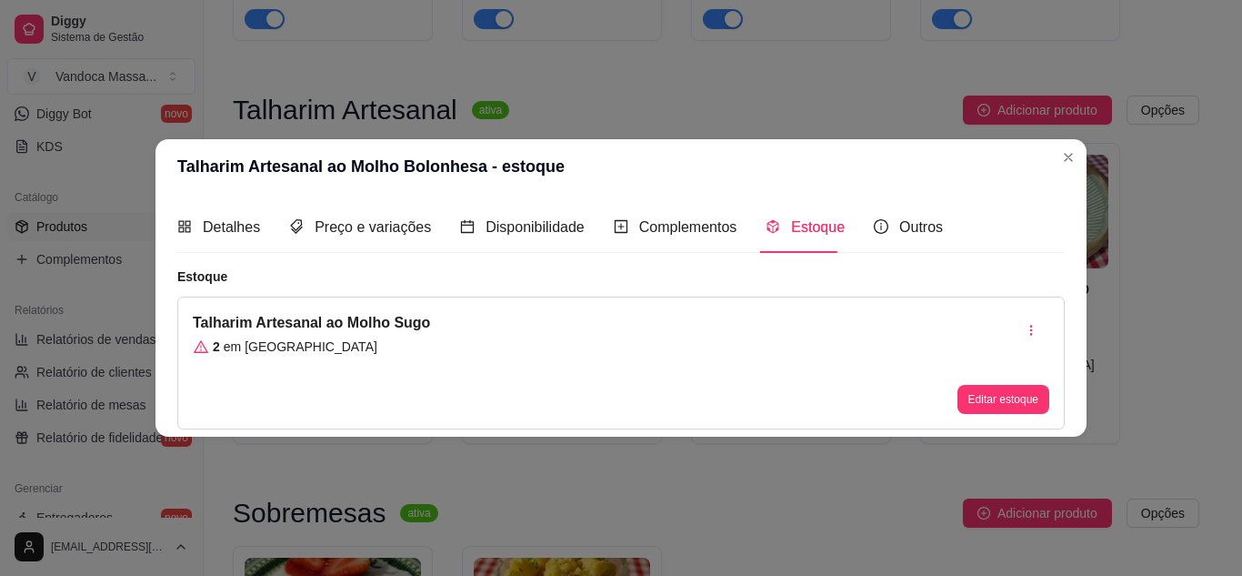
click at [1013, 391] on button "Editar estoque" at bounding box center [1004, 399] width 92 height 29
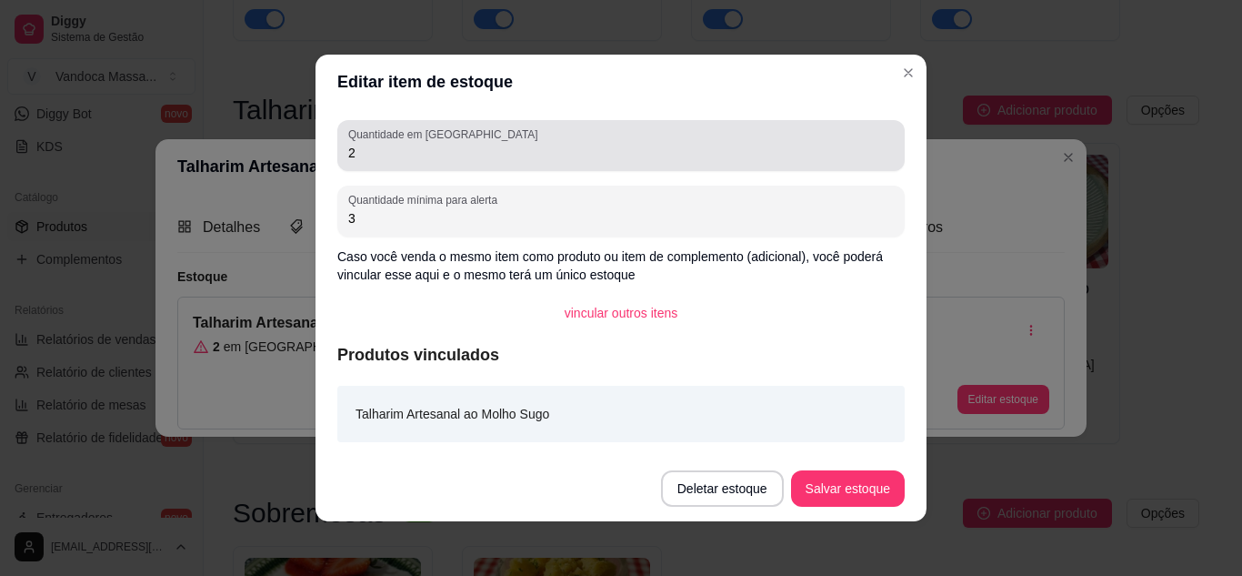
click at [462, 154] on input "2" at bounding box center [621, 153] width 546 height 18
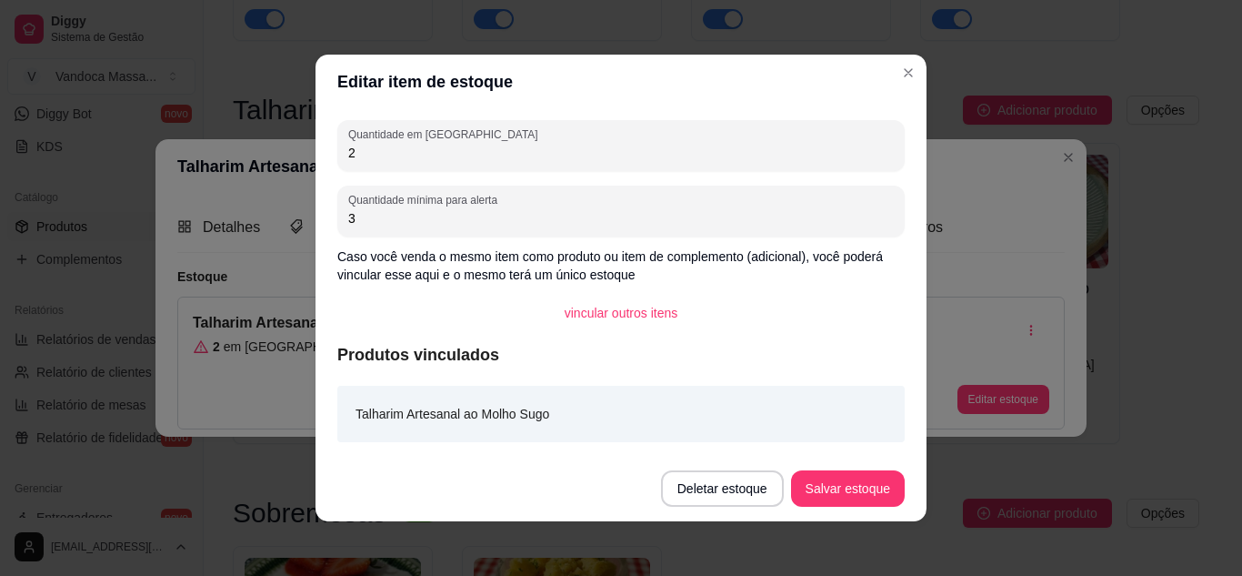
click at [462, 154] on input "2" at bounding box center [621, 153] width 546 height 18
type input "4"
click at [866, 487] on button "Salvar estoque" at bounding box center [848, 488] width 114 height 36
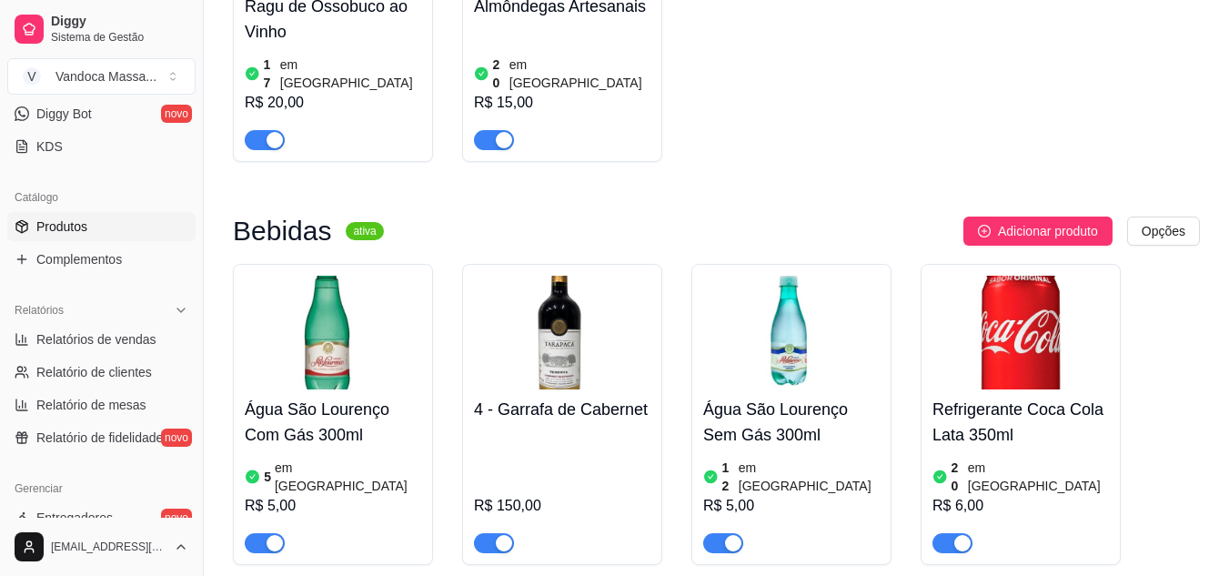
scroll to position [2365, 0]
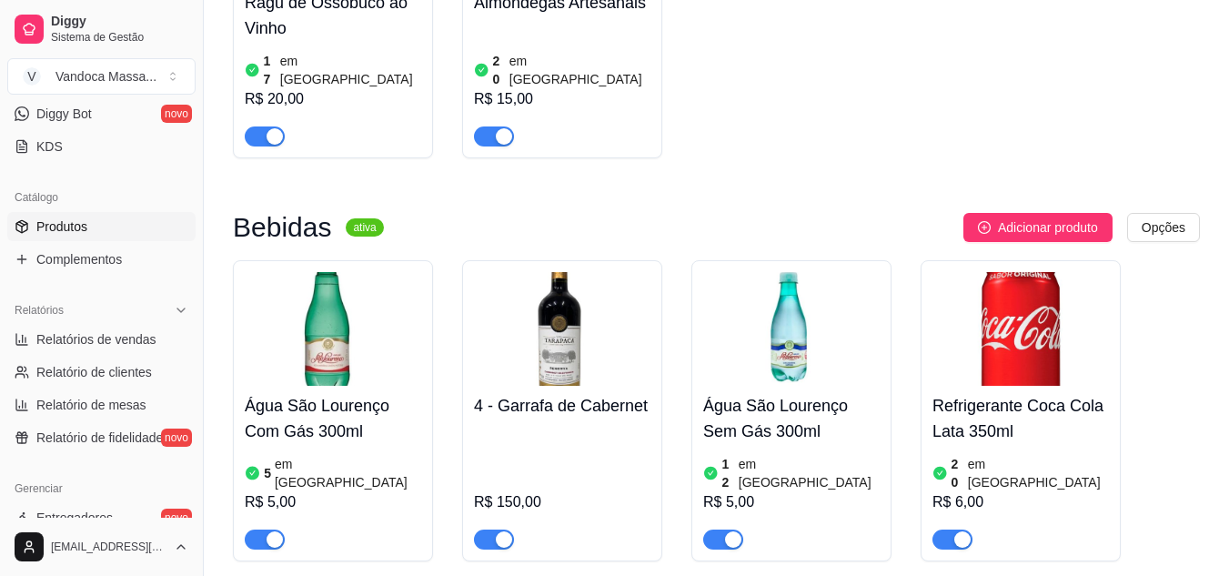
click at [587, 386] on div "4 - Garrafa de Cabernet R$ 150,00" at bounding box center [562, 468] width 176 height 164
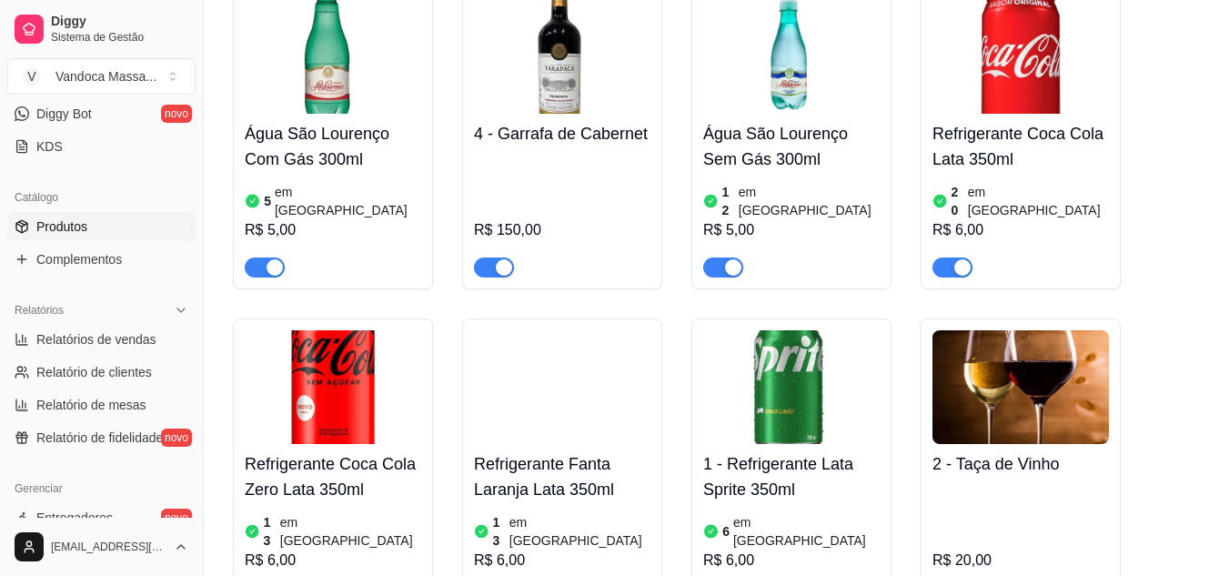
scroll to position [2456, 0]
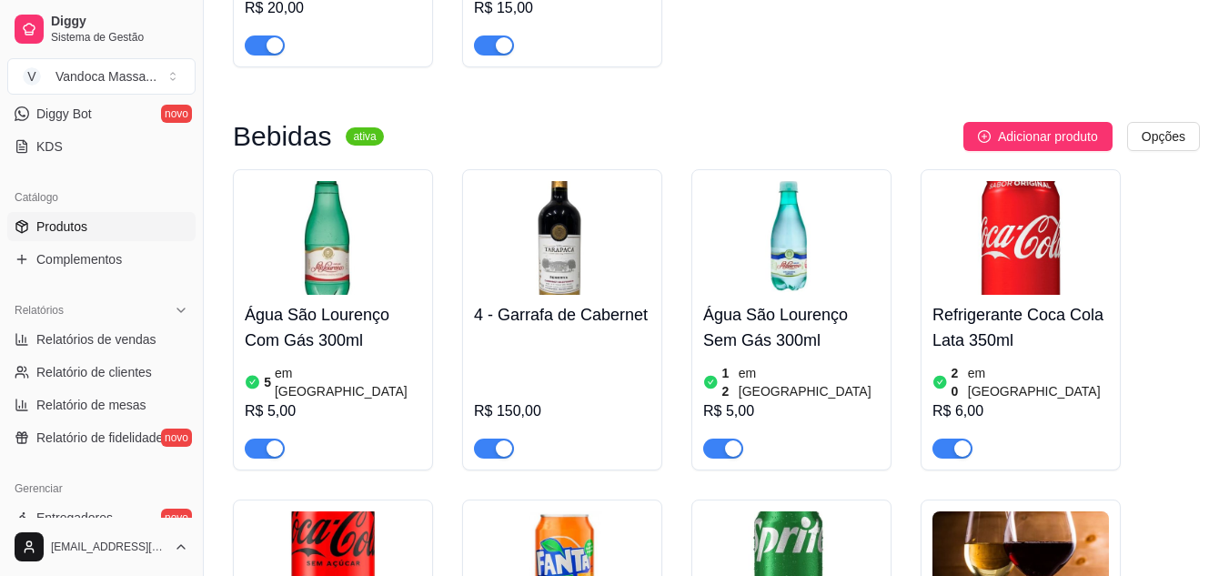
click at [326, 364] on article "em [GEOGRAPHIC_DATA]" at bounding box center [348, 382] width 146 height 36
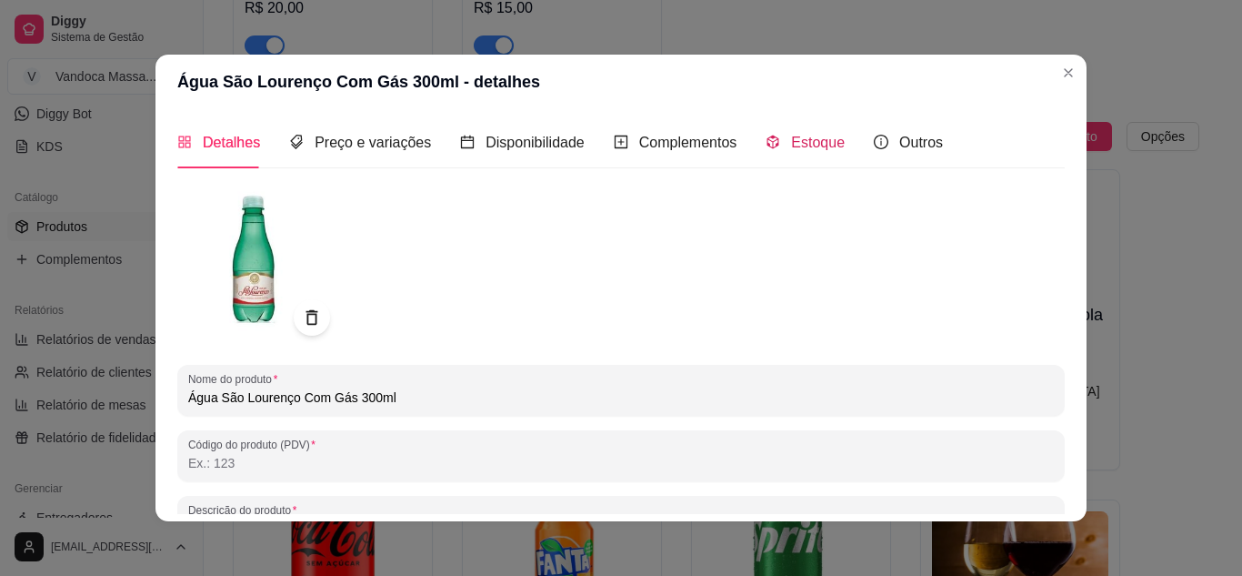
click at [791, 146] on span "Estoque" at bounding box center [818, 142] width 54 height 15
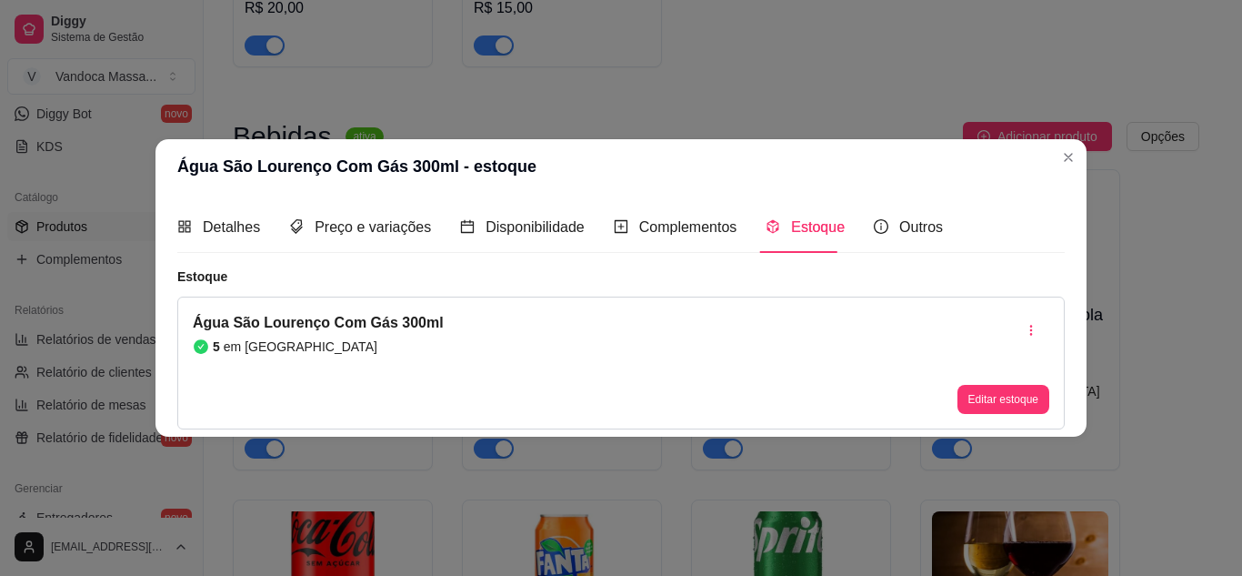
click at [1015, 409] on button "Editar estoque" at bounding box center [1004, 399] width 92 height 29
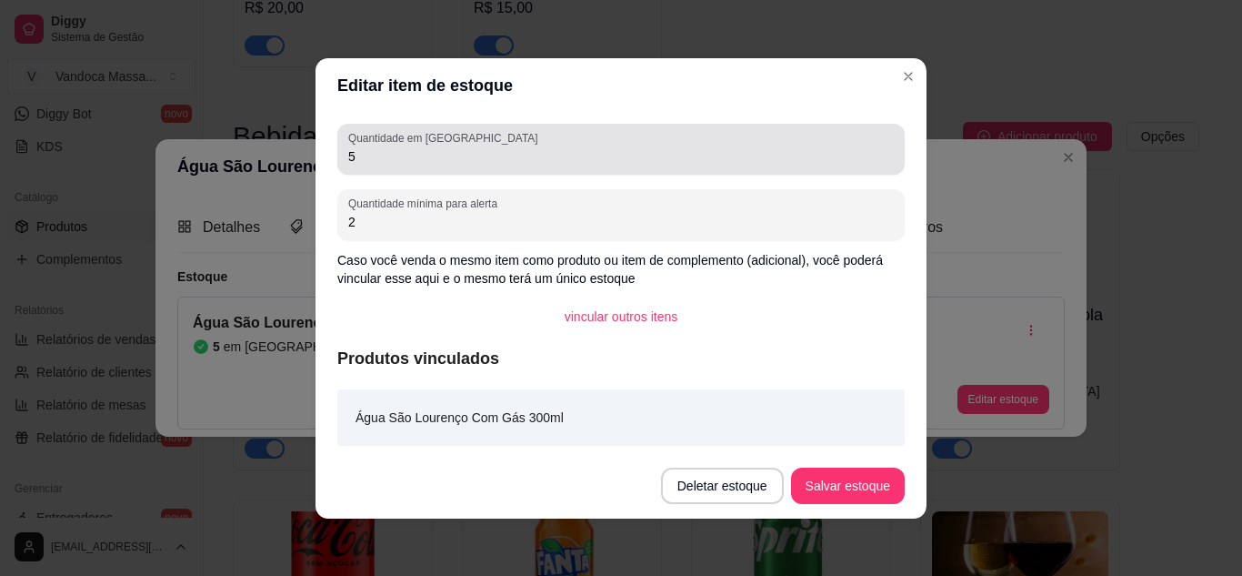
click at [433, 160] on input "5" at bounding box center [621, 156] width 546 height 18
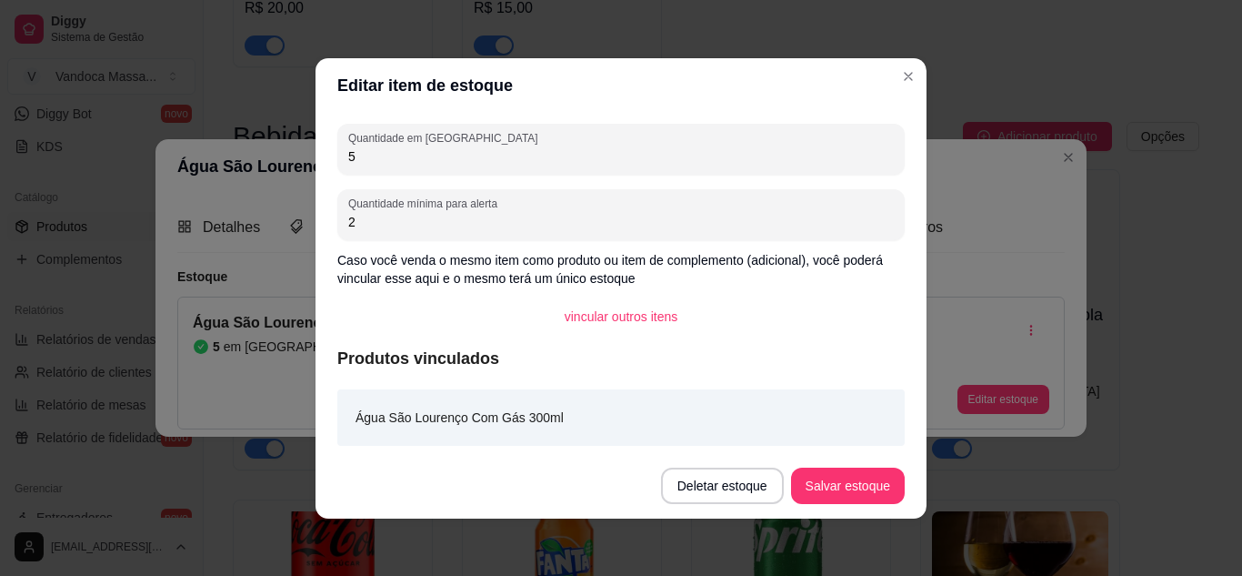
click at [430, 159] on input "5" at bounding box center [621, 156] width 546 height 18
type input "4"
click at [877, 489] on button "Salvar estoque" at bounding box center [847, 485] width 111 height 35
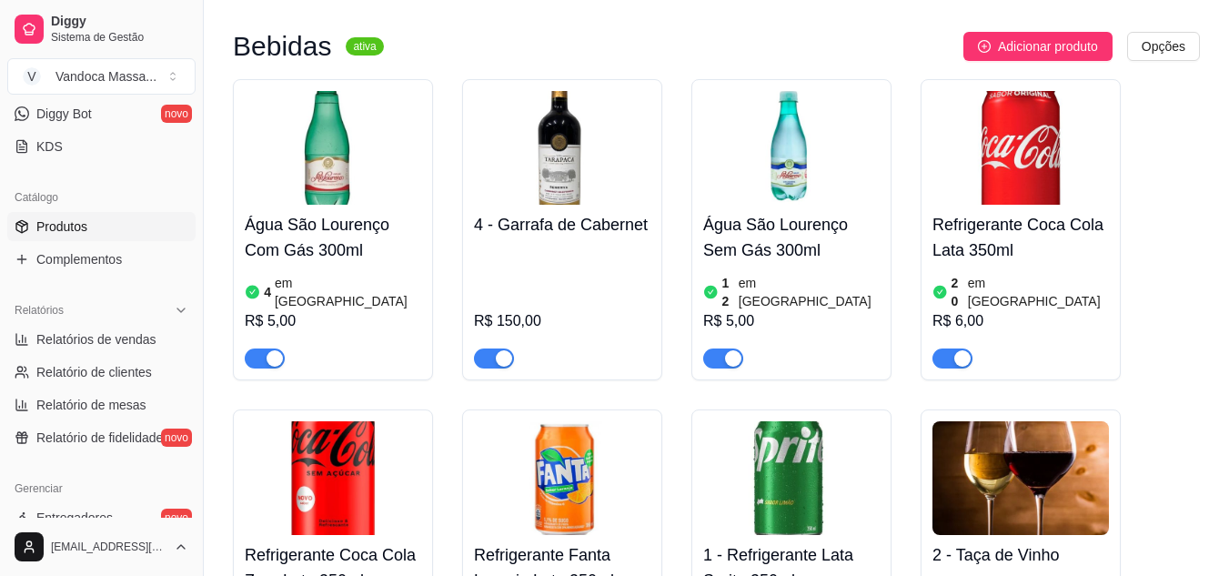
scroll to position [2547, 0]
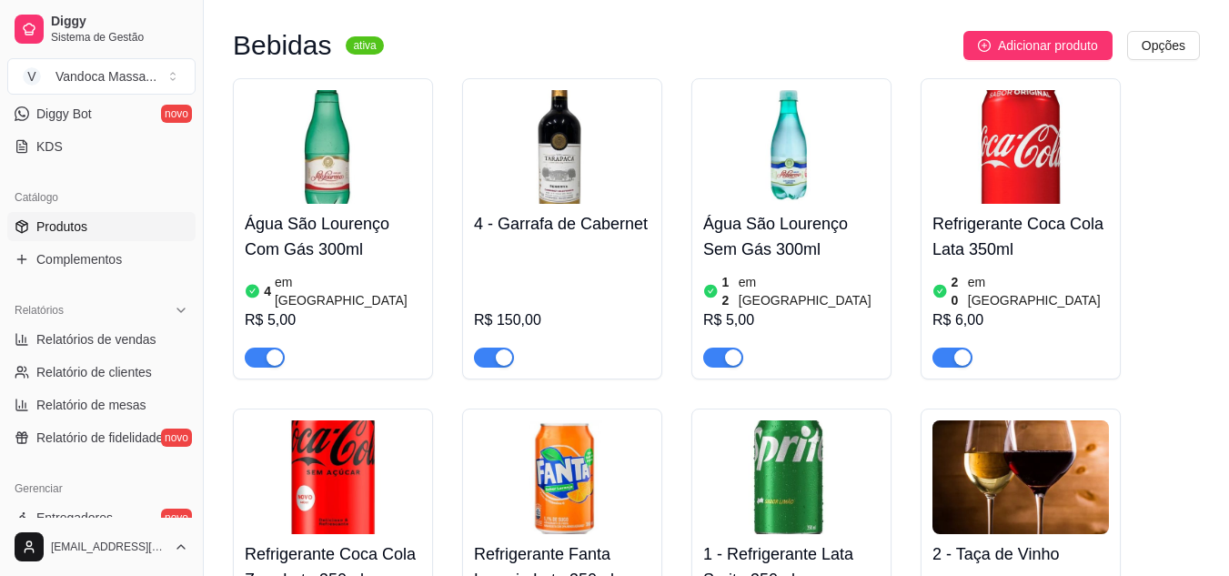
click at [771, 273] on article "em [GEOGRAPHIC_DATA]" at bounding box center [809, 291] width 141 height 36
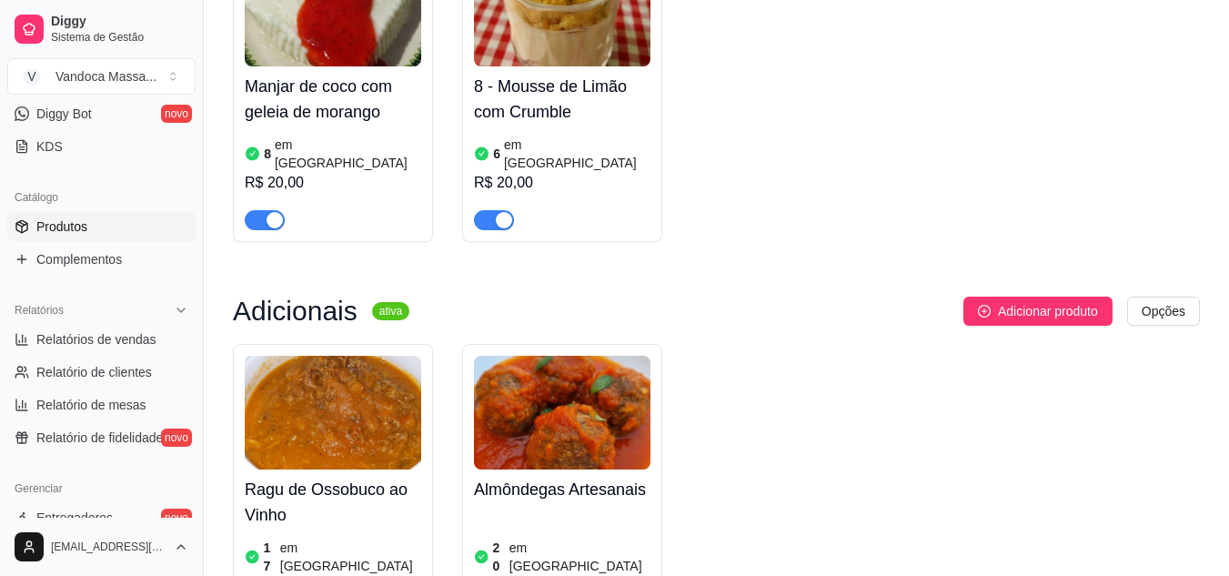
scroll to position [1910, 0]
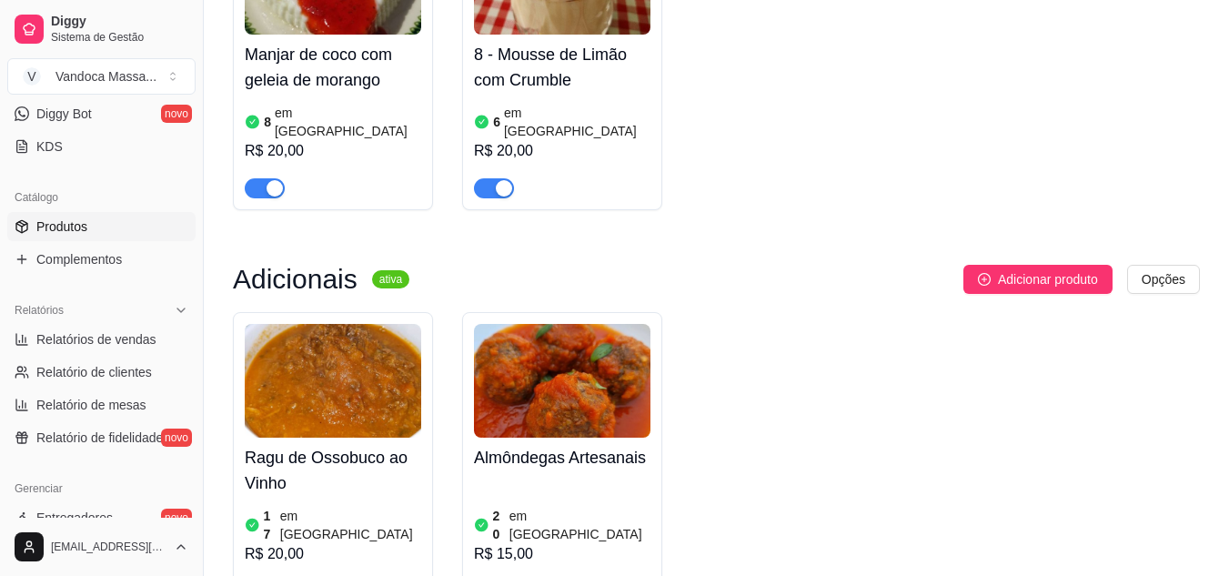
click at [319, 507] on article "em [GEOGRAPHIC_DATA]" at bounding box center [350, 525] width 141 height 36
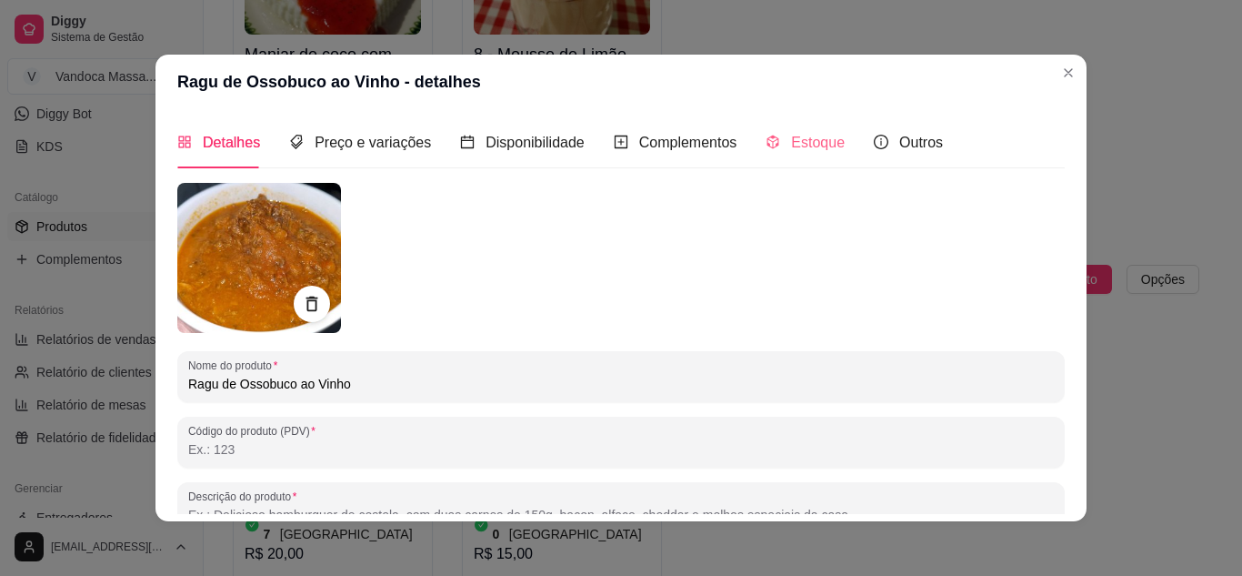
click at [780, 159] on div "Estoque" at bounding box center [805, 142] width 79 height 52
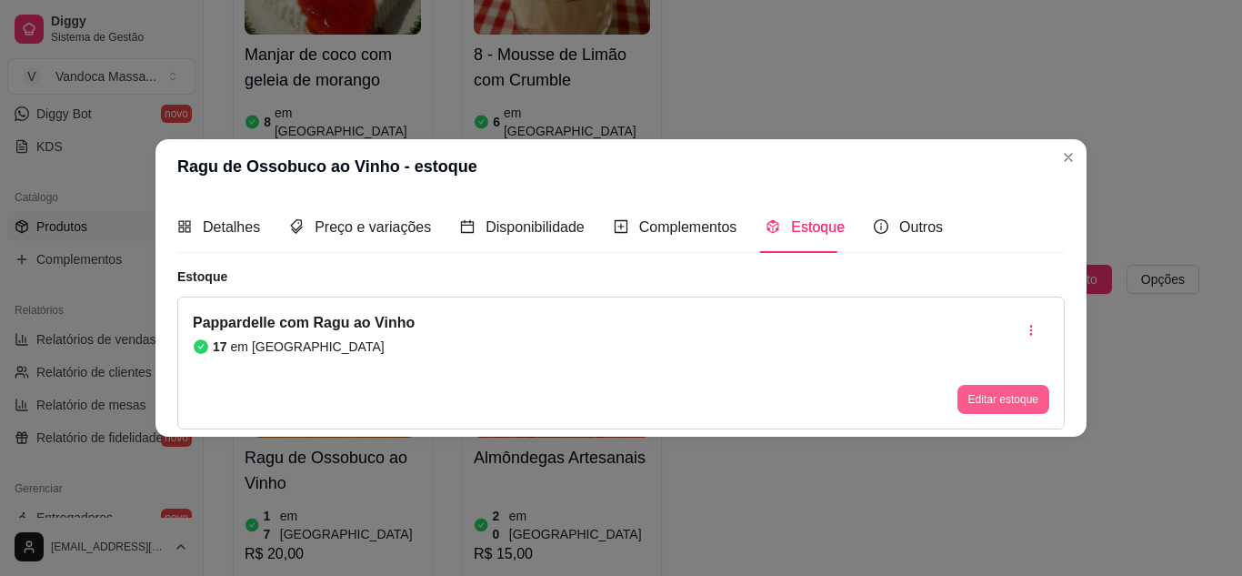
click at [988, 397] on button "Editar estoque" at bounding box center [1004, 399] width 92 height 29
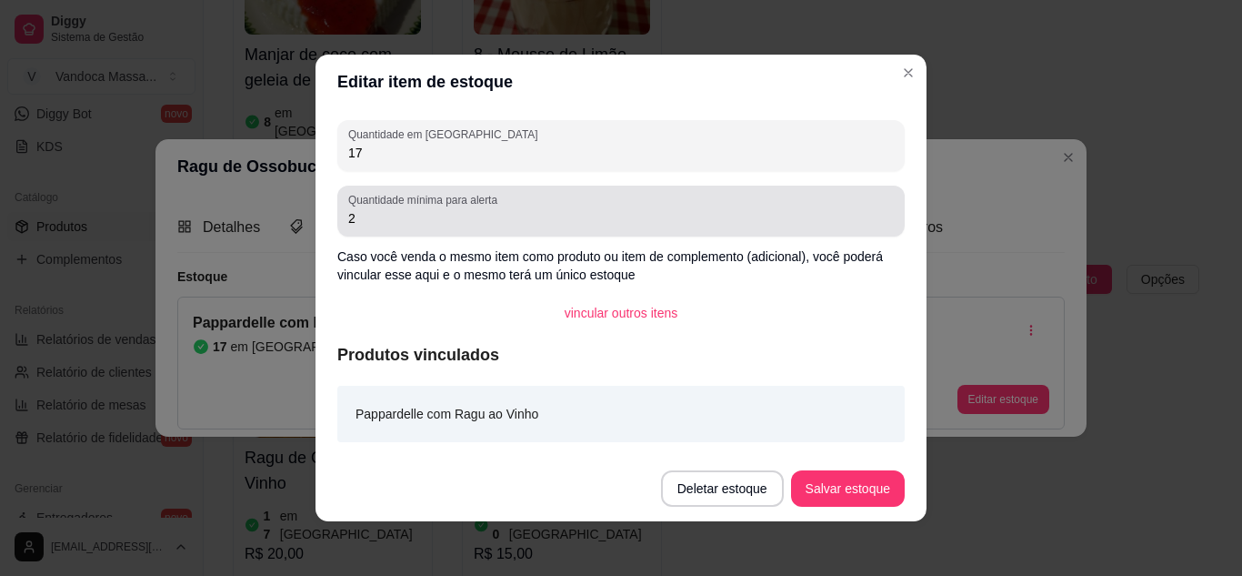
click at [465, 163] on div "17" at bounding box center [621, 145] width 546 height 36
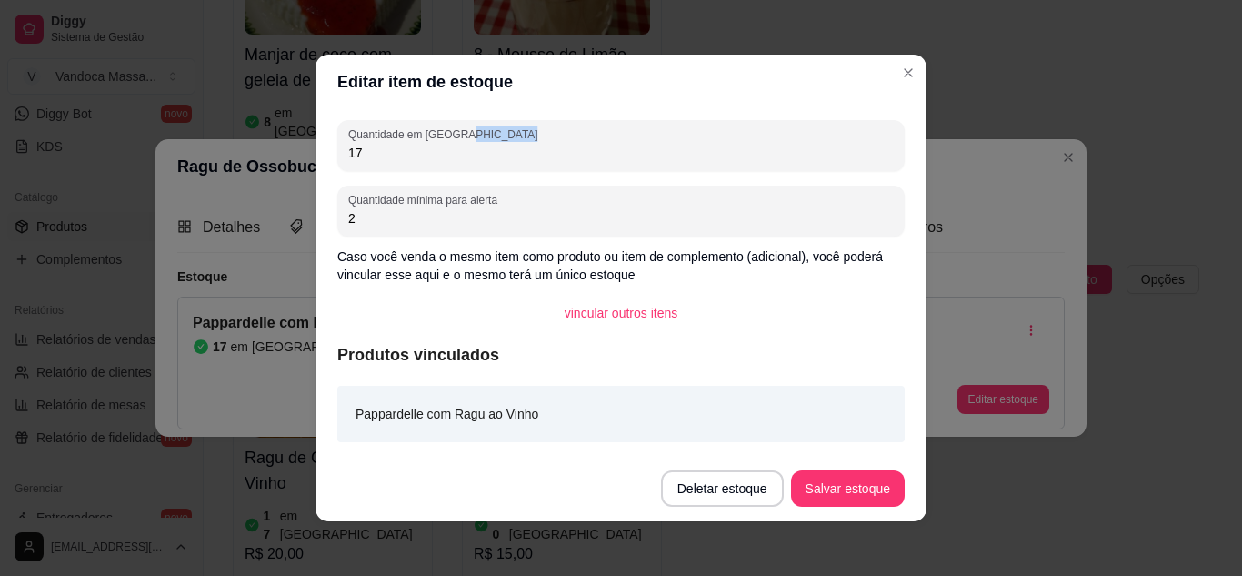
click at [465, 163] on div "17" at bounding box center [621, 145] width 546 height 36
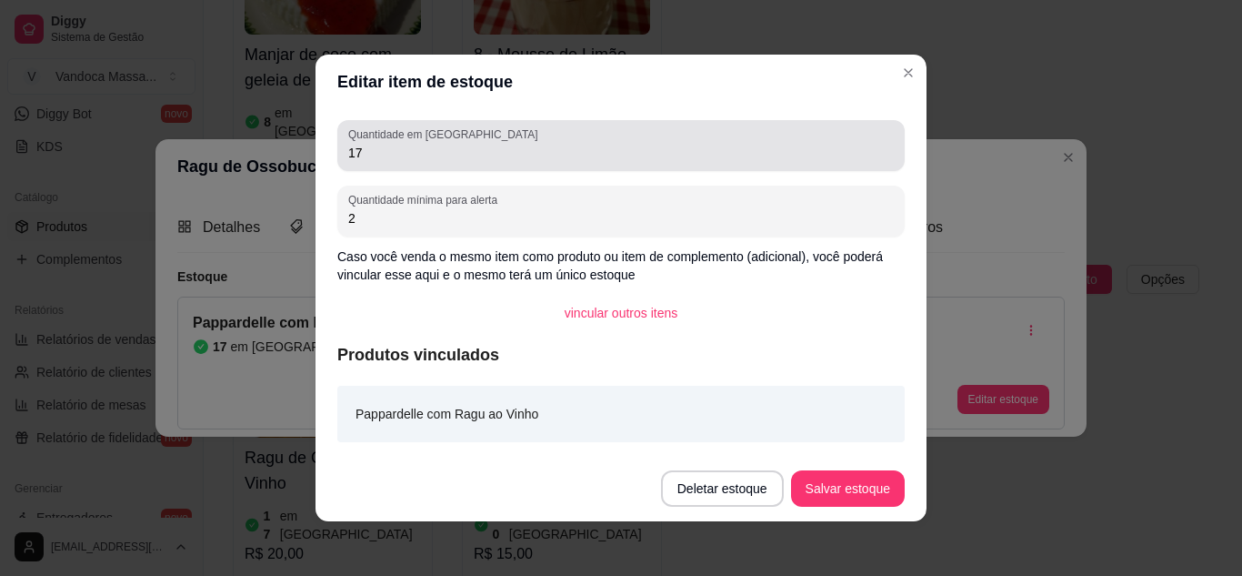
click at [465, 163] on div "17" at bounding box center [621, 145] width 546 height 36
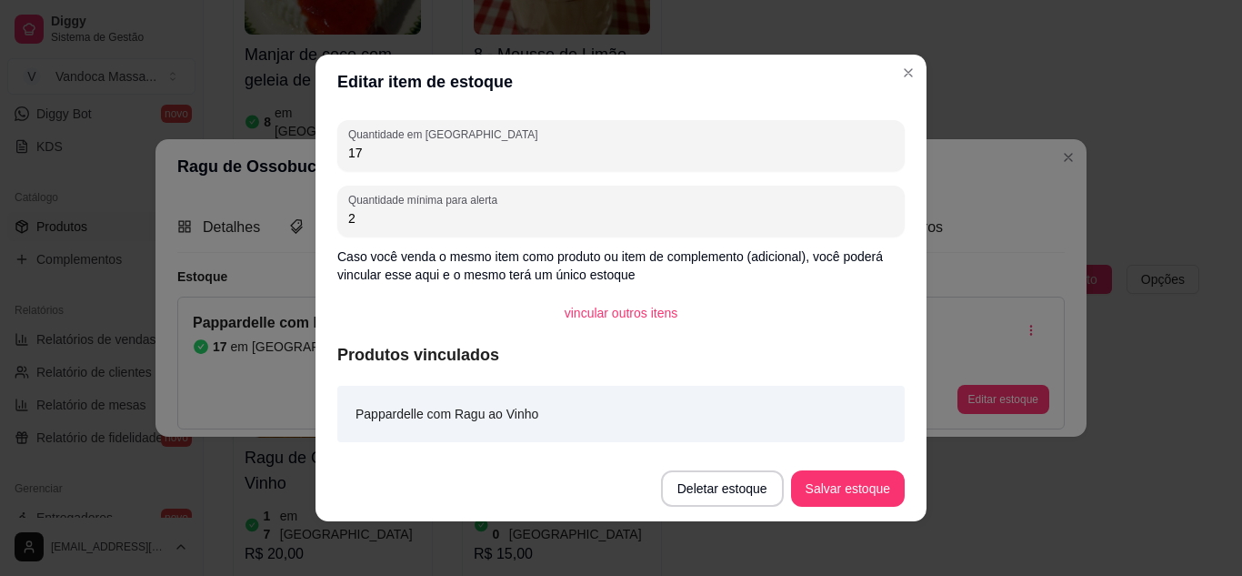
type input "1"
type input "12"
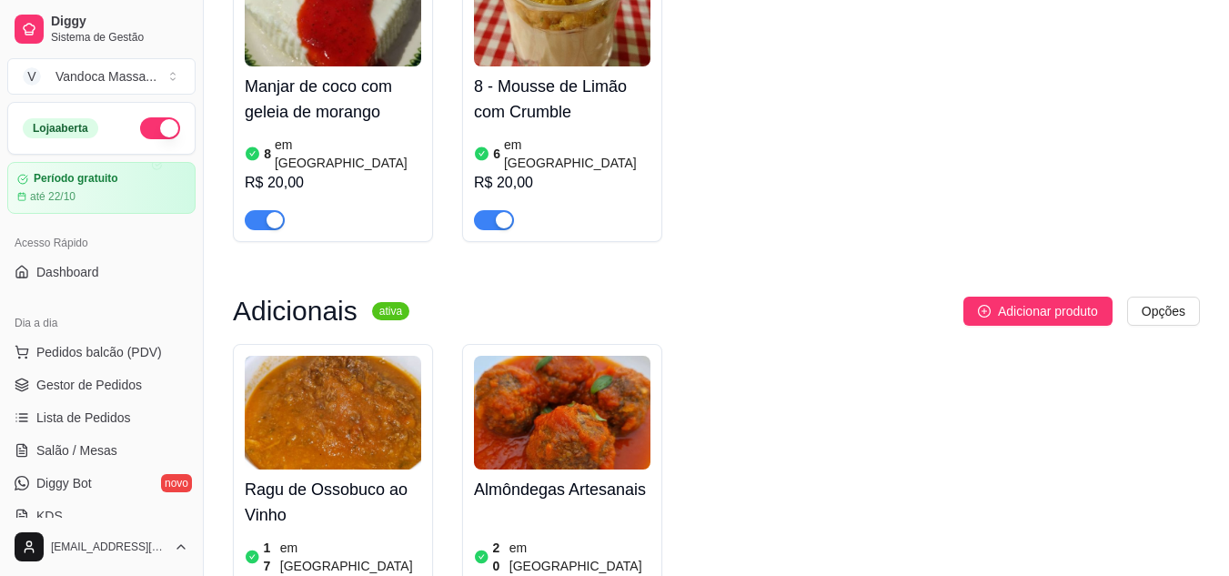
scroll to position [1910, 0]
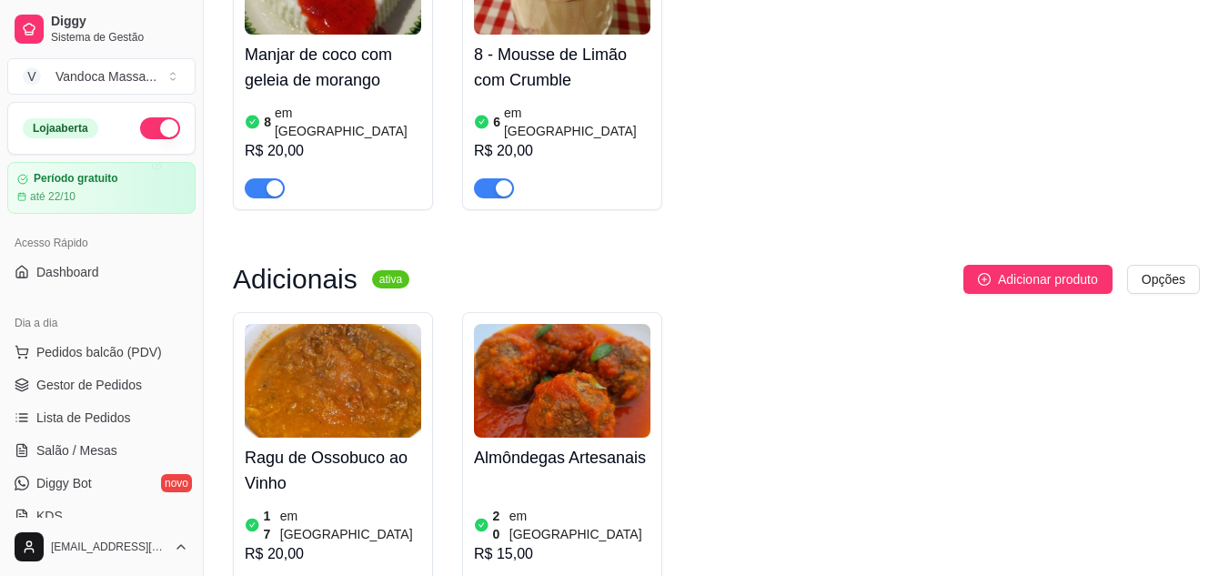
click at [317, 507] on article "em [GEOGRAPHIC_DATA]" at bounding box center [350, 525] width 141 height 36
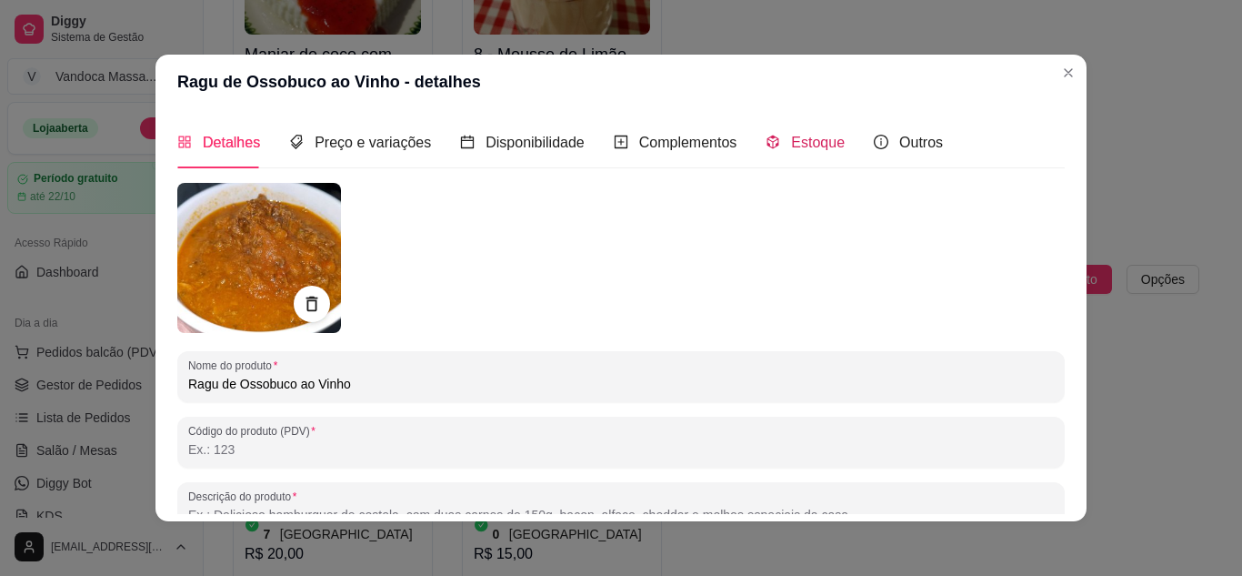
click at [766, 140] on icon "code-sandbox" at bounding box center [773, 142] width 15 height 15
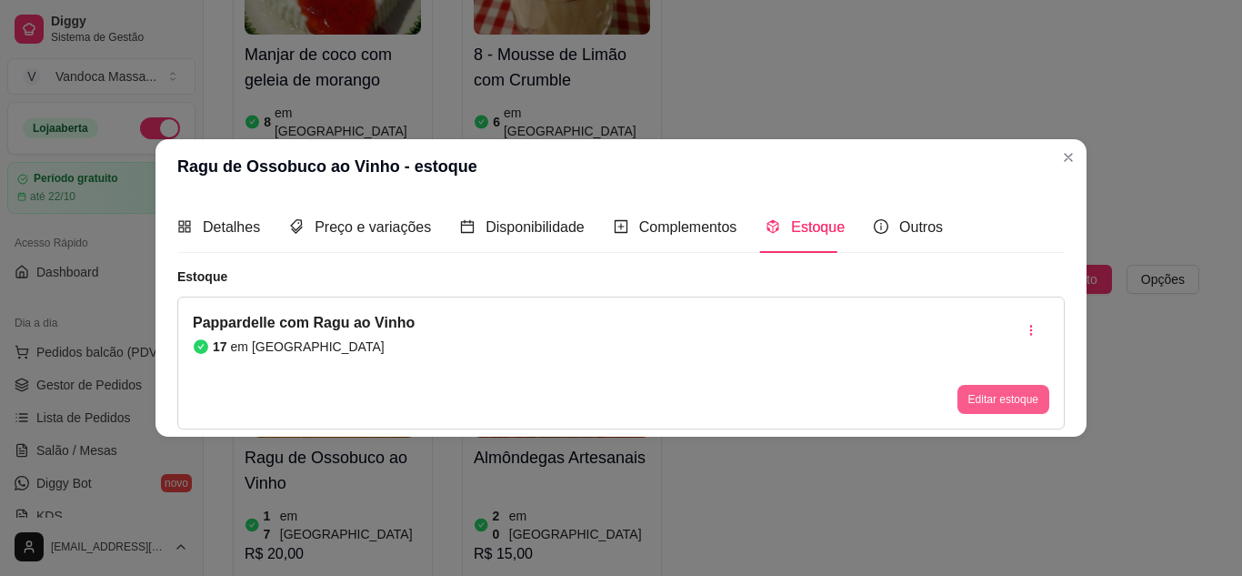
click at [1016, 405] on button "Editar estoque" at bounding box center [1004, 399] width 92 height 29
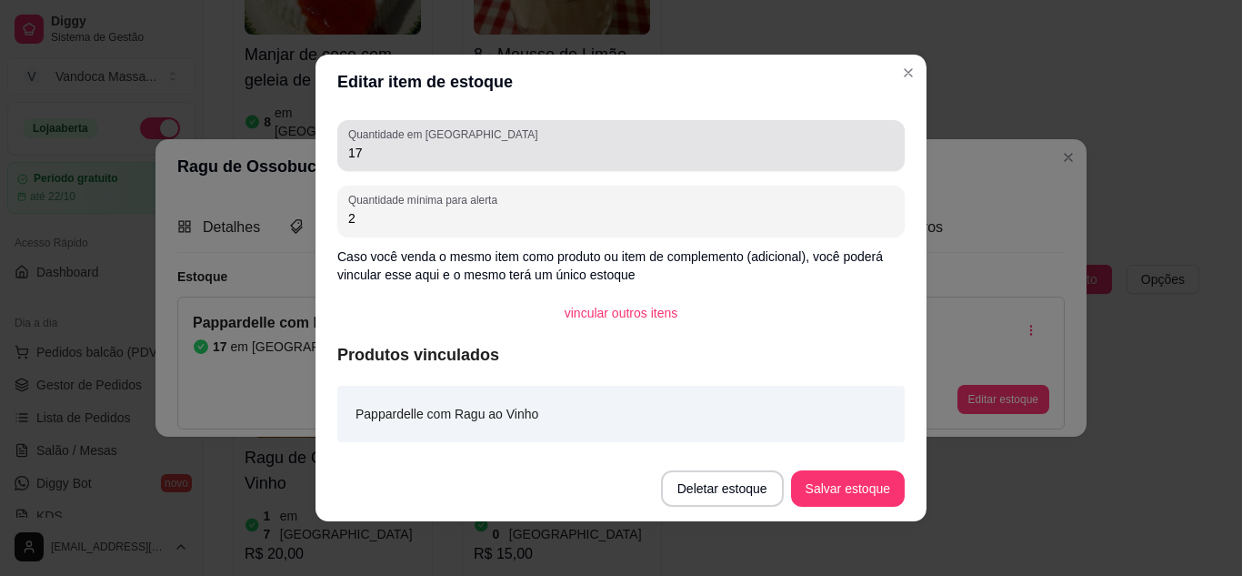
click at [475, 165] on div "Quantidade em estoque 17" at bounding box center [621, 145] width 568 height 51
drag, startPoint x: 475, startPoint y: 165, endPoint x: 465, endPoint y: 155, distance: 14.1
click at [465, 155] on div "Quantidade em estoque 17" at bounding box center [621, 145] width 568 height 51
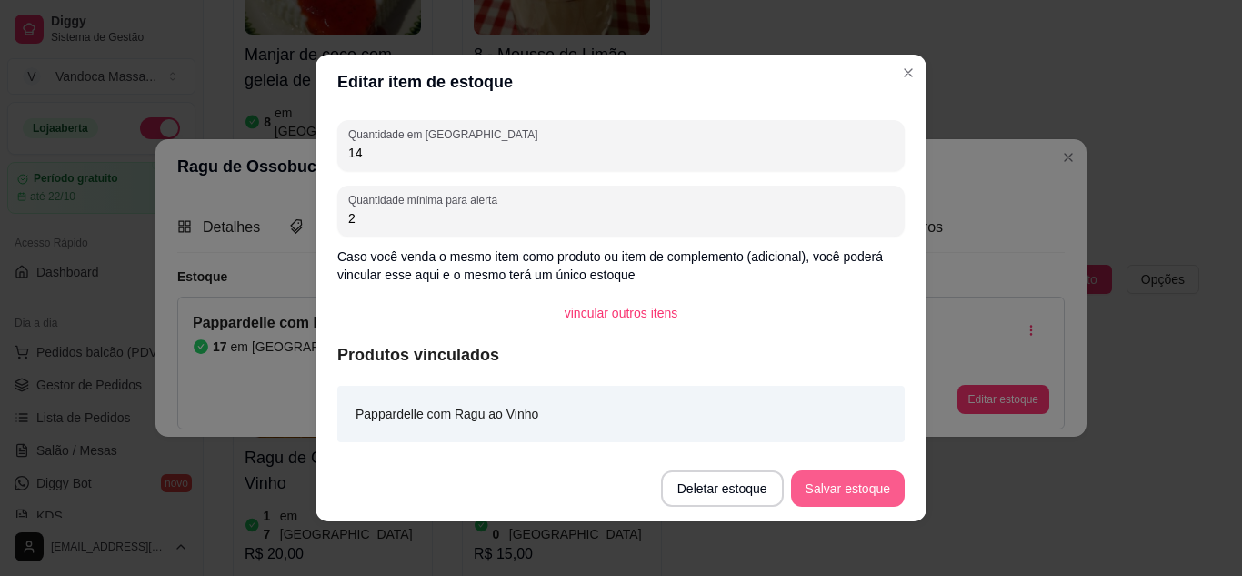
type input "14"
click at [818, 474] on button "Salvar estoque" at bounding box center [848, 488] width 114 height 36
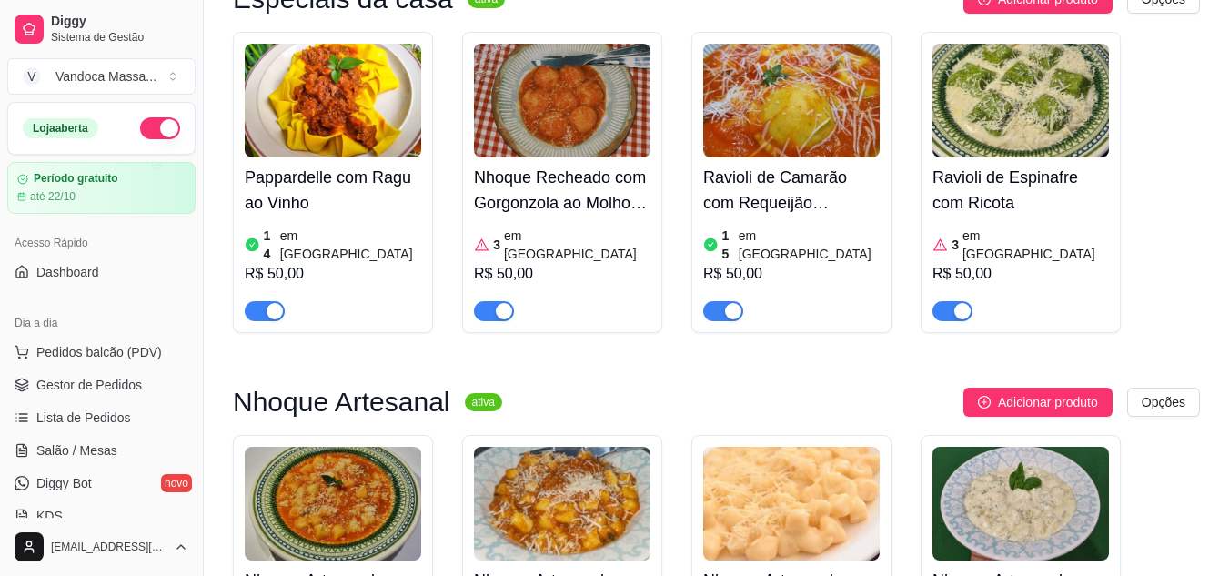
scroll to position [546, 0]
